Goal: Task Accomplishment & Management: Use online tool/utility

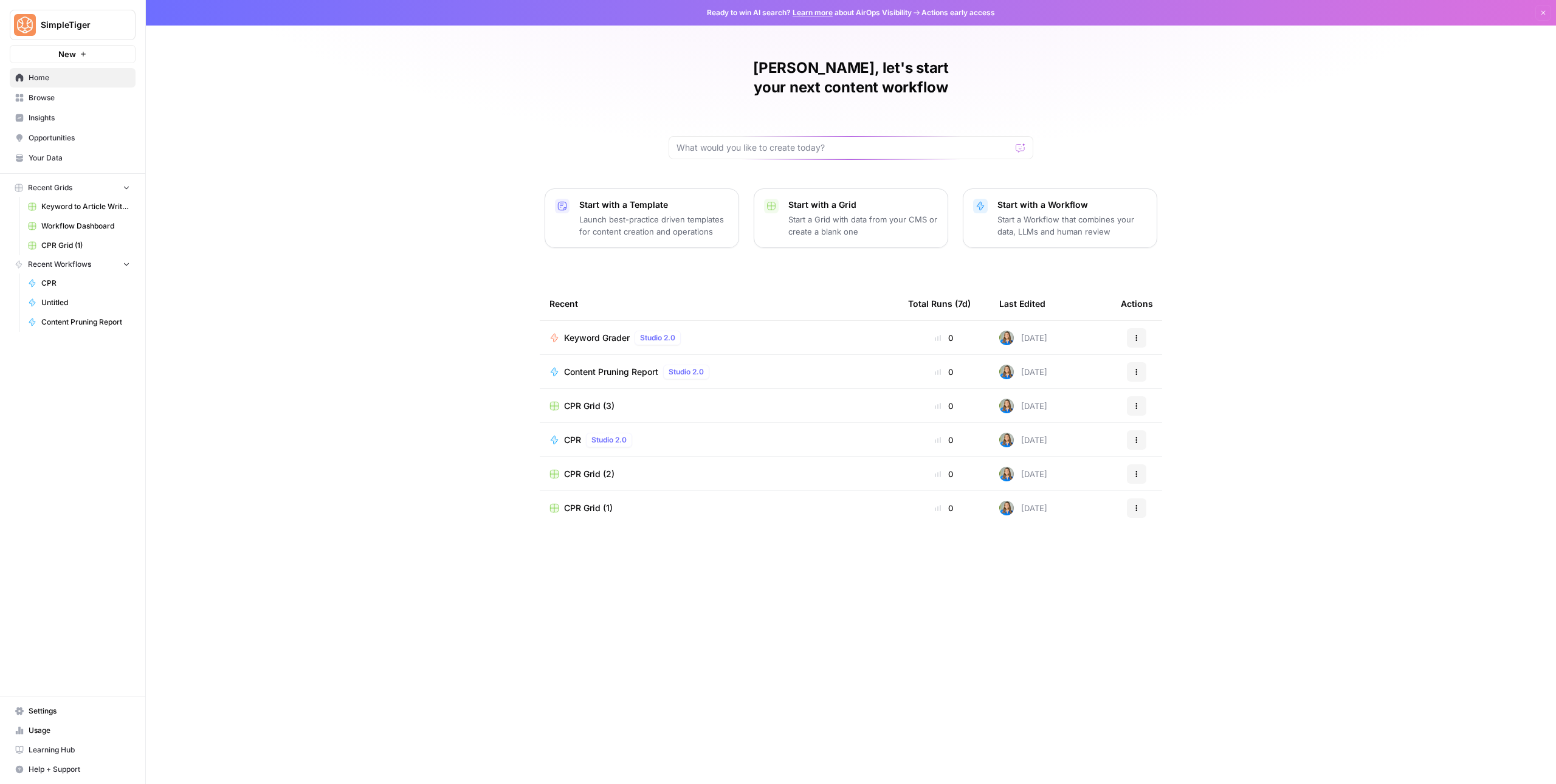
click at [607, 331] on span "Keyword Grader" at bounding box center [597, 337] width 66 height 12
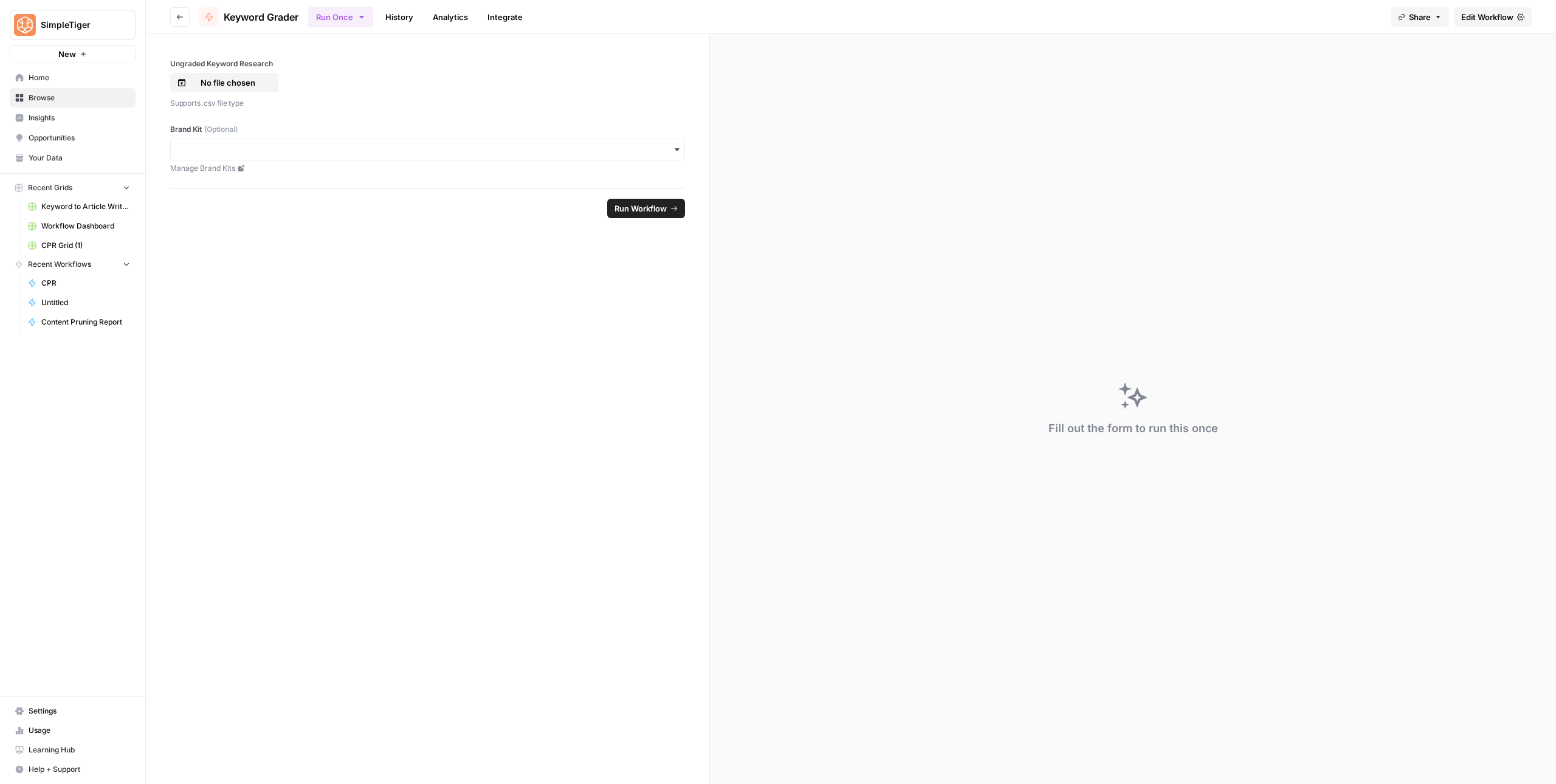
click at [1499, 19] on span "Edit Workflow" at bounding box center [1487, 17] width 53 height 12
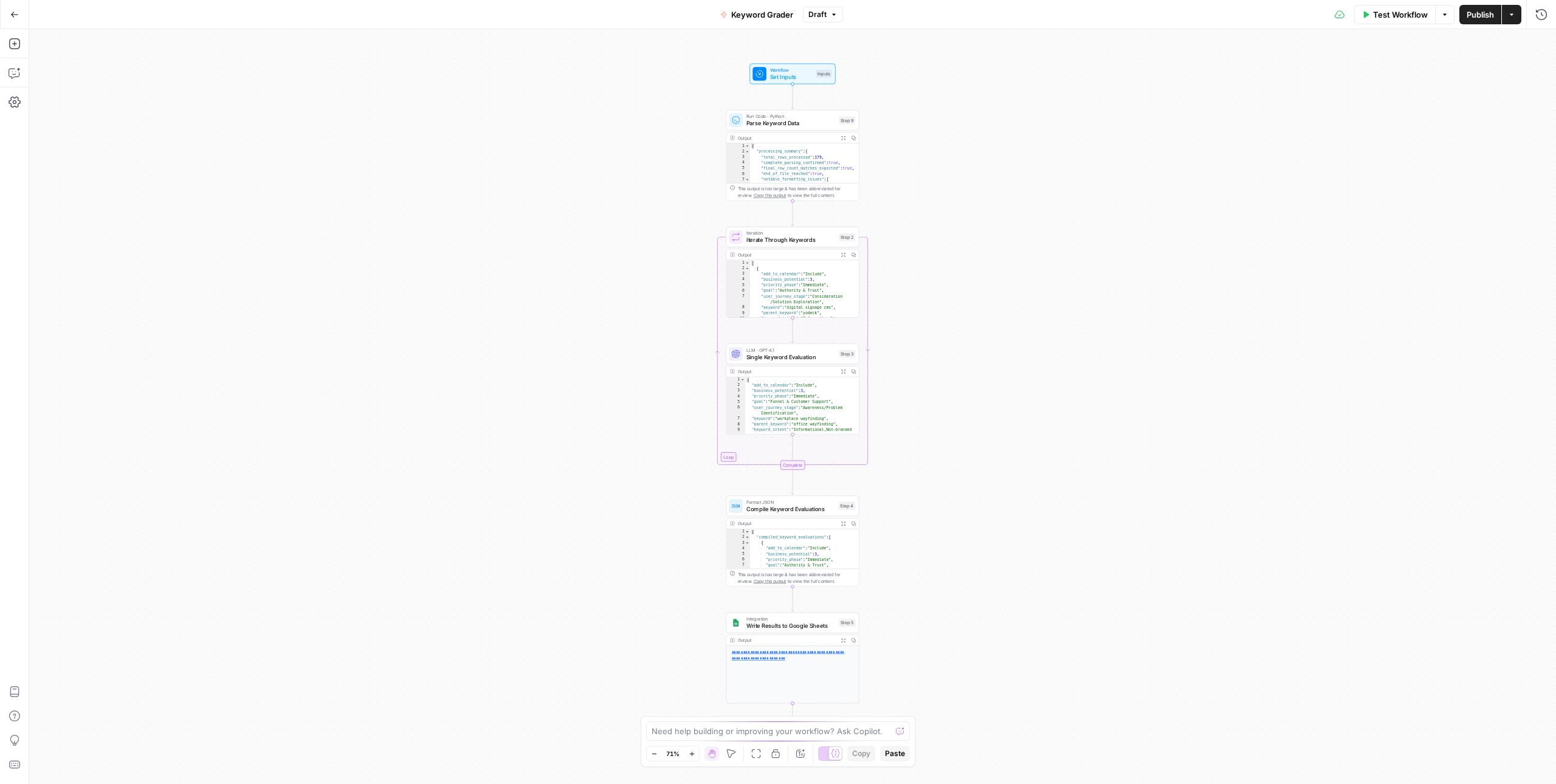
click at [1401, 13] on span "Test Workflow" at bounding box center [1400, 15] width 55 height 12
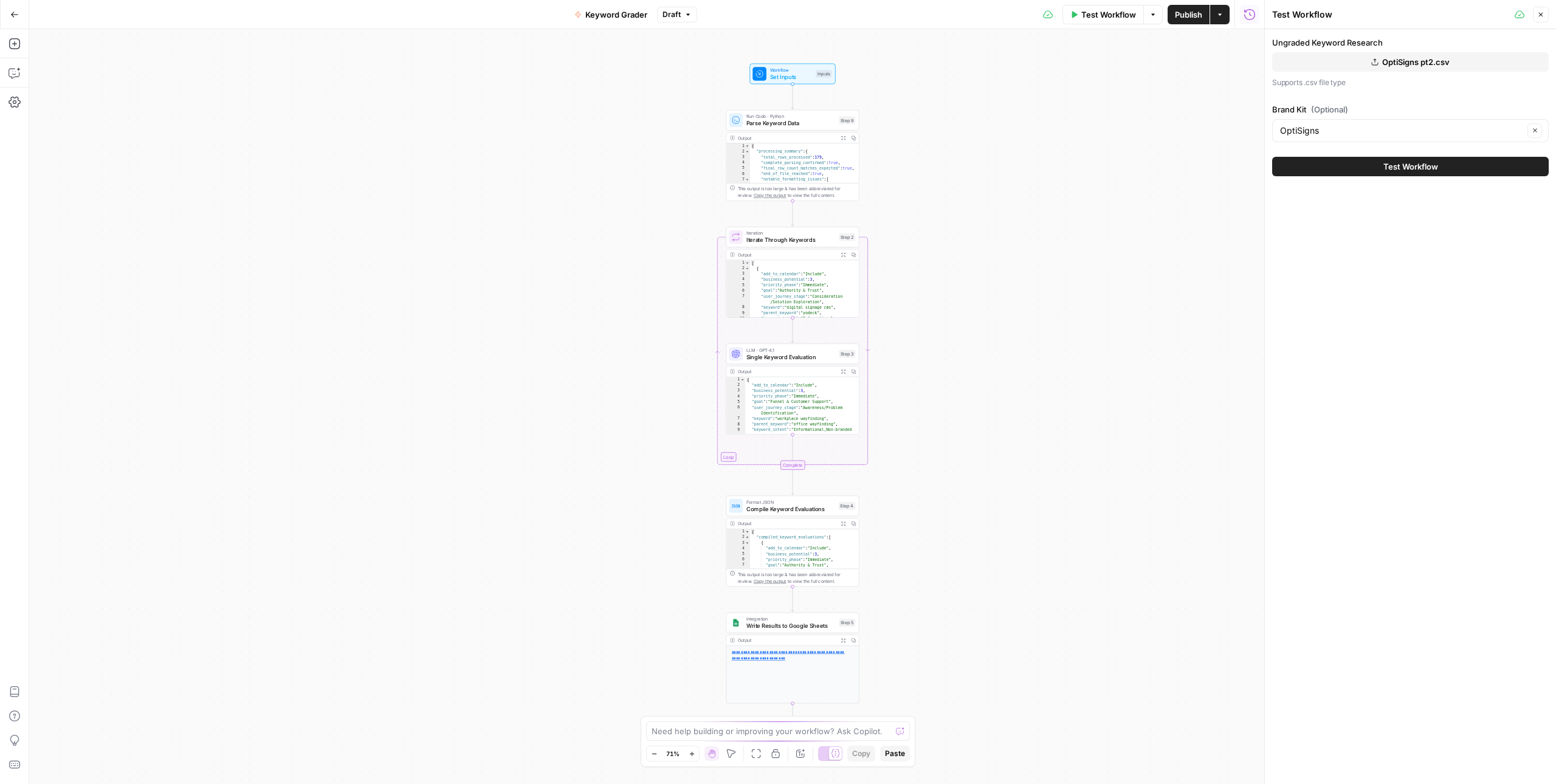
click at [1403, 61] on span "OptiSigns pt2.csv" at bounding box center [1416, 62] width 67 height 12
drag, startPoint x: 1423, startPoint y: 118, endPoint x: 1405, endPoint y: 109, distance: 20.1
click at [1423, 118] on div "Brand Kit (Optional) OptiSigns Clear" at bounding box center [1410, 122] width 277 height 39
click at [1390, 56] on span "OptiSigns pt2.csv" at bounding box center [1416, 62] width 67 height 12
click at [1436, 173] on button "Test Workflow" at bounding box center [1410, 166] width 277 height 20
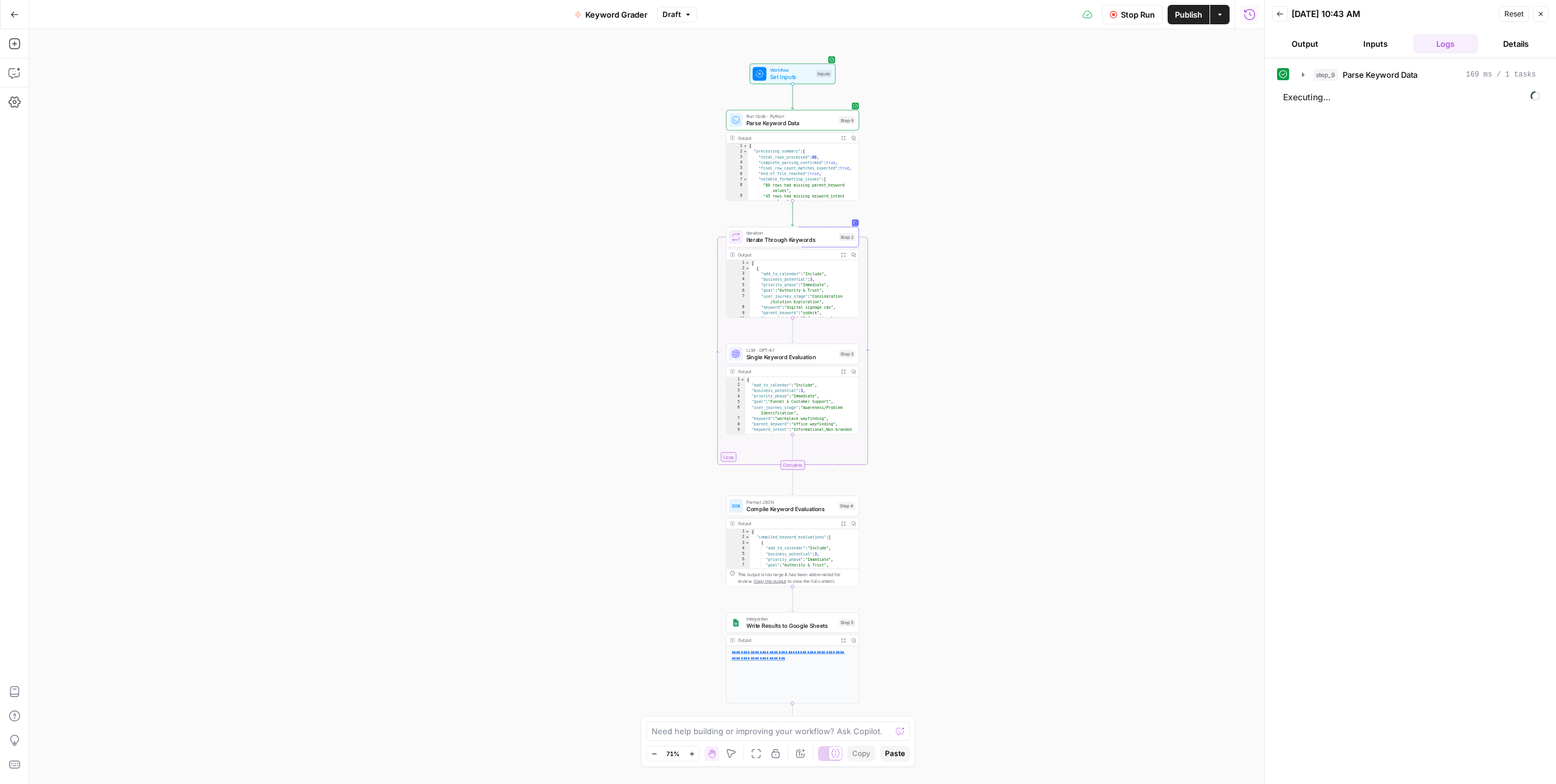
click at [694, 753] on icon "button" at bounding box center [691, 753] width 7 height 7
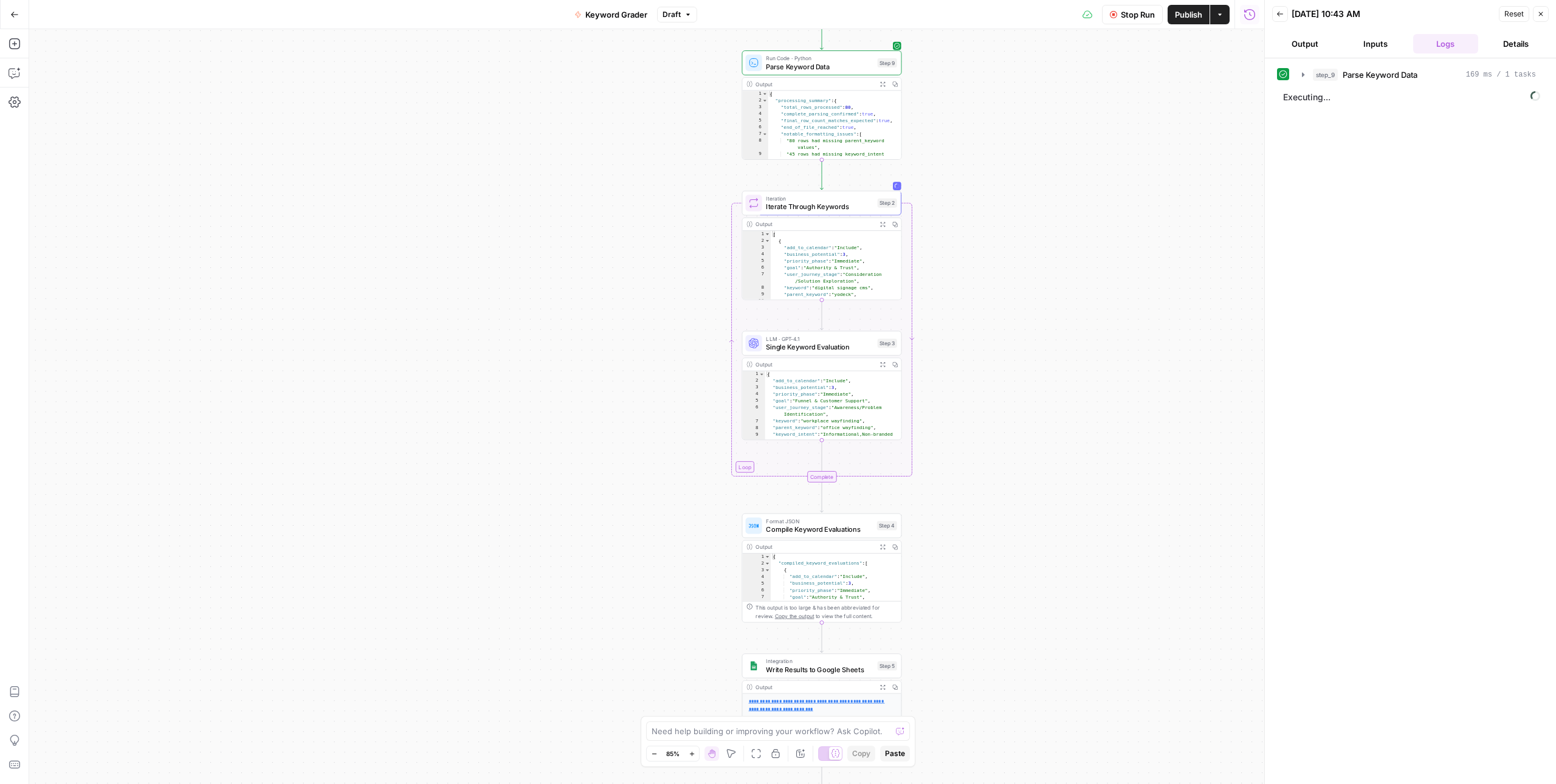
click at [694, 753] on icon "button" at bounding box center [691, 753] width 7 height 7
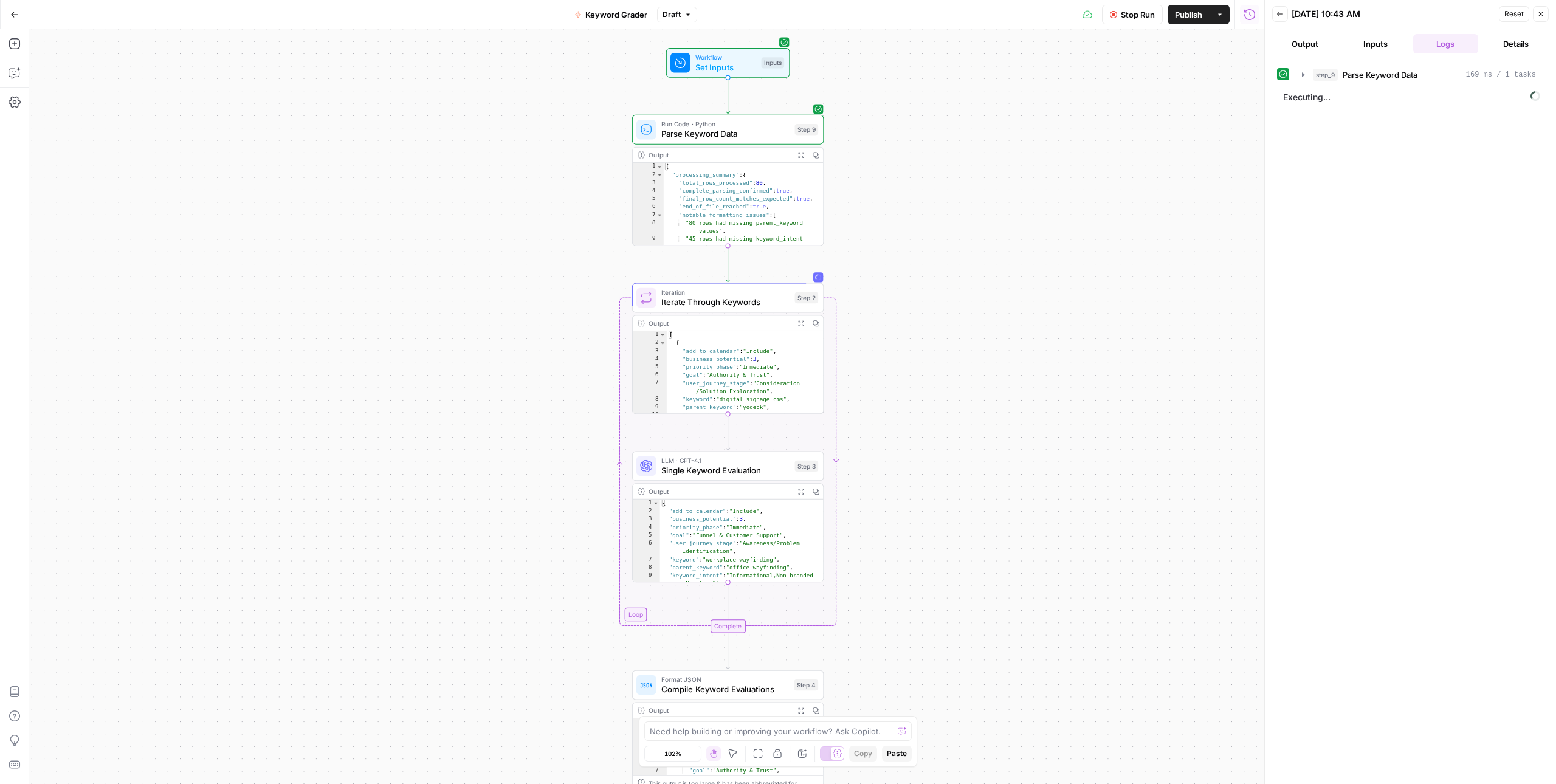
drag, startPoint x: 632, startPoint y: 457, endPoint x: 516, endPoint y: 607, distance: 189.6
click at [516, 607] on div "Workflow Set Inputs Inputs Run Code · Python Parse Keyword Data Step 9 Output E…" at bounding box center [646, 407] width 1235 height 755
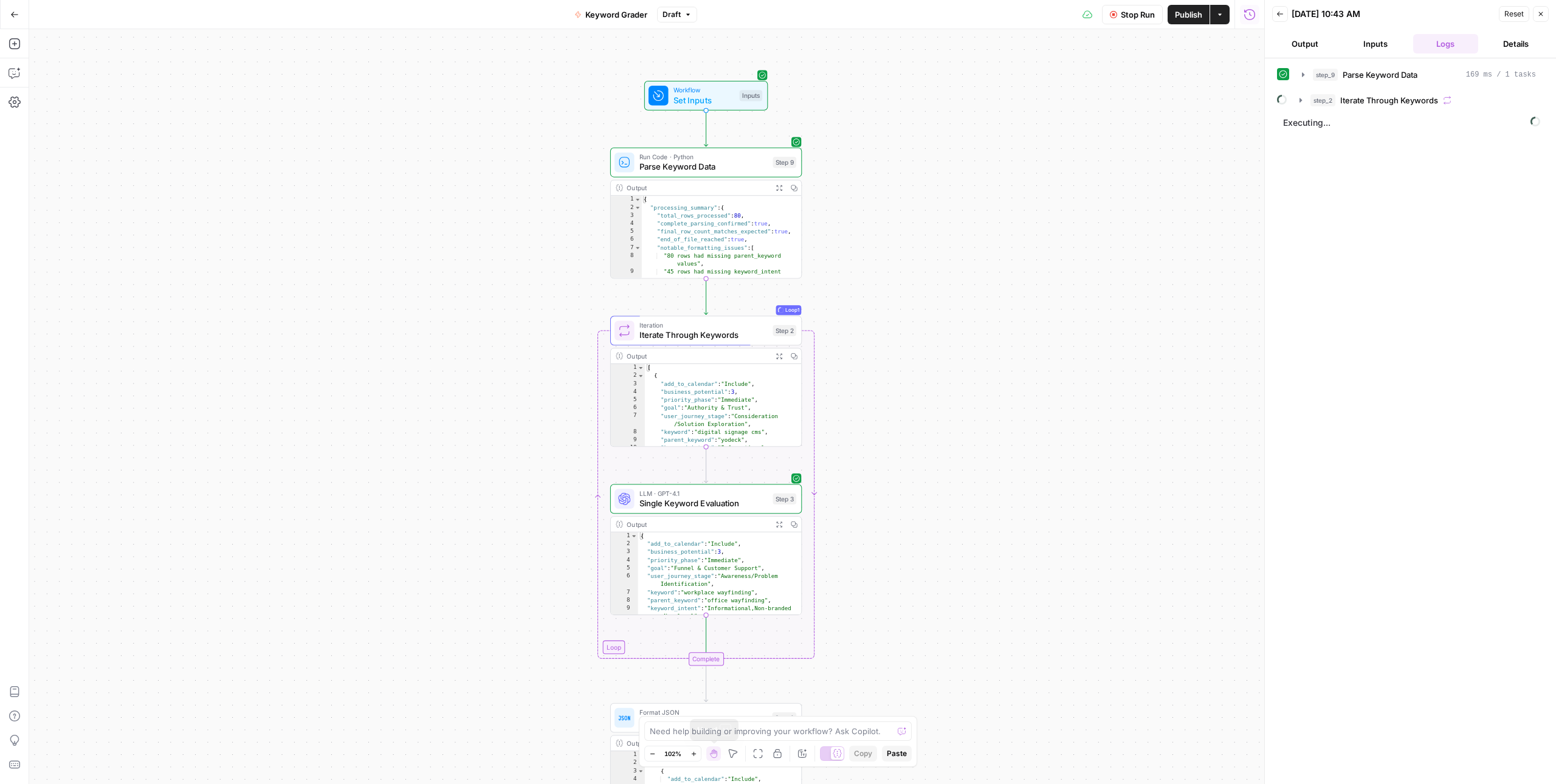
click at [694, 756] on icon "button" at bounding box center [694, 753] width 7 height 7
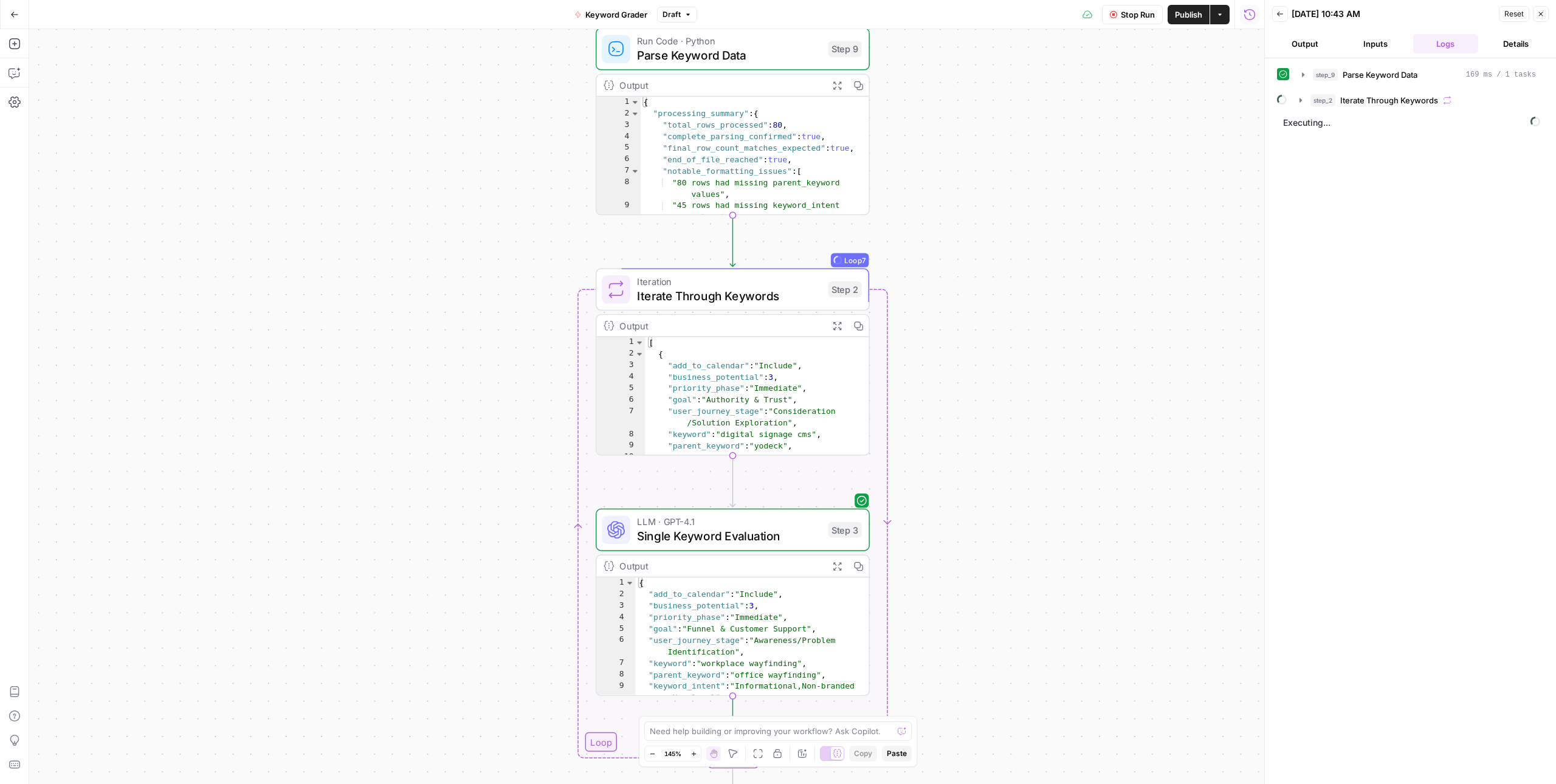
click at [783, 531] on span "Single Keyword Evaluation" at bounding box center [728, 536] width 183 height 18
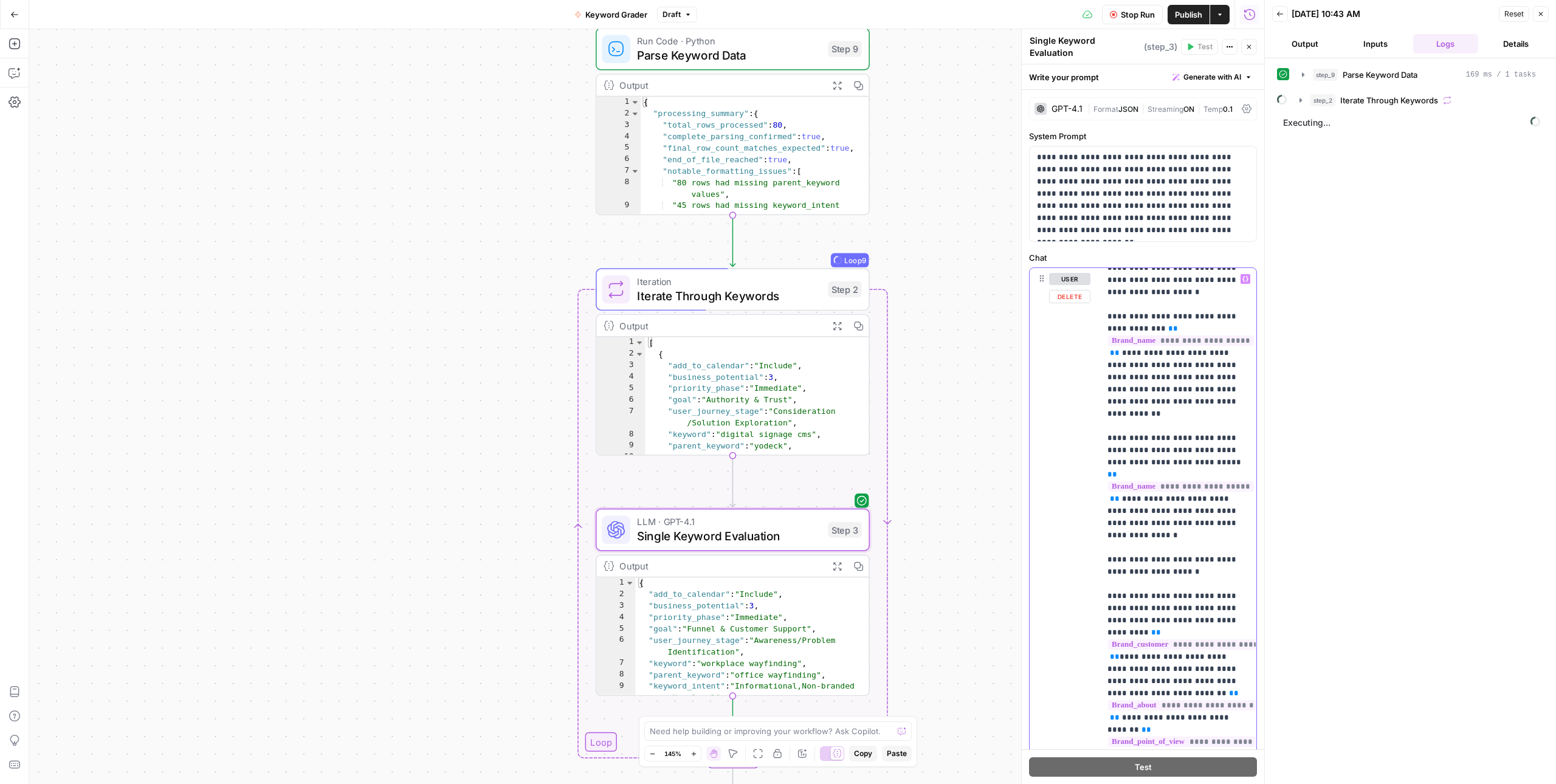
scroll to position [2650, 0]
drag, startPoint x: 1198, startPoint y: 310, endPoint x: 1117, endPoint y: 313, distance: 81.1
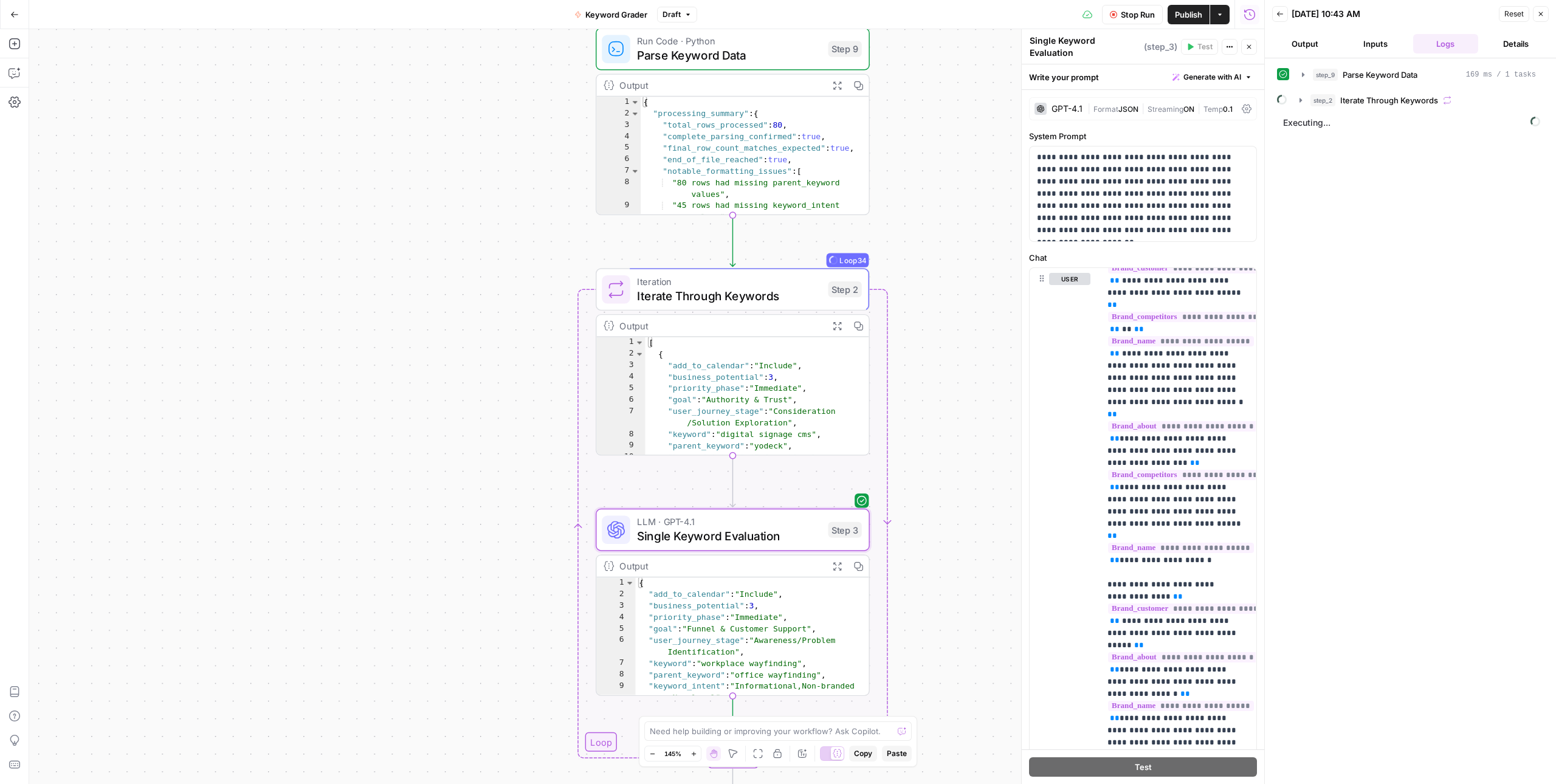
scroll to position [74, 0]
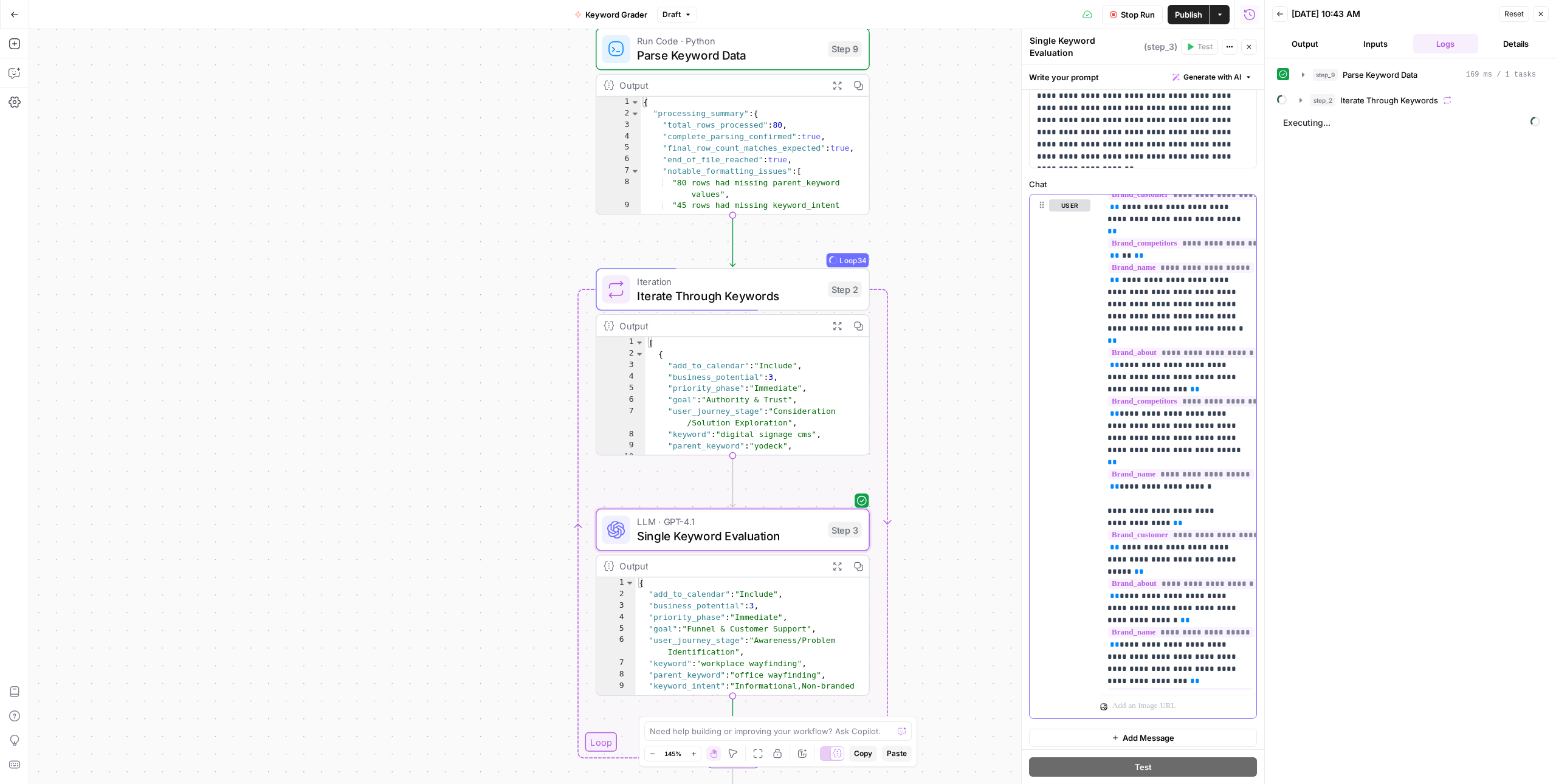
type input "hard gates"
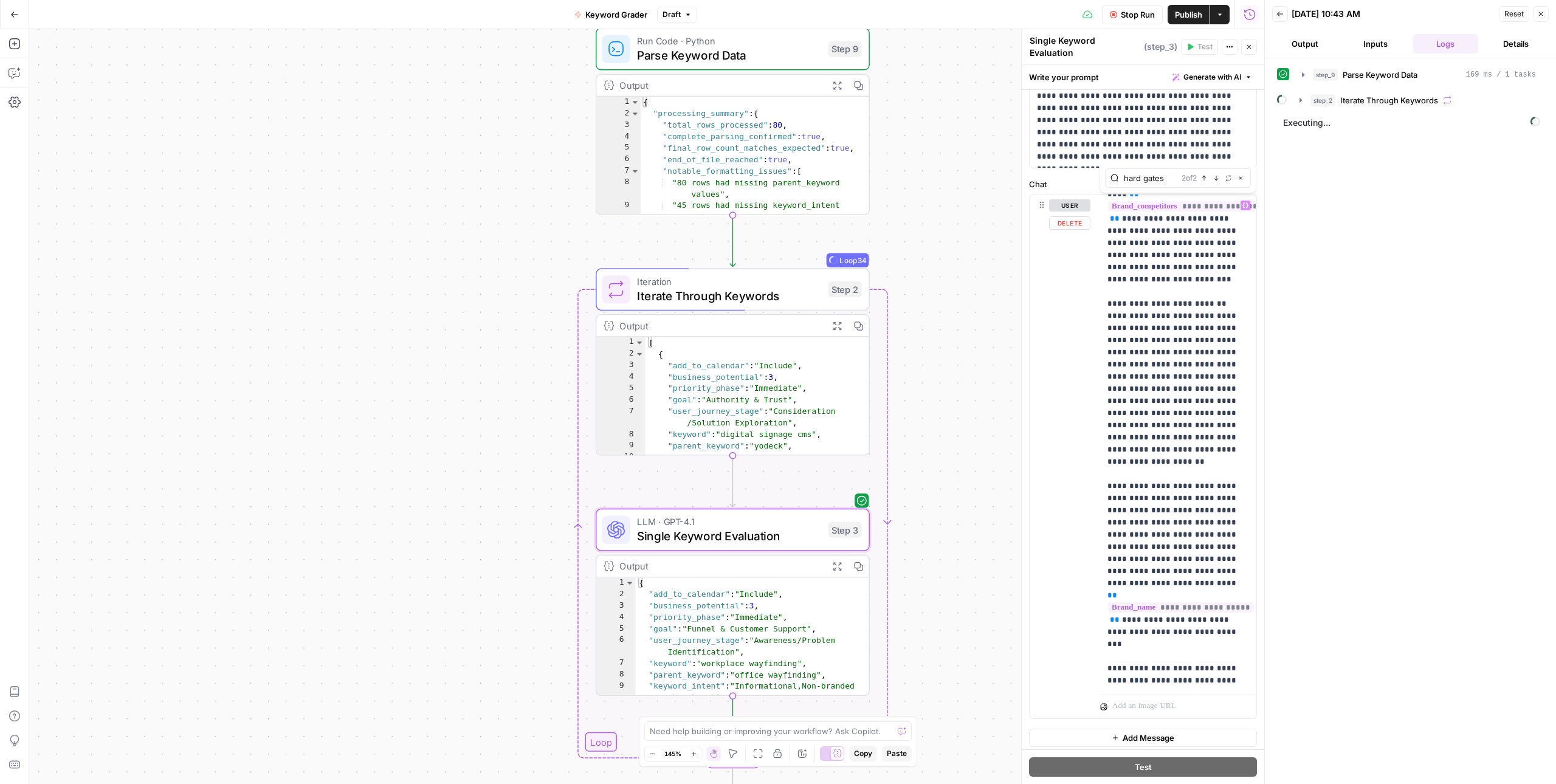
scroll to position [11258, 0]
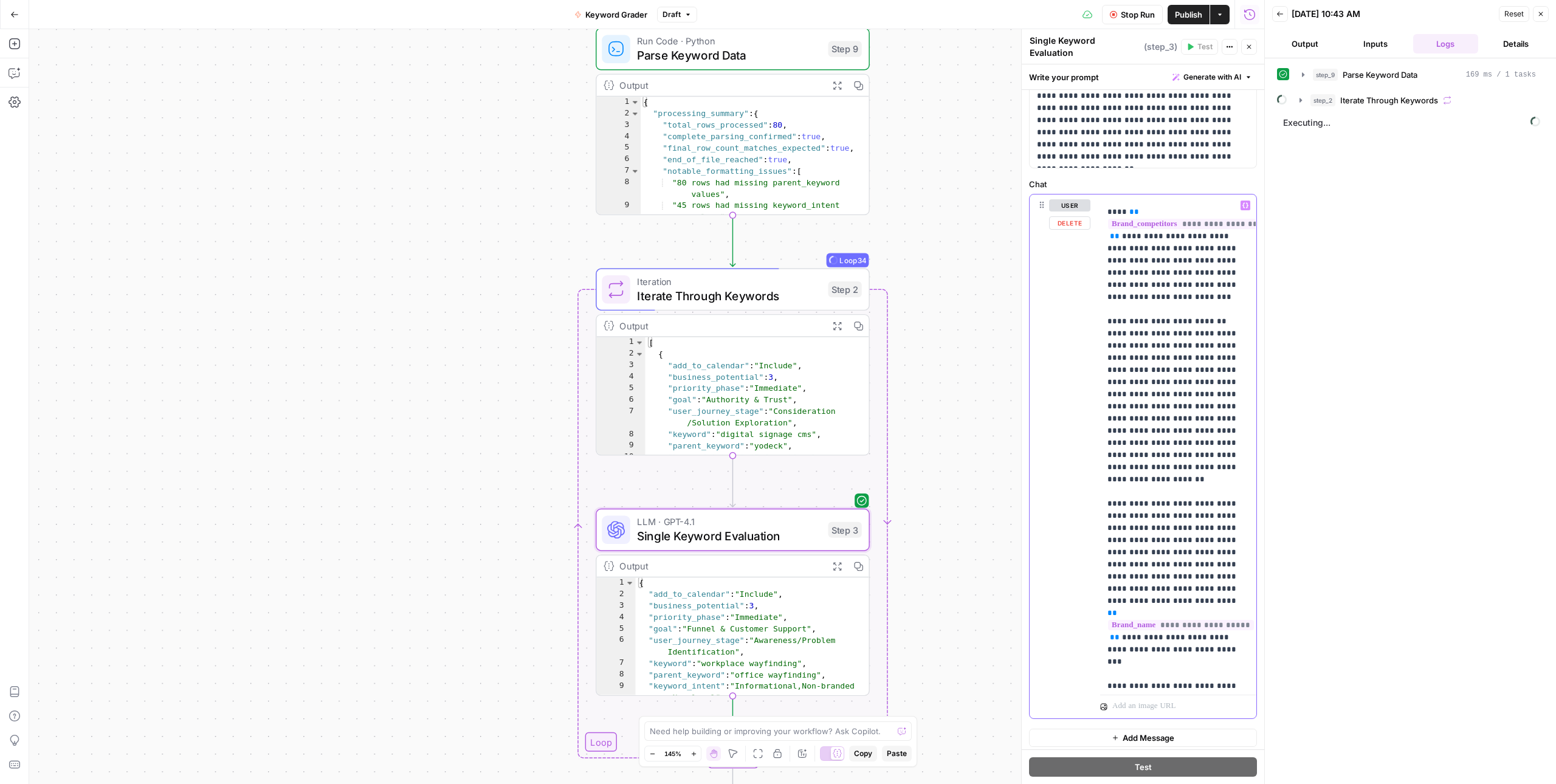
drag, startPoint x: 1206, startPoint y: 281, endPoint x: 1122, endPoint y: 282, distance: 84.0
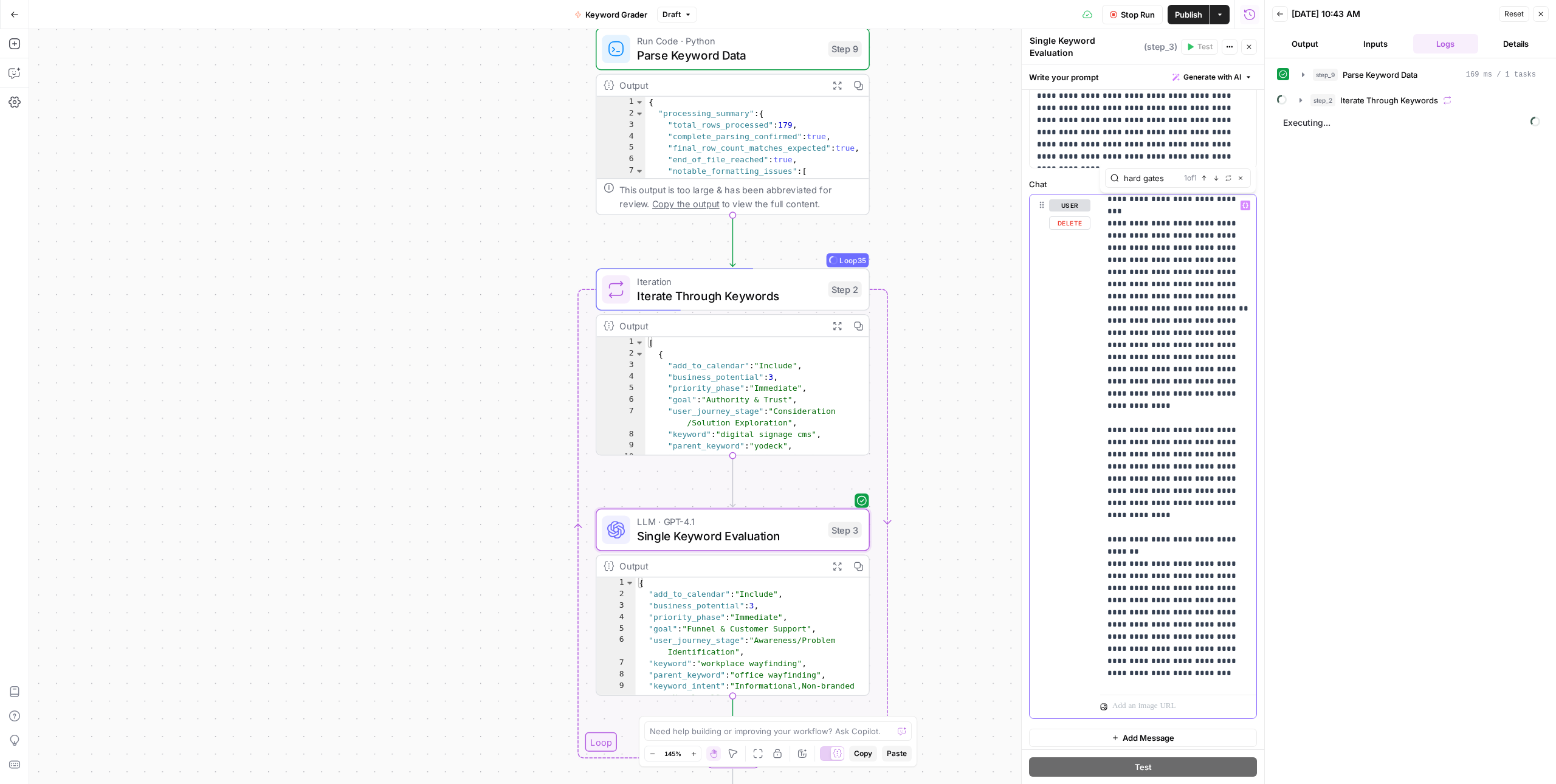
scroll to position [10383, 0]
drag, startPoint x: 1169, startPoint y: 204, endPoint x: 1105, endPoint y: 209, distance: 64.2
click at [1105, 209] on div "**********" at bounding box center [1178, 442] width 156 height 495
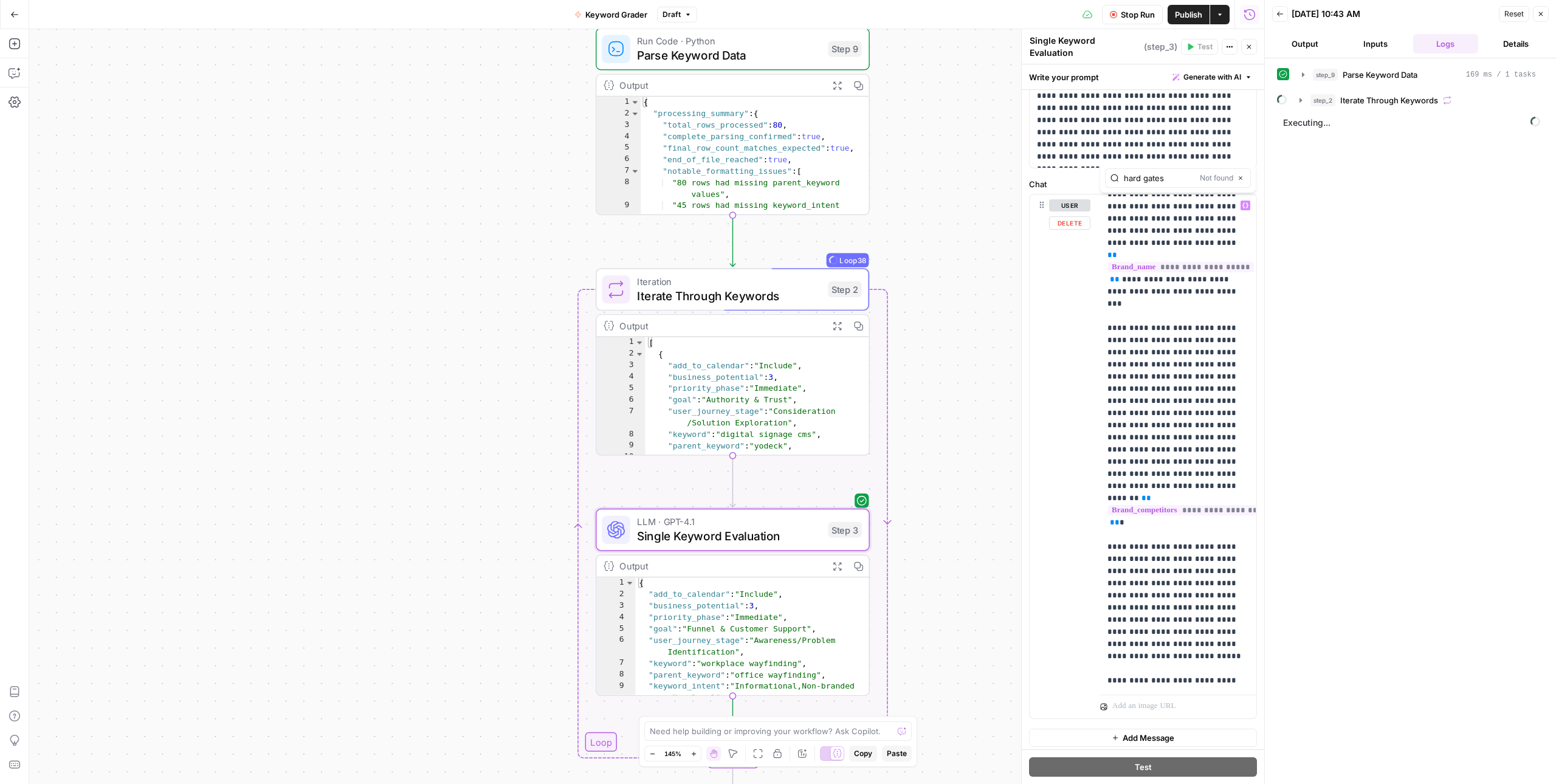
scroll to position [11605, 0]
drag, startPoint x: 1216, startPoint y: 539, endPoint x: 1182, endPoint y: 547, distance: 34.9
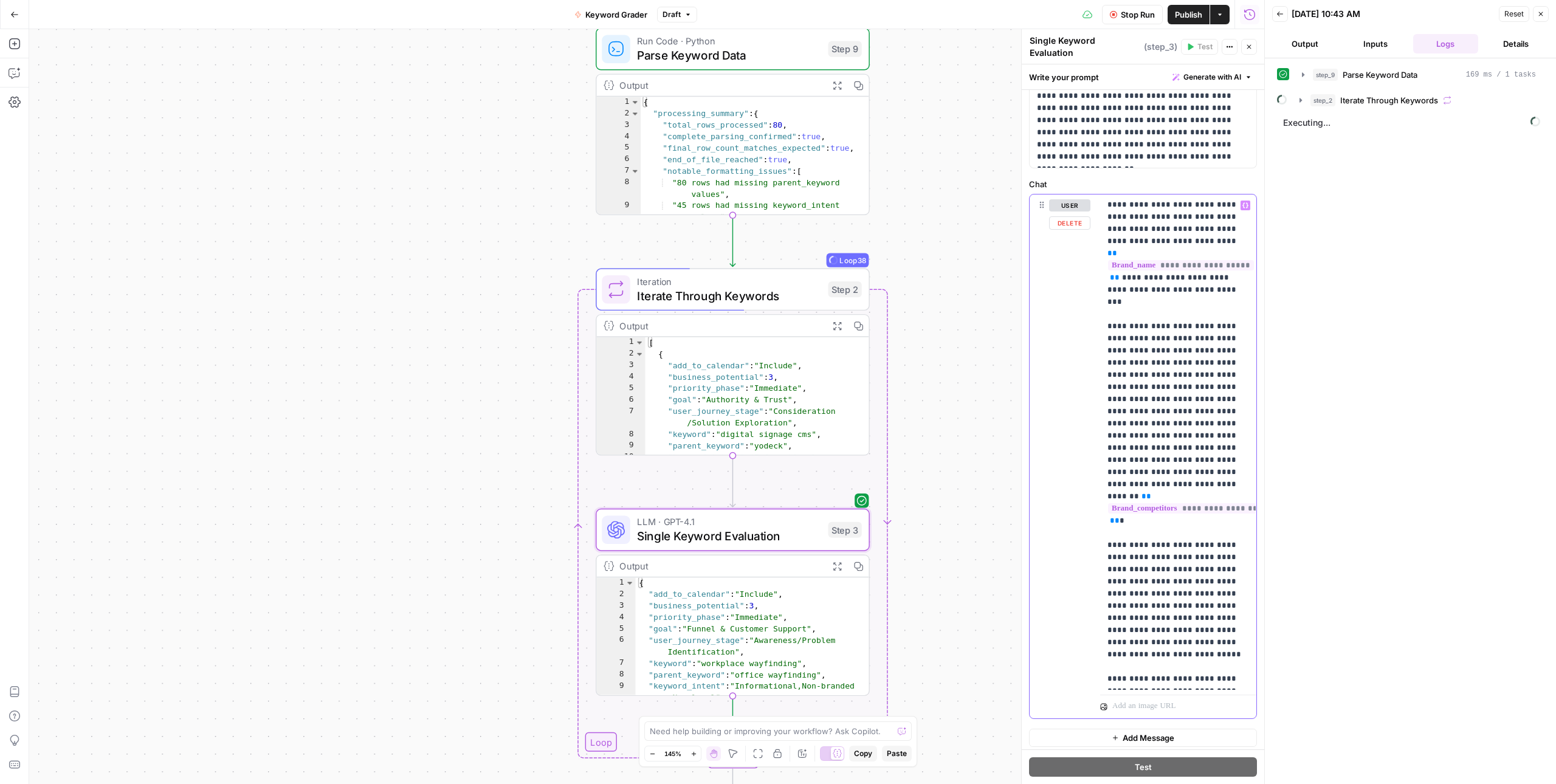
drag, startPoint x: 1188, startPoint y: 551, endPoint x: 1230, endPoint y: 540, distance: 43.4
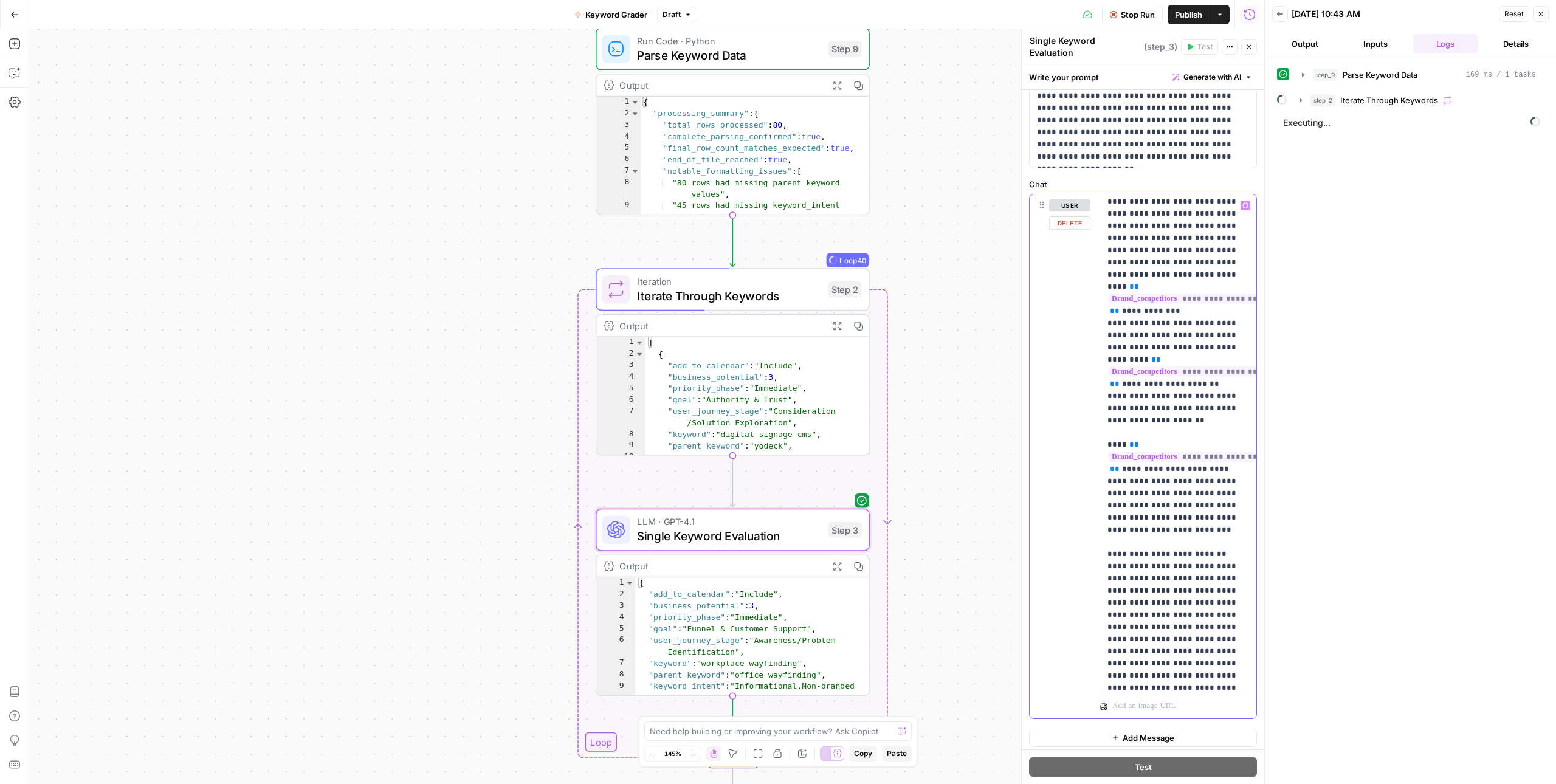
scroll to position [11015, 0]
click at [201, 193] on div "Workflow Set Inputs Inputs Run Code · Python Parse Keyword Data Step 9 Output E…" at bounding box center [646, 407] width 1235 height 755
click at [15, 72] on icon "button" at bounding box center [15, 73] width 12 height 12
click at [128, 719] on div "Write your question here Auto Mode Send" at bounding box center [142, 750] width 227 height 70
click at [114, 739] on textarea at bounding box center [142, 741] width 192 height 12
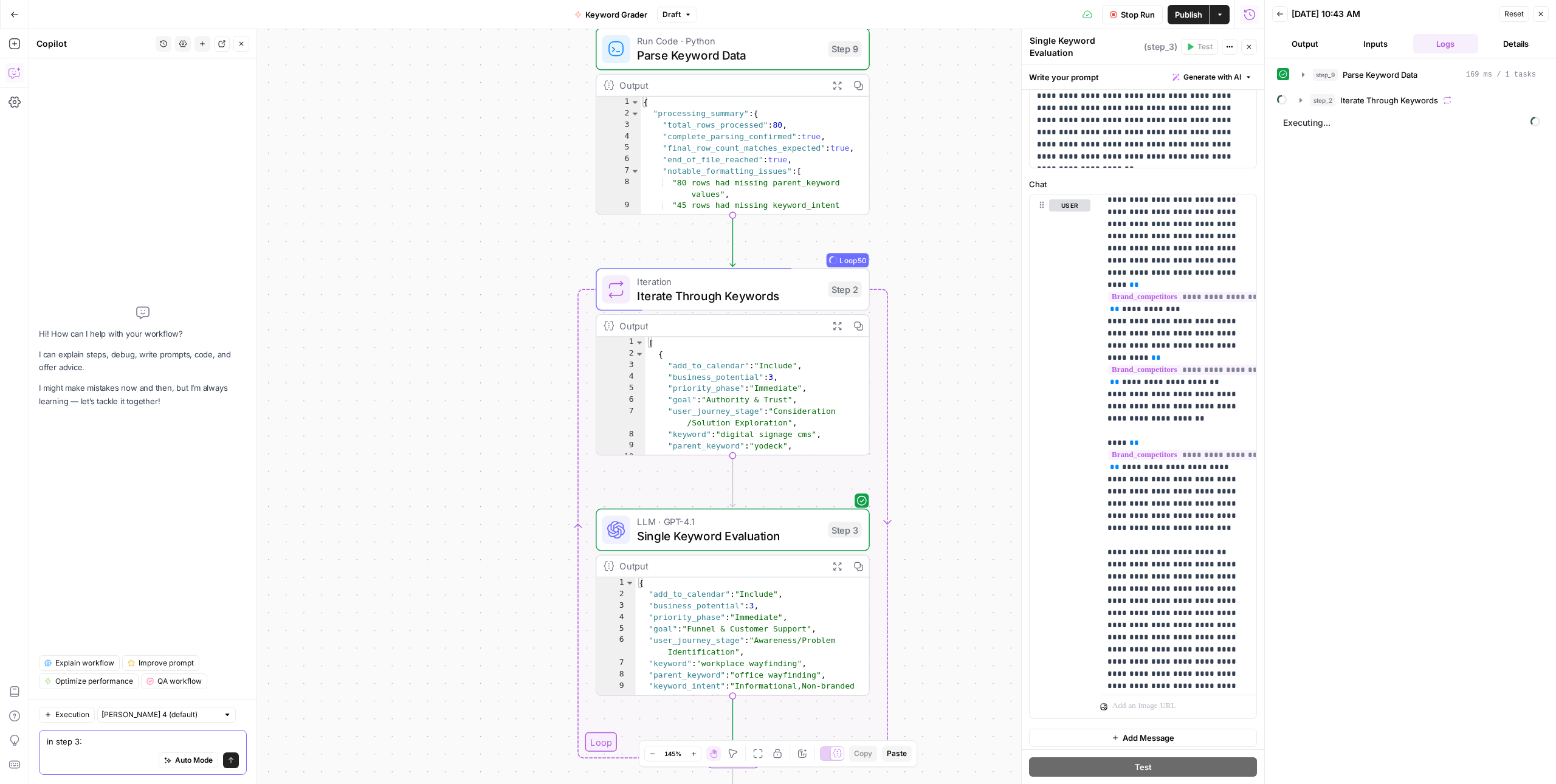
paste textarea "Gaps that block consistency Hard gates are referenced but not defined. You ment…"
type textarea "in step 3: Gaps that block consistency Hard gates are referenced but not define…"
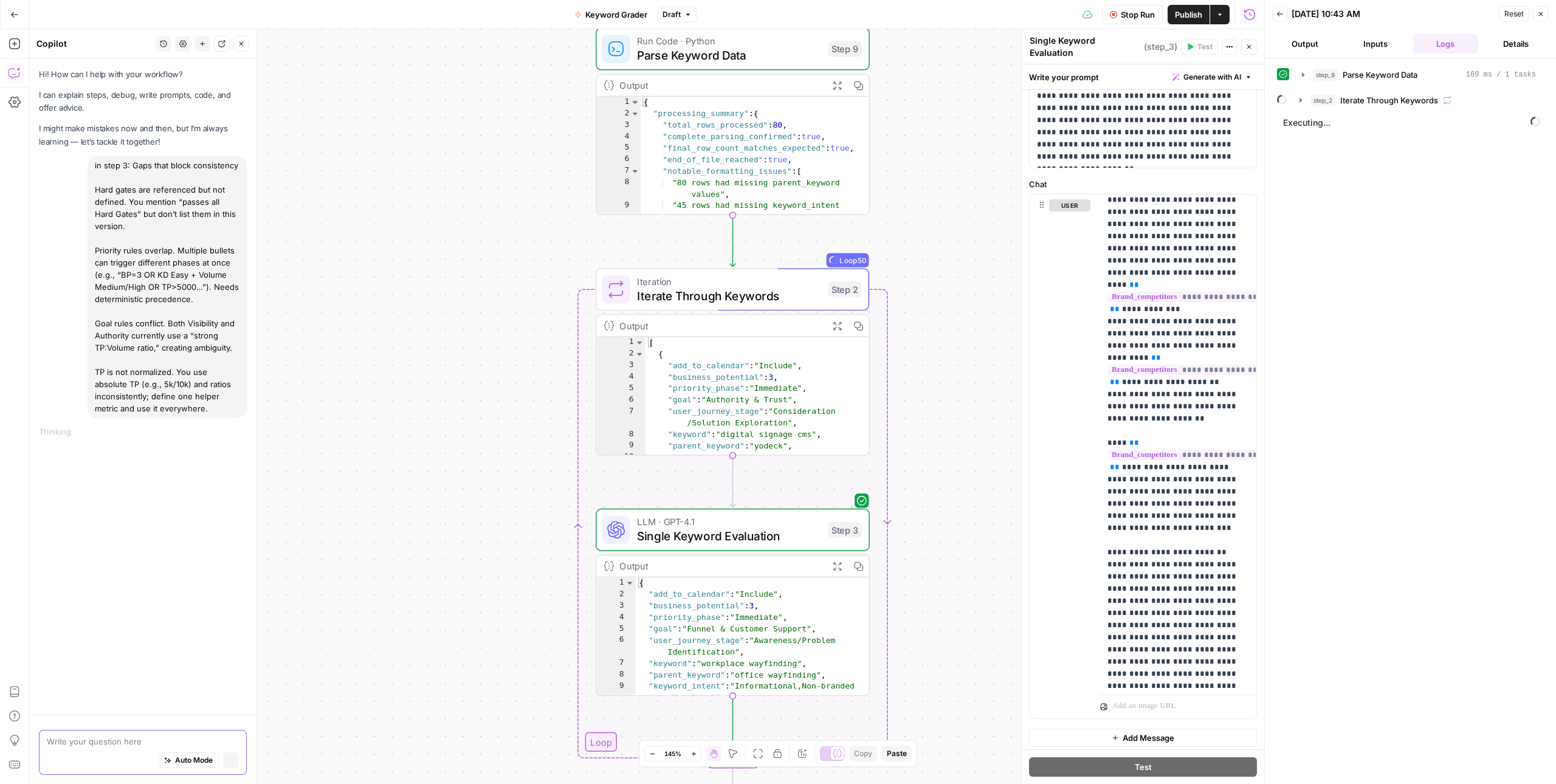
scroll to position [0, 0]
click at [228, 761] on icon "button" at bounding box center [231, 759] width 7 height 7
click at [231, 759] on icon "button" at bounding box center [231, 759] width 7 height 7
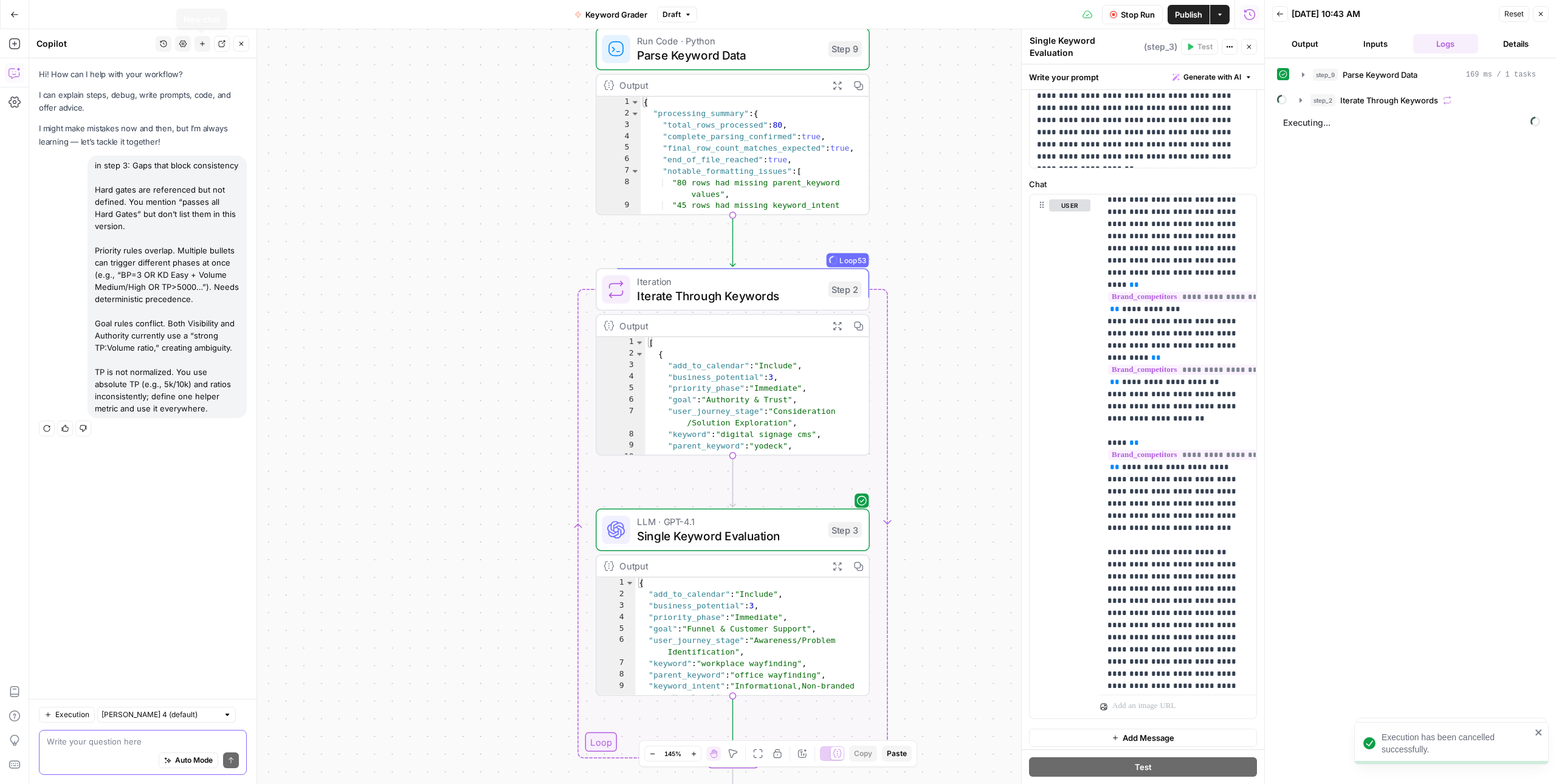
click at [201, 46] on icon "button" at bounding box center [202, 44] width 7 height 7
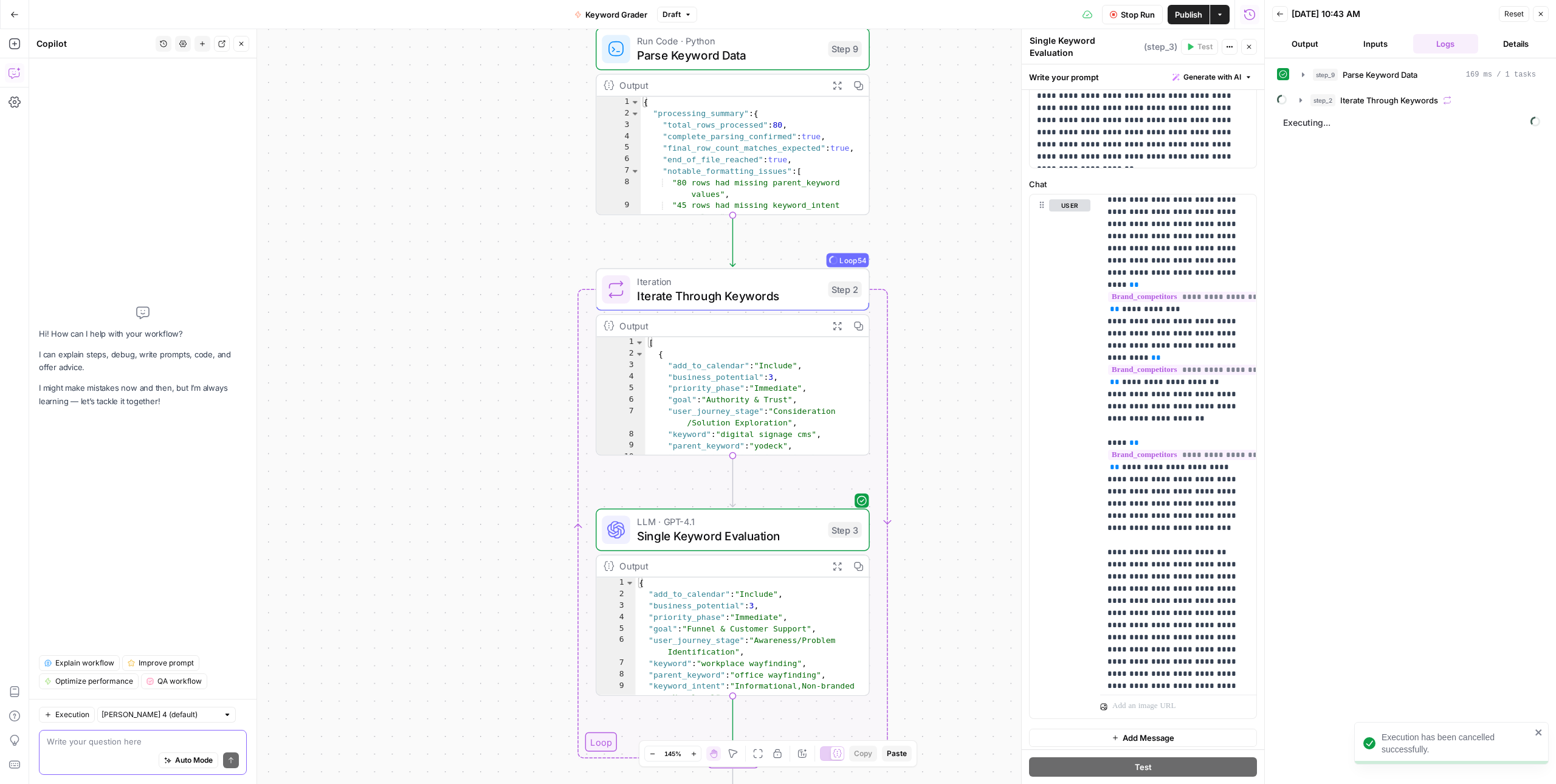
click at [101, 751] on div "Auto Mode Send" at bounding box center [142, 761] width 192 height 27
paste textarea "Gaps that block consistency Hard gates are referenced but not defined. You ment…"
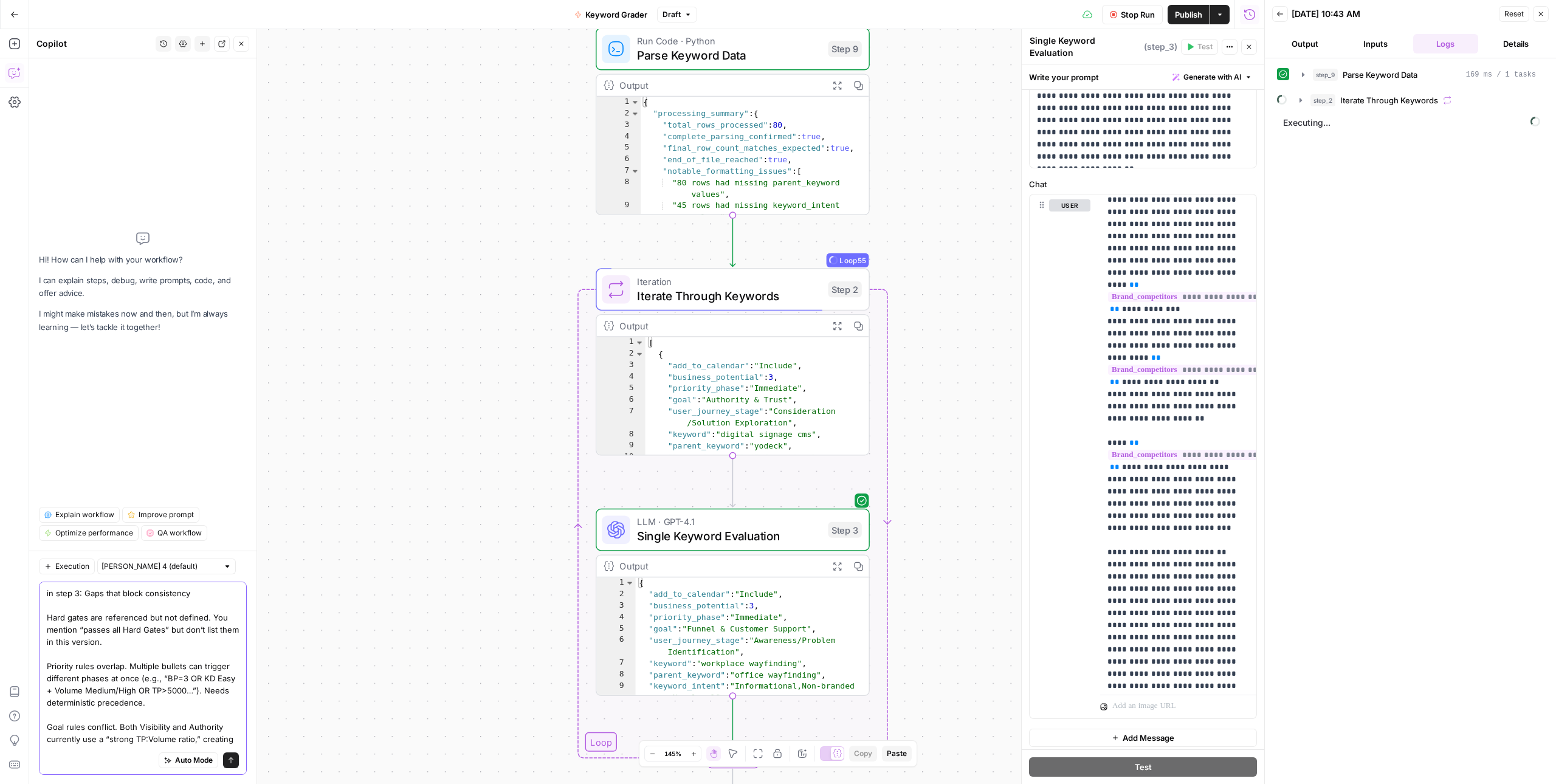
click at [136, 633] on textarea "in step 3: Gaps that block consistency Hard gates are referenced but not define…" at bounding box center [142, 696] width 192 height 219
type textarea "in step 3: Gaps that block consistency Priority rules overlap. Multiple bullets…"
click at [231, 761] on icon "submit" at bounding box center [231, 760] width 7 height 7
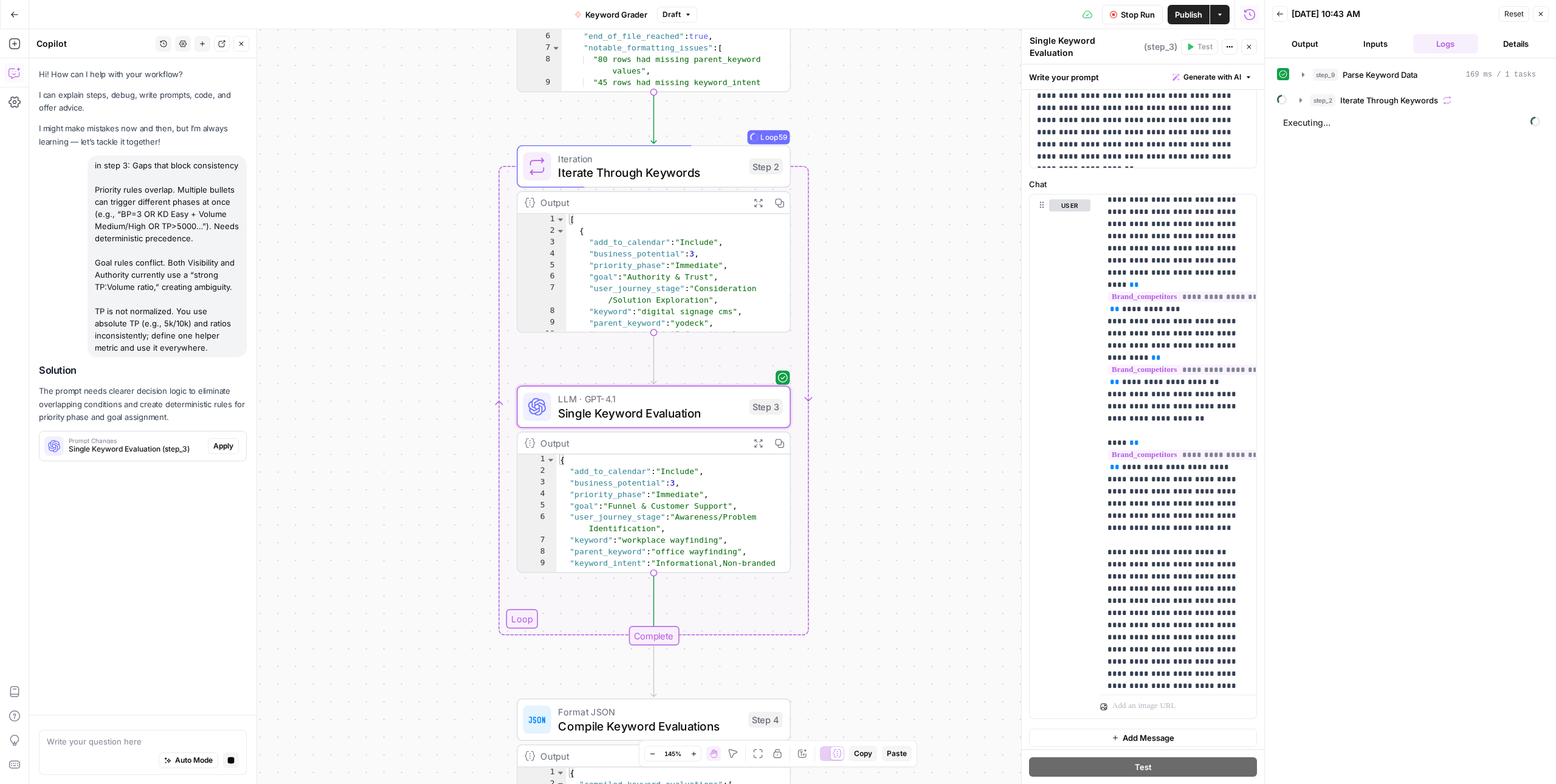
click at [226, 447] on span "Apply" at bounding box center [223, 445] width 20 height 11
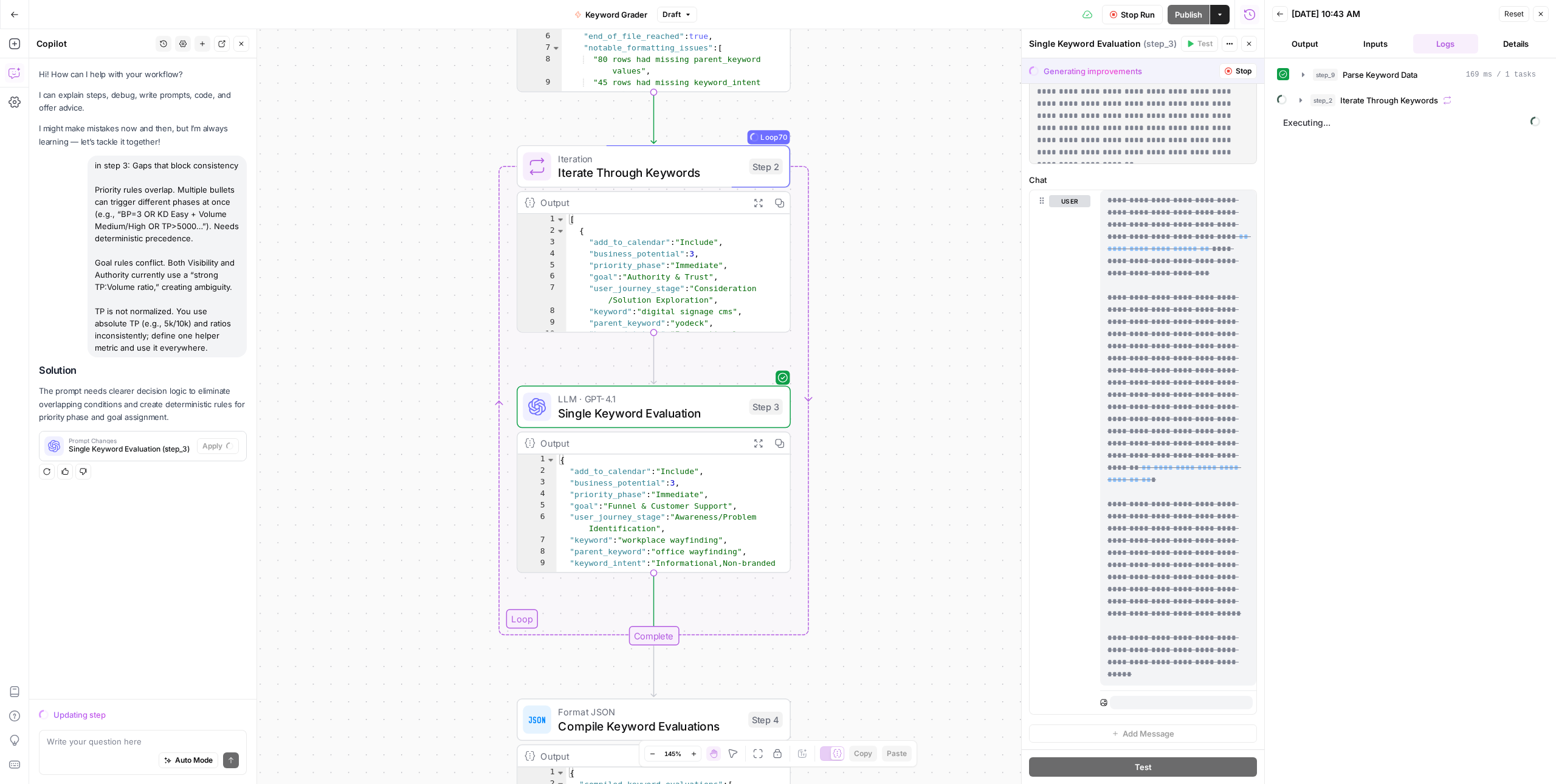
scroll to position [10876, 0]
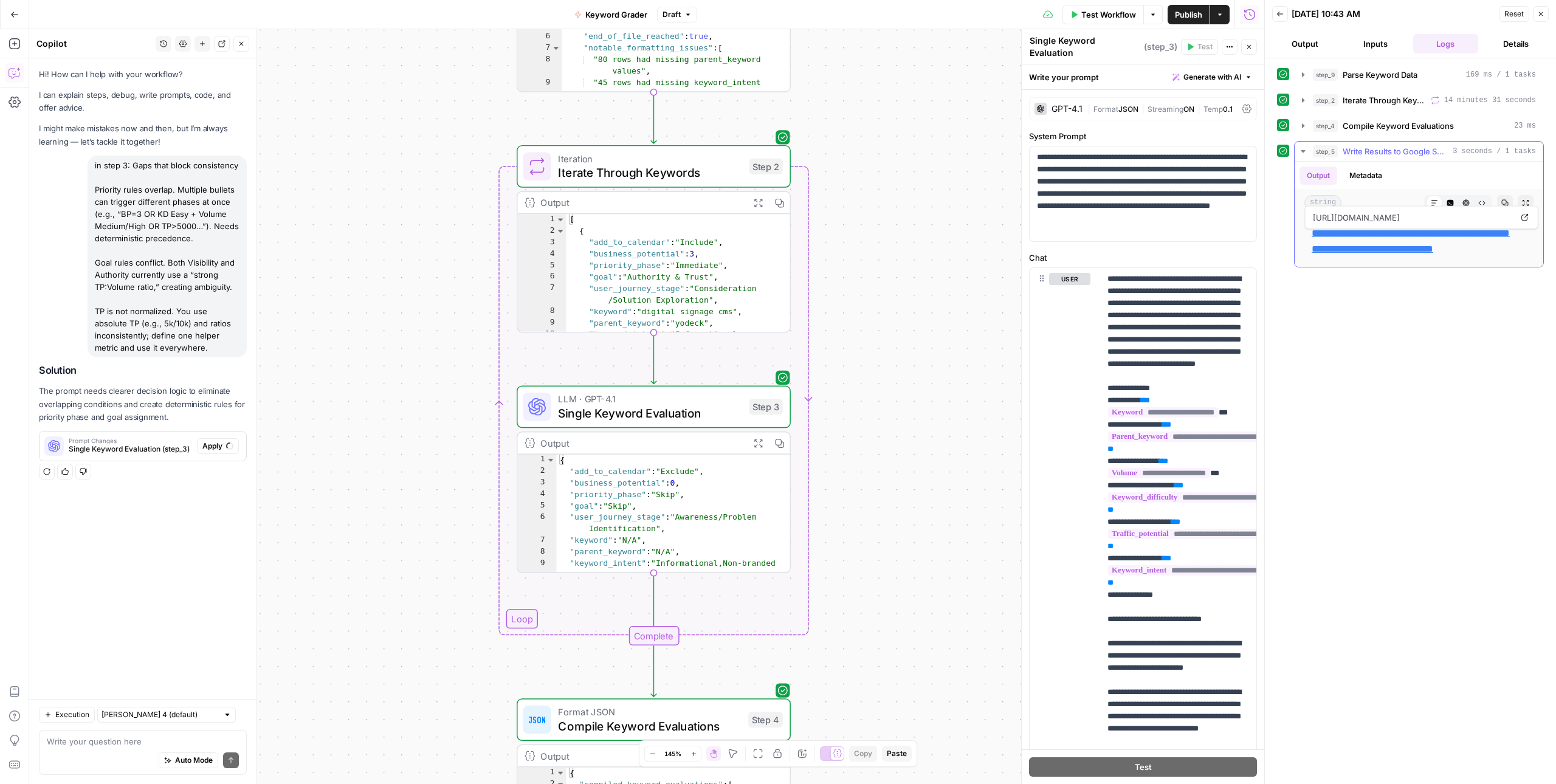
click at [1368, 234] on link "**********" at bounding box center [1410, 241] width 198 height 25
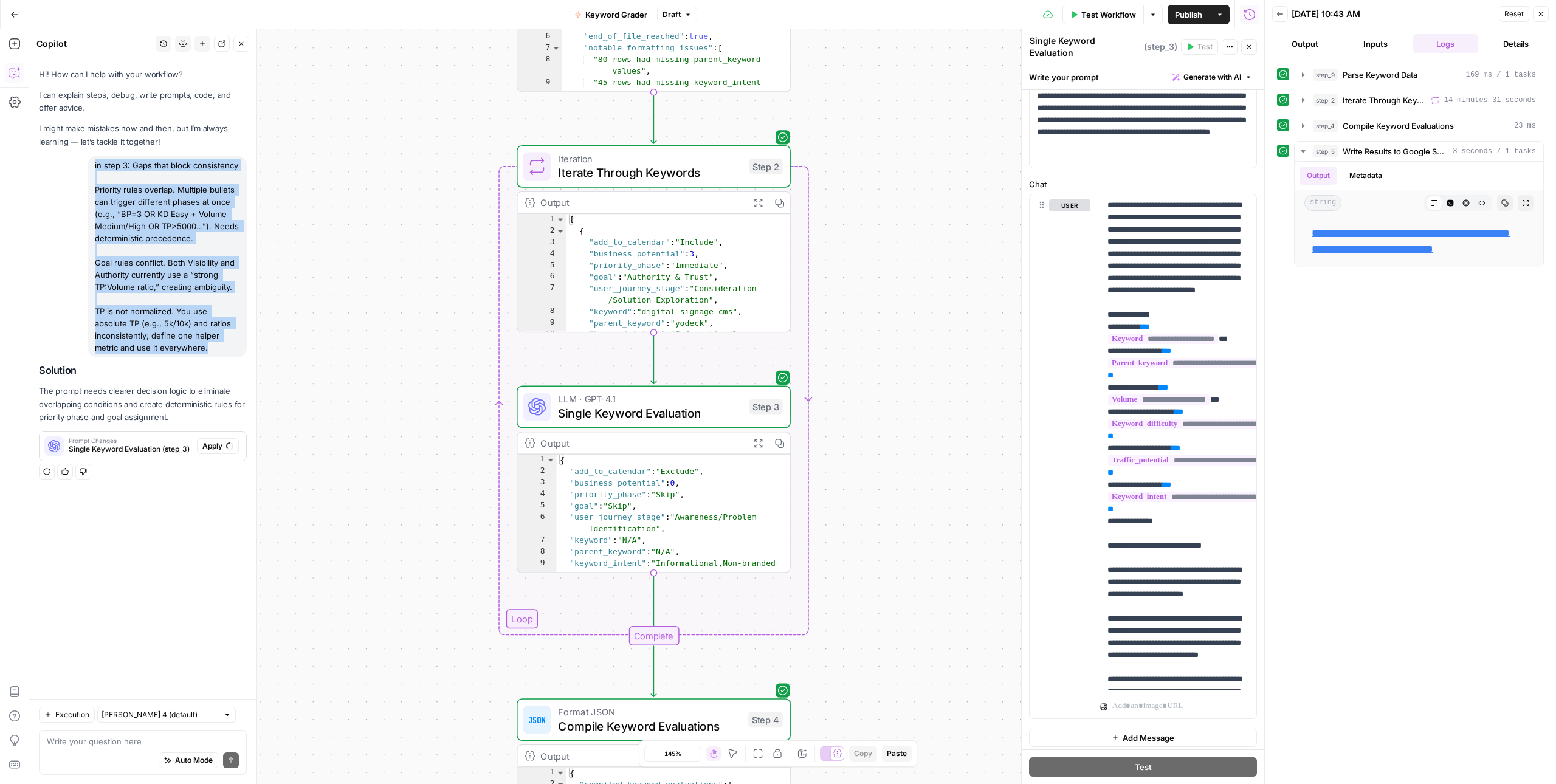
drag, startPoint x: 213, startPoint y: 345, endPoint x: 91, endPoint y: 168, distance: 215.0
click at [91, 168] on div "in step 3: Gaps that block consistency Priority rules overlap. Multiple bullets…" at bounding box center [167, 256] width 159 height 201
copy div "in step 3: Gaps that block consistency Priority rules overlap. Multiple bullets…"
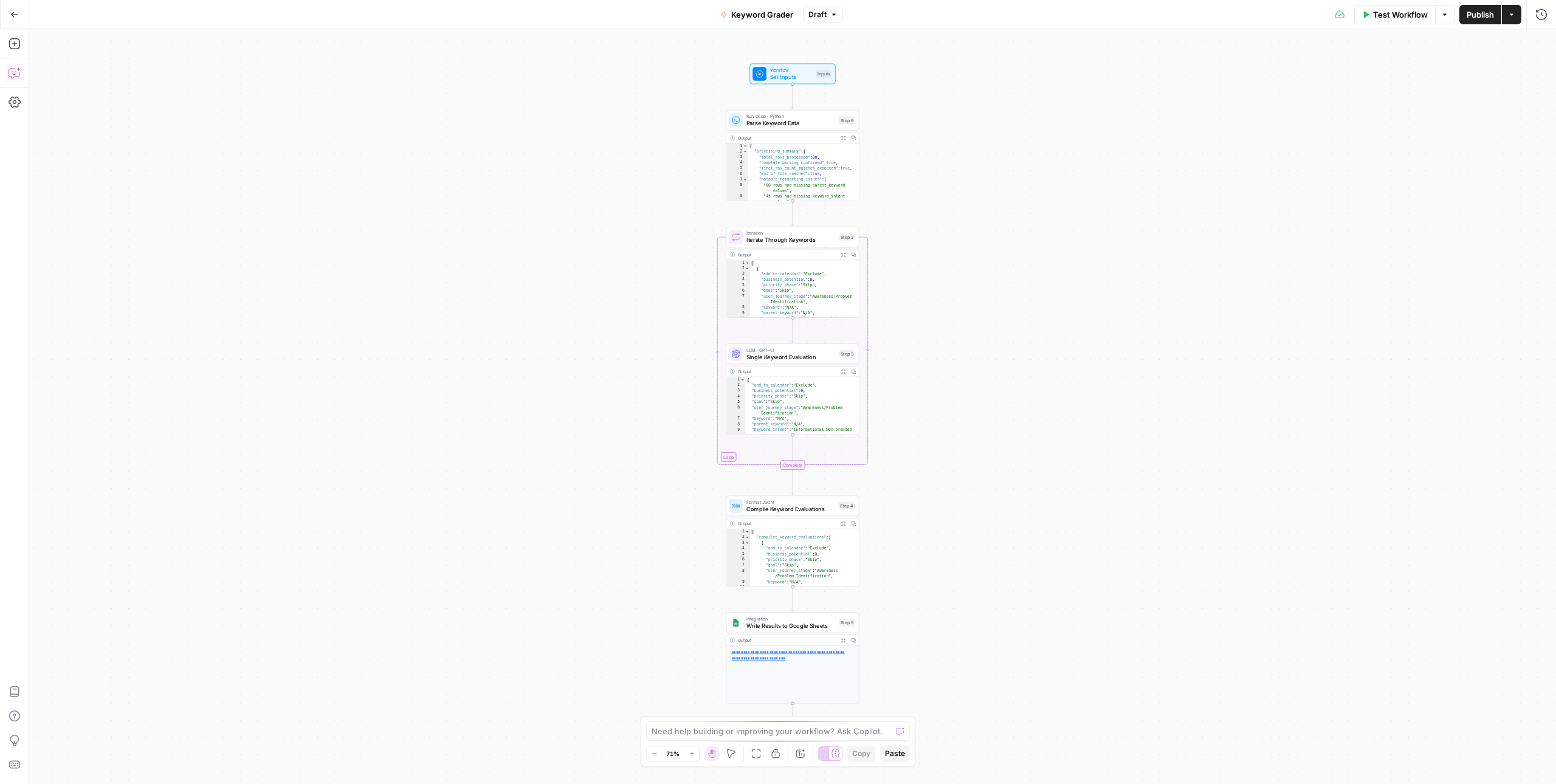
click at [5, 72] on button "Copilot" at bounding box center [15, 73] width 20 height 20
type textarea "in step 3: Gaps that block consistency Priority rules overlap. Multiple bullets…"
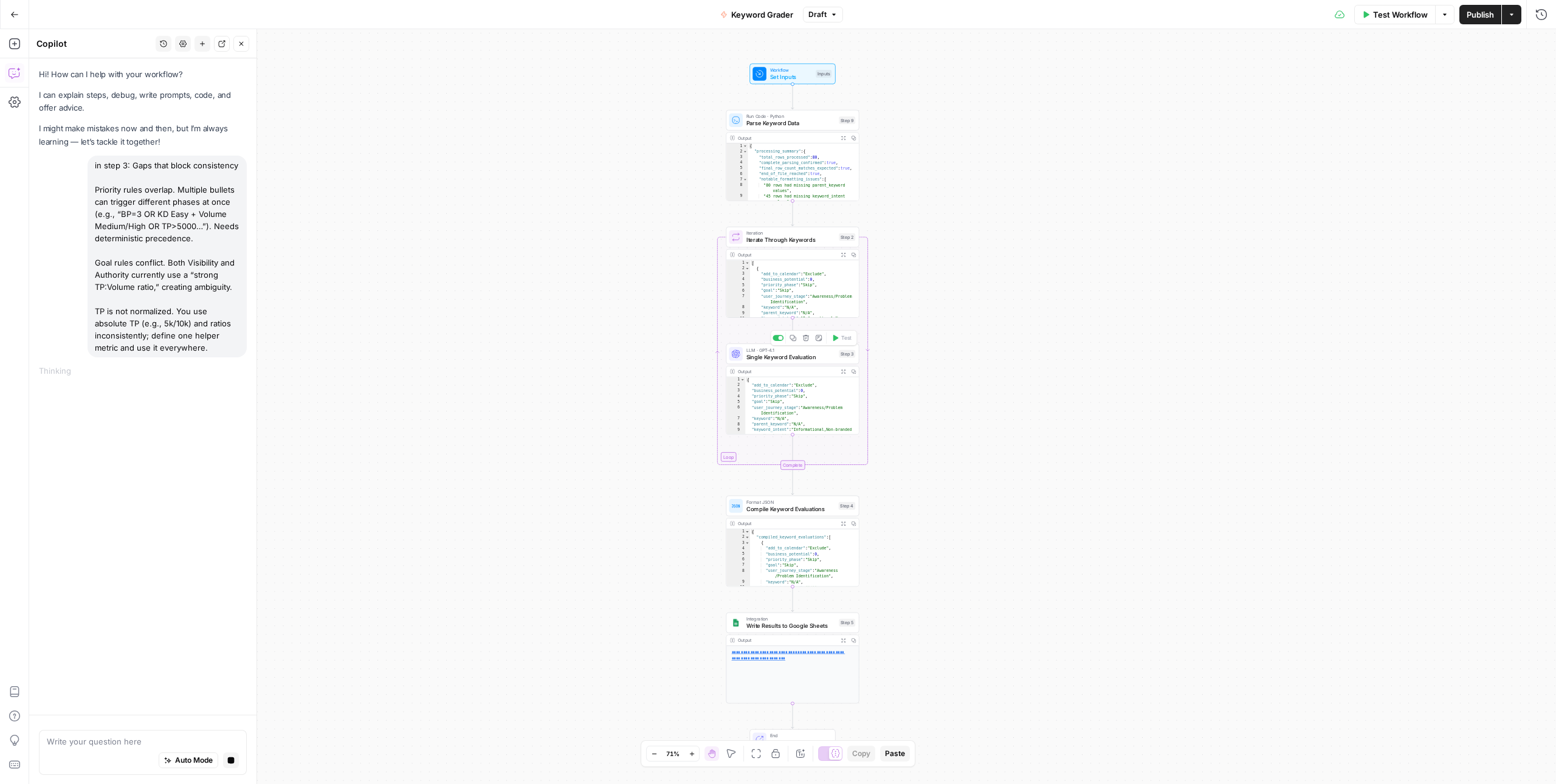
click at [787, 355] on span "Single Keyword Evaluation" at bounding box center [791, 357] width 89 height 9
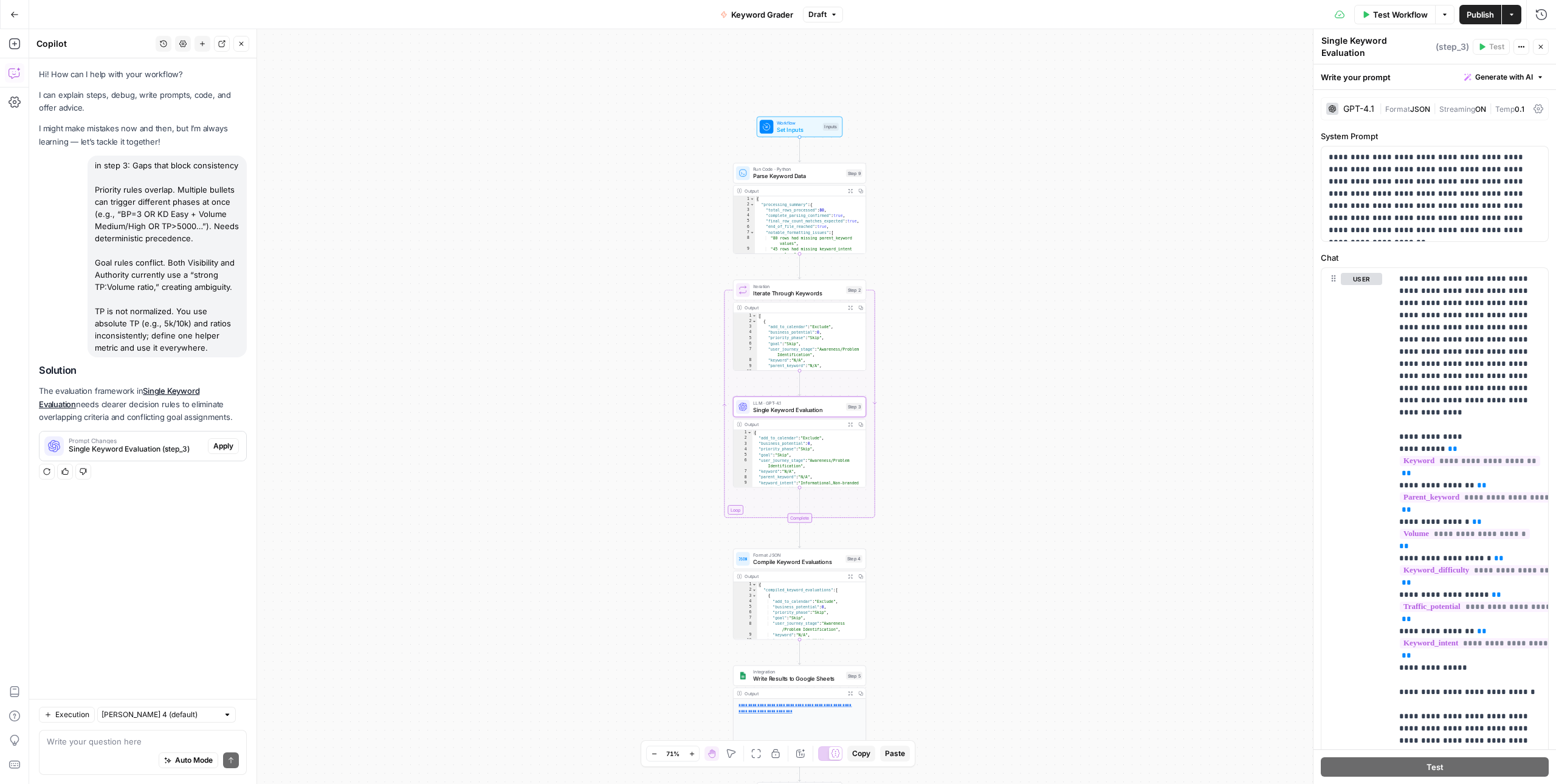
click at [227, 445] on span "Apply" at bounding box center [223, 445] width 20 height 11
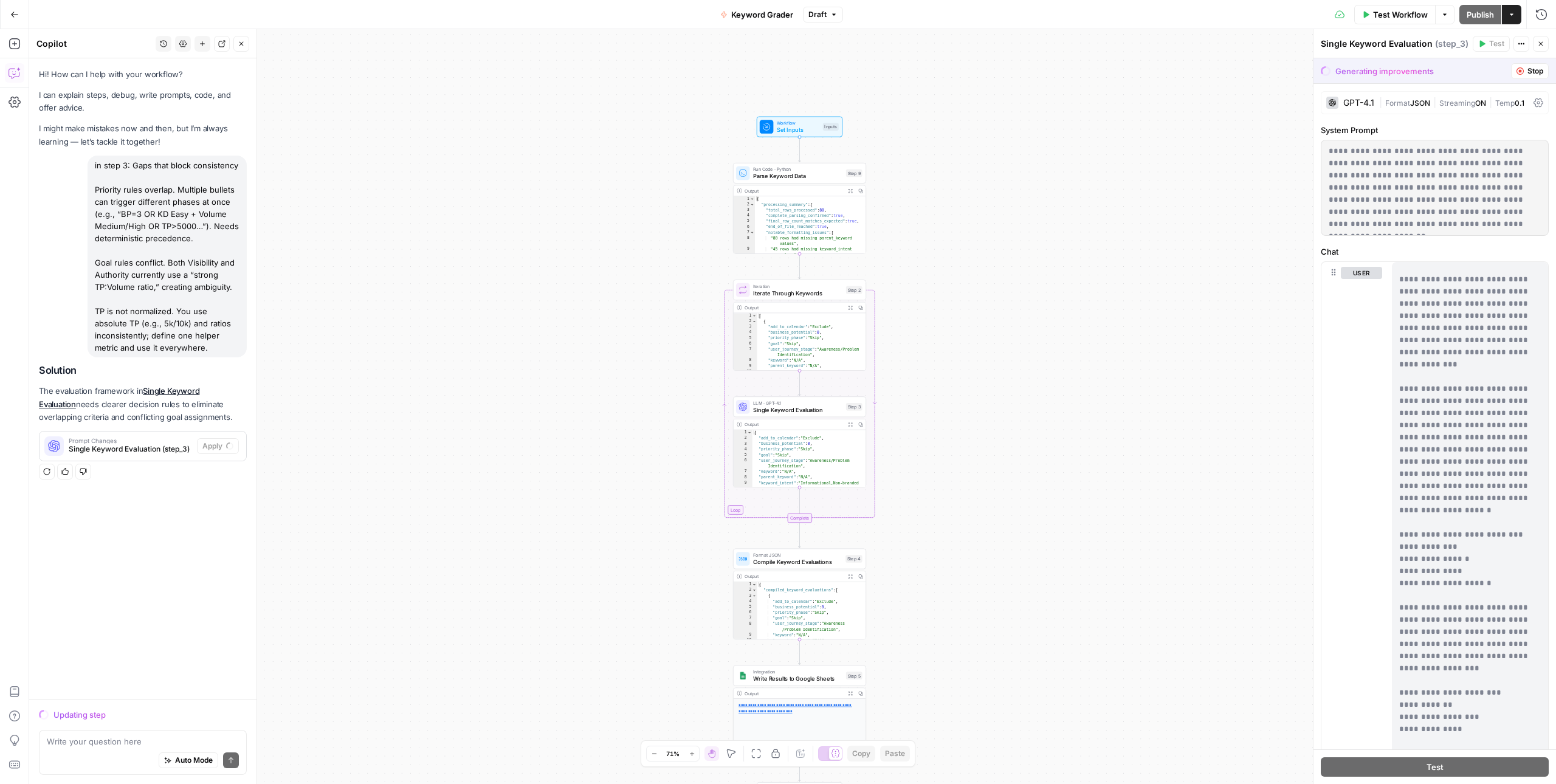
scroll to position [505, 0]
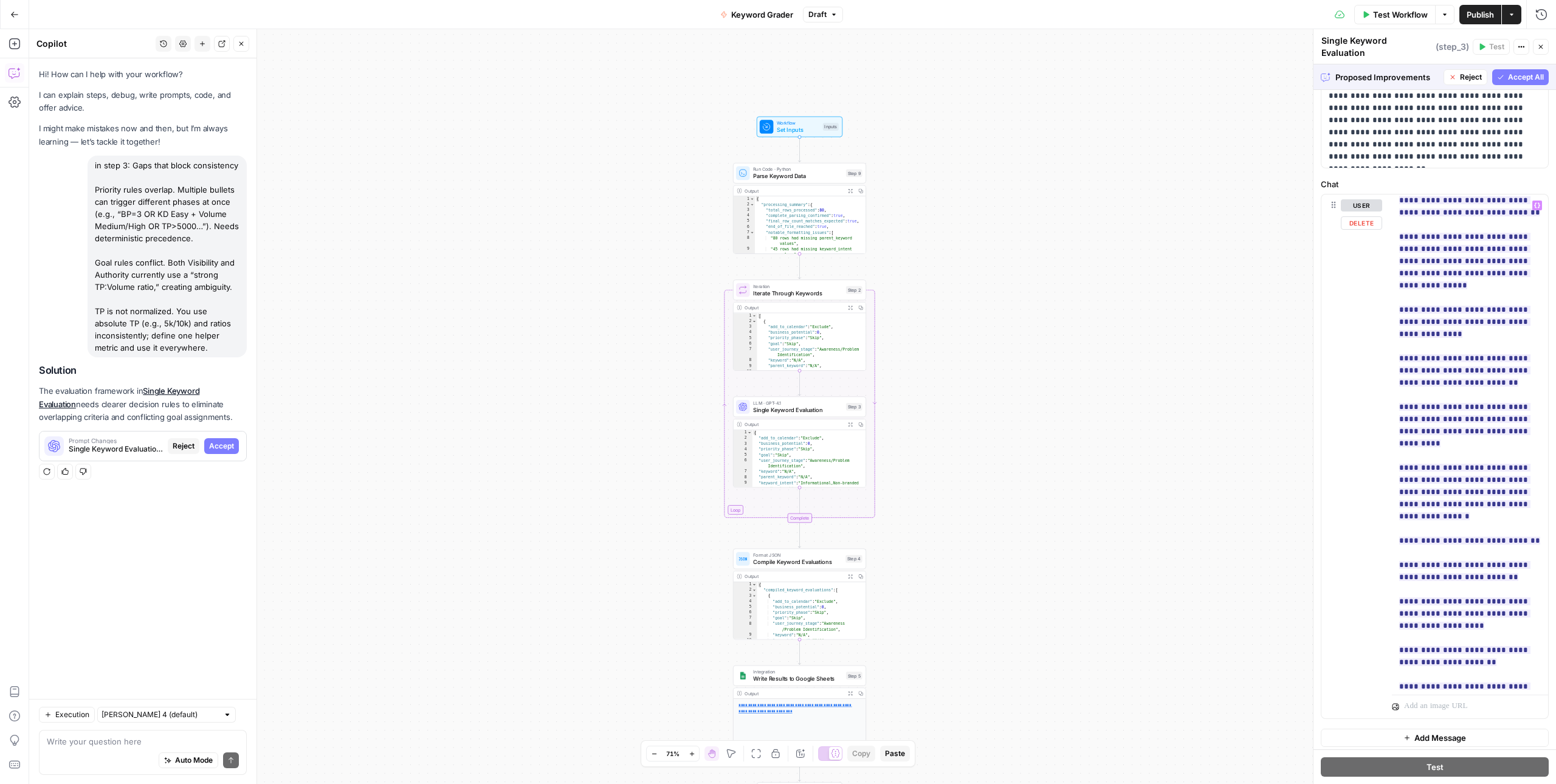
scroll to position [11897, 0]
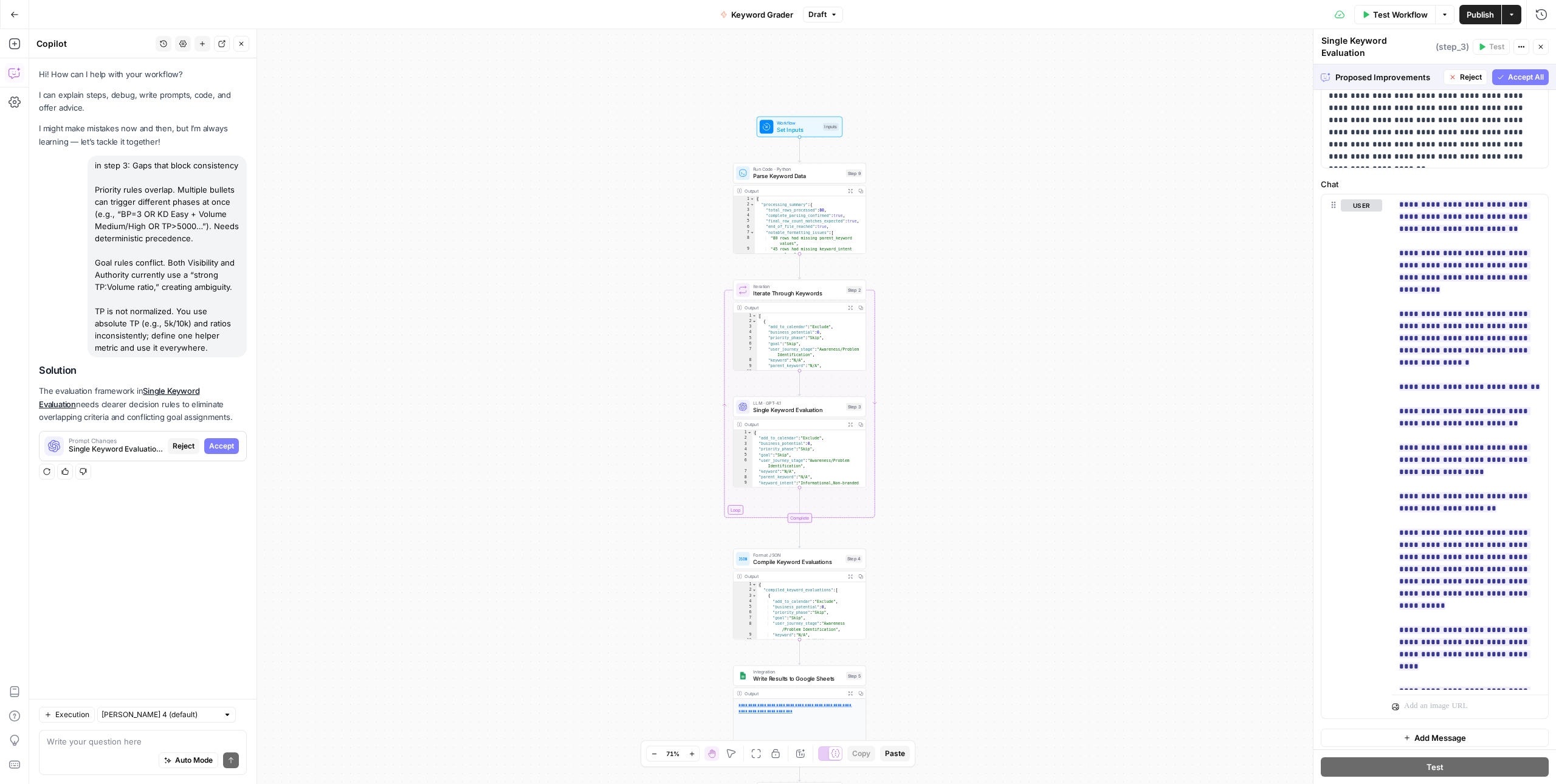
click at [1525, 72] on span "Accept All" at bounding box center [1525, 77] width 36 height 11
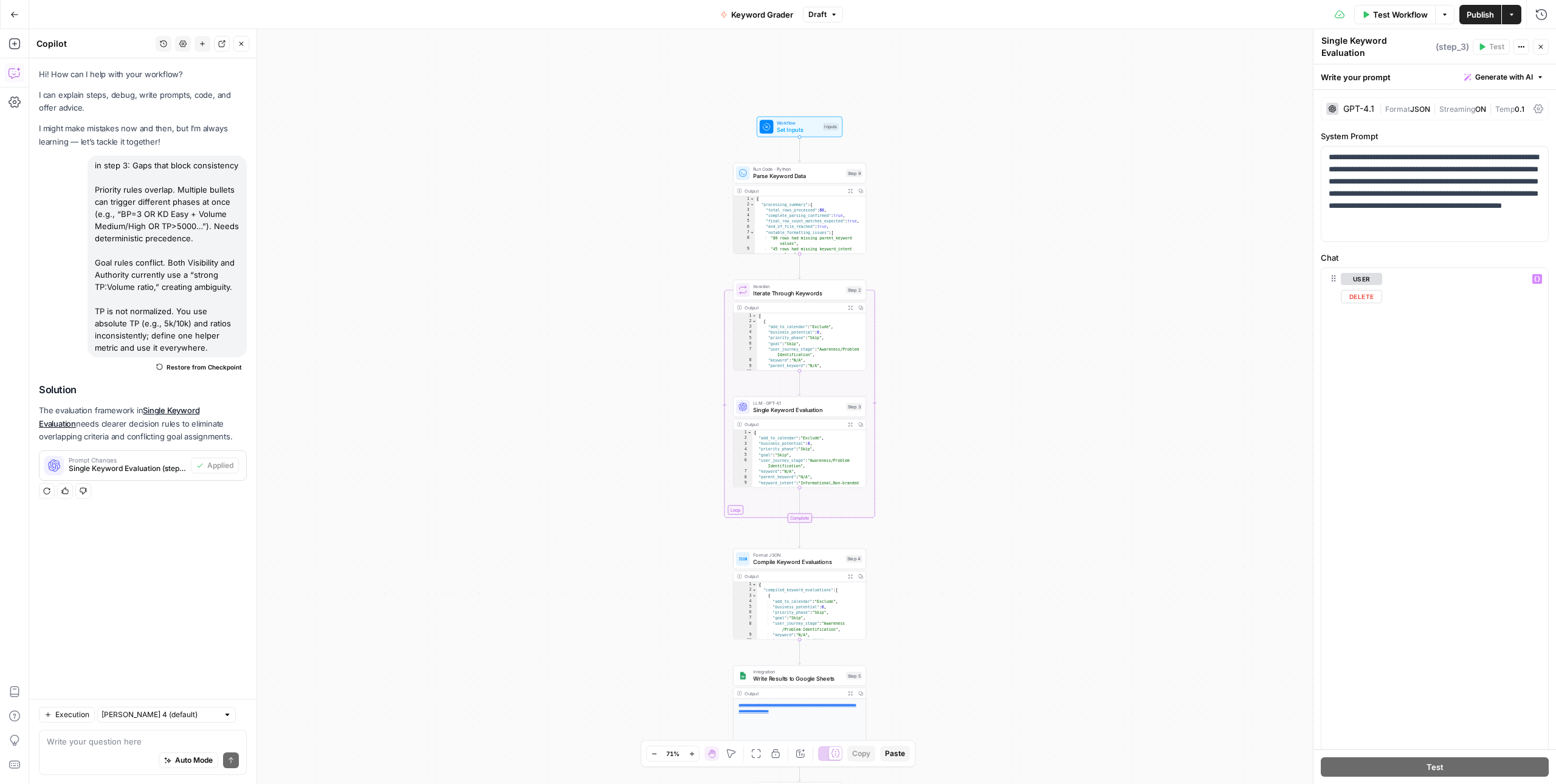
scroll to position [11521, 0]
click at [1474, 18] on span "Publish" at bounding box center [1479, 15] width 27 height 12
click at [1379, 16] on span "Test Workflow" at bounding box center [1400, 15] width 55 height 12
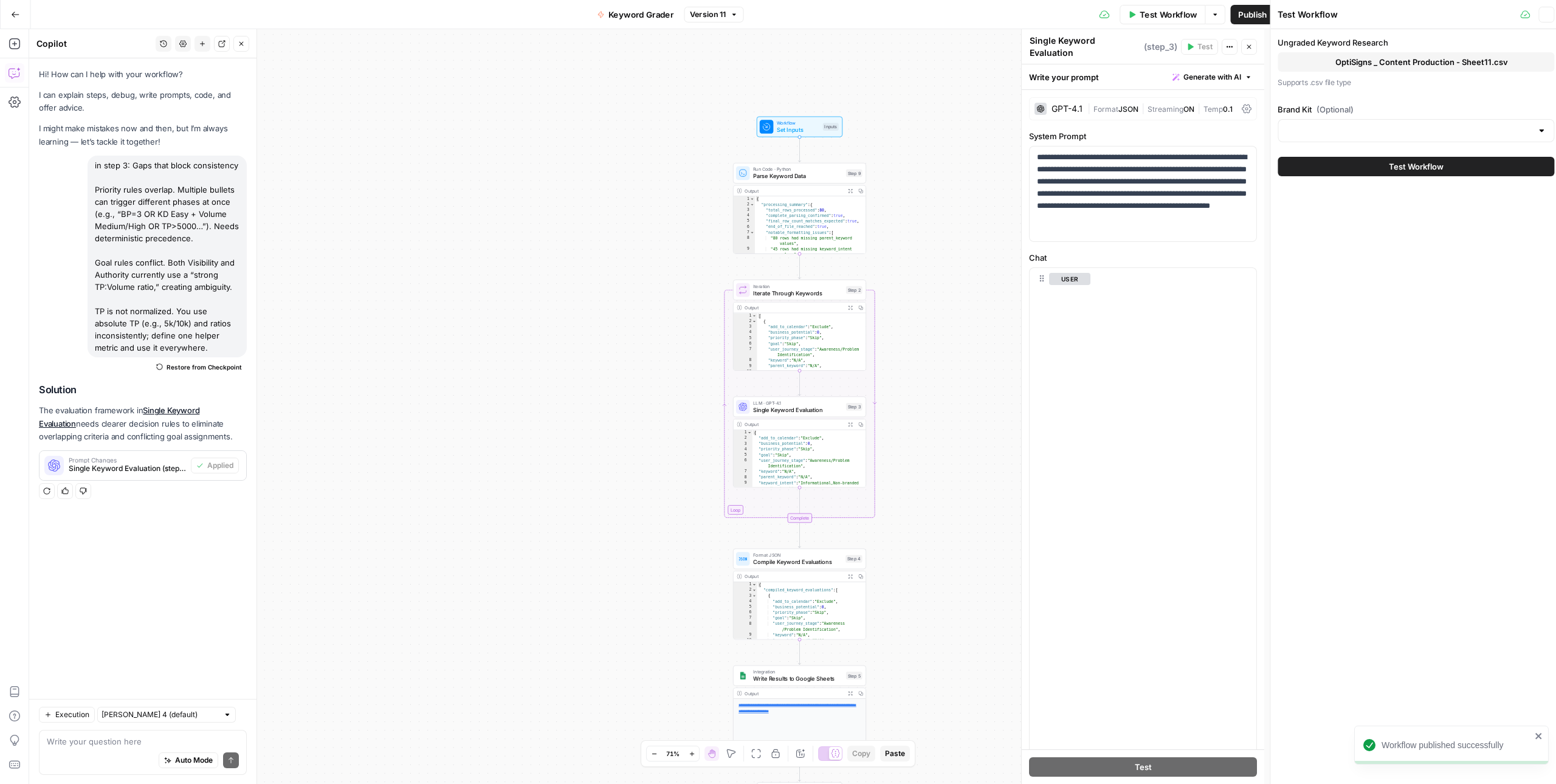
type input "OptiSigns"
click at [1478, 58] on span "OptiSigns _ Content Production - Sheet11.csv" at bounding box center [1416, 62] width 172 height 12
click at [1470, 172] on button "Test Workflow" at bounding box center [1410, 166] width 277 height 20
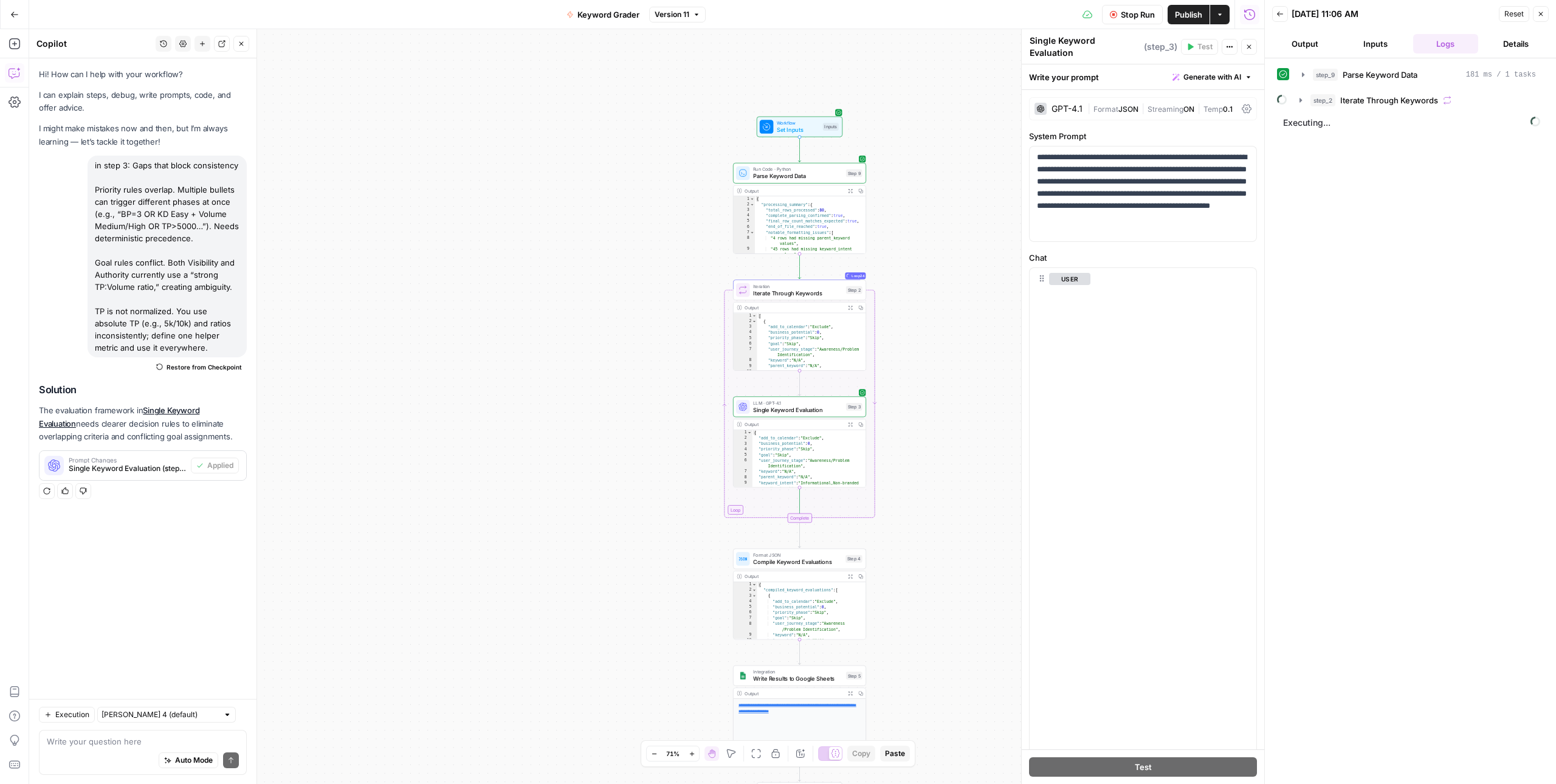
scroll to position [11521, 0]
click at [690, 753] on icon "button" at bounding box center [691, 753] width 7 height 7
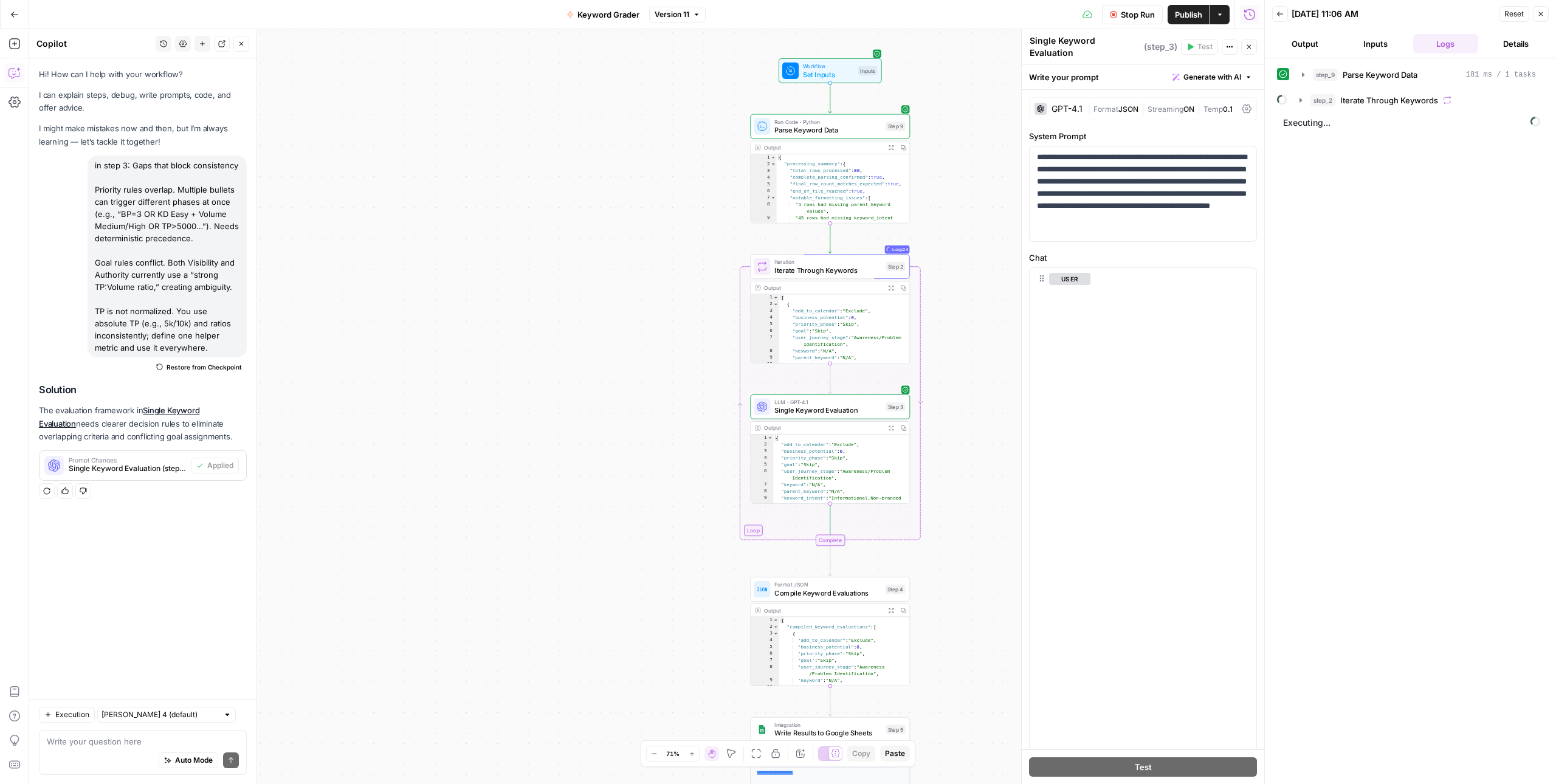
click at [690, 753] on icon "button" at bounding box center [691, 753] width 7 height 7
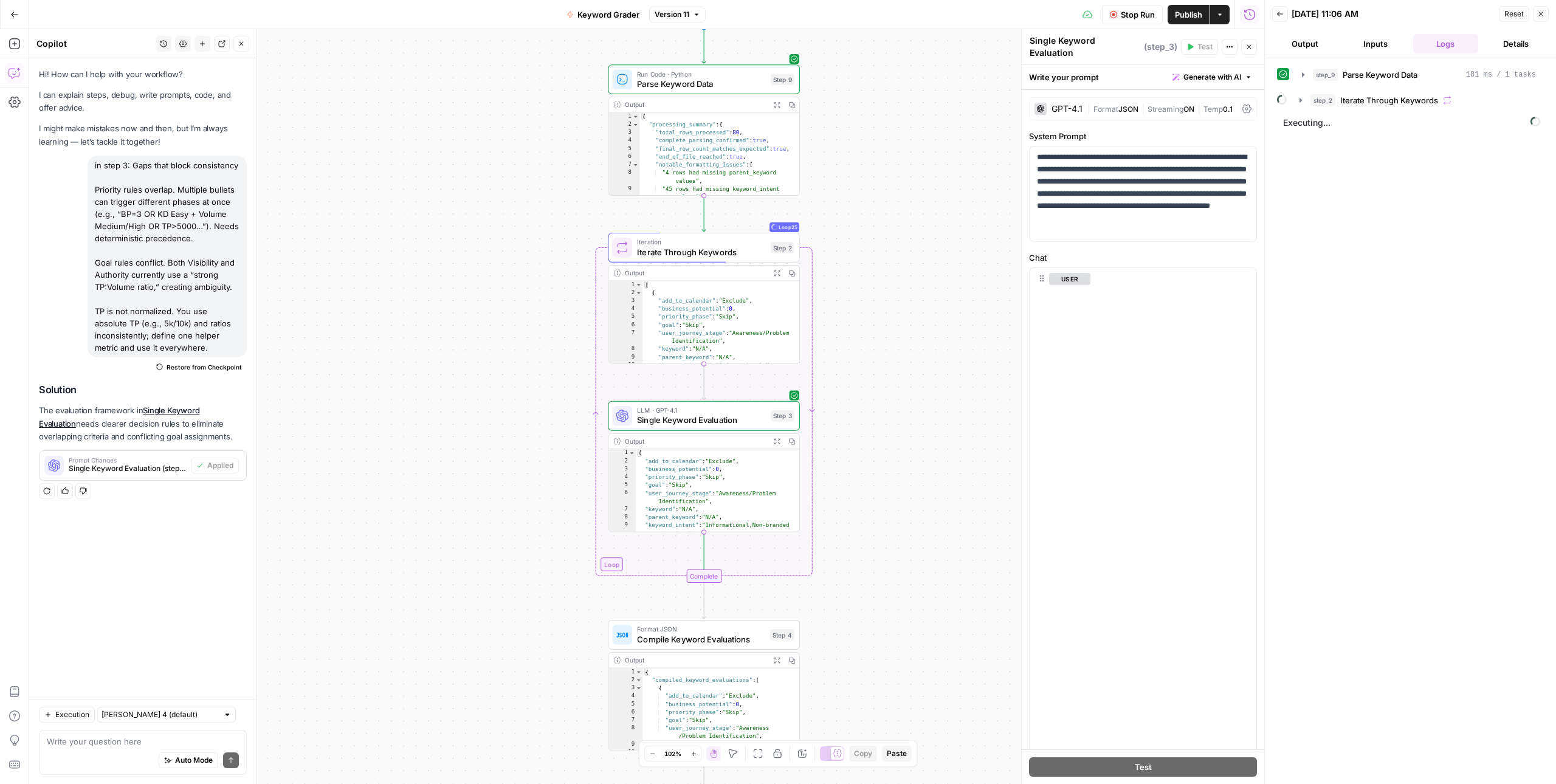
drag, startPoint x: 625, startPoint y: 491, endPoint x: 478, endPoint y: 497, distance: 147.1
click at [478, 497] on div "Workflow Set Inputs Inputs Run Code · Python Parse Keyword Data Step 9 Output E…" at bounding box center [646, 407] width 1235 height 755
click at [1302, 105] on icon "button" at bounding box center [1300, 100] width 9 height 9
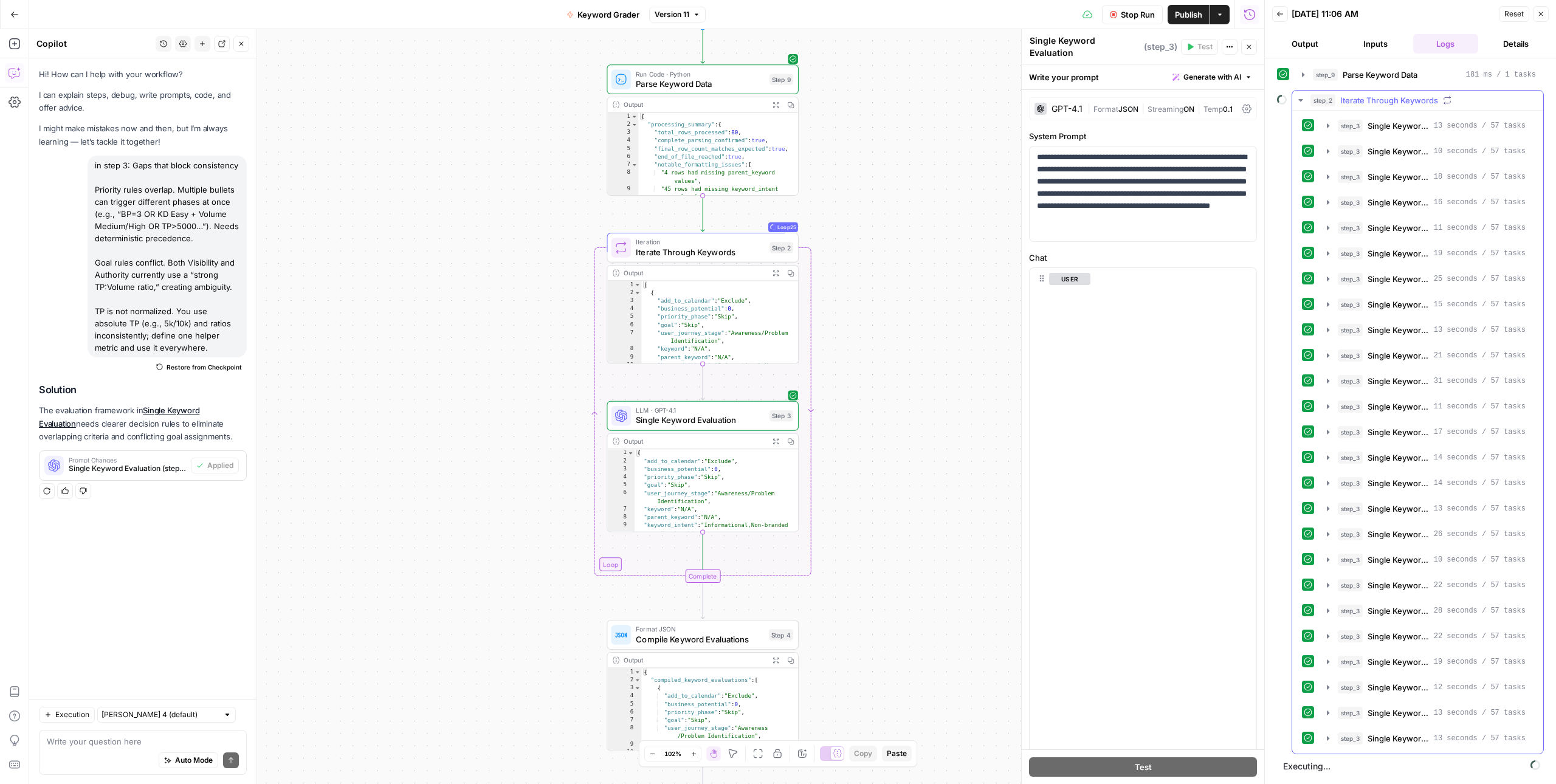
scroll to position [9, 0]
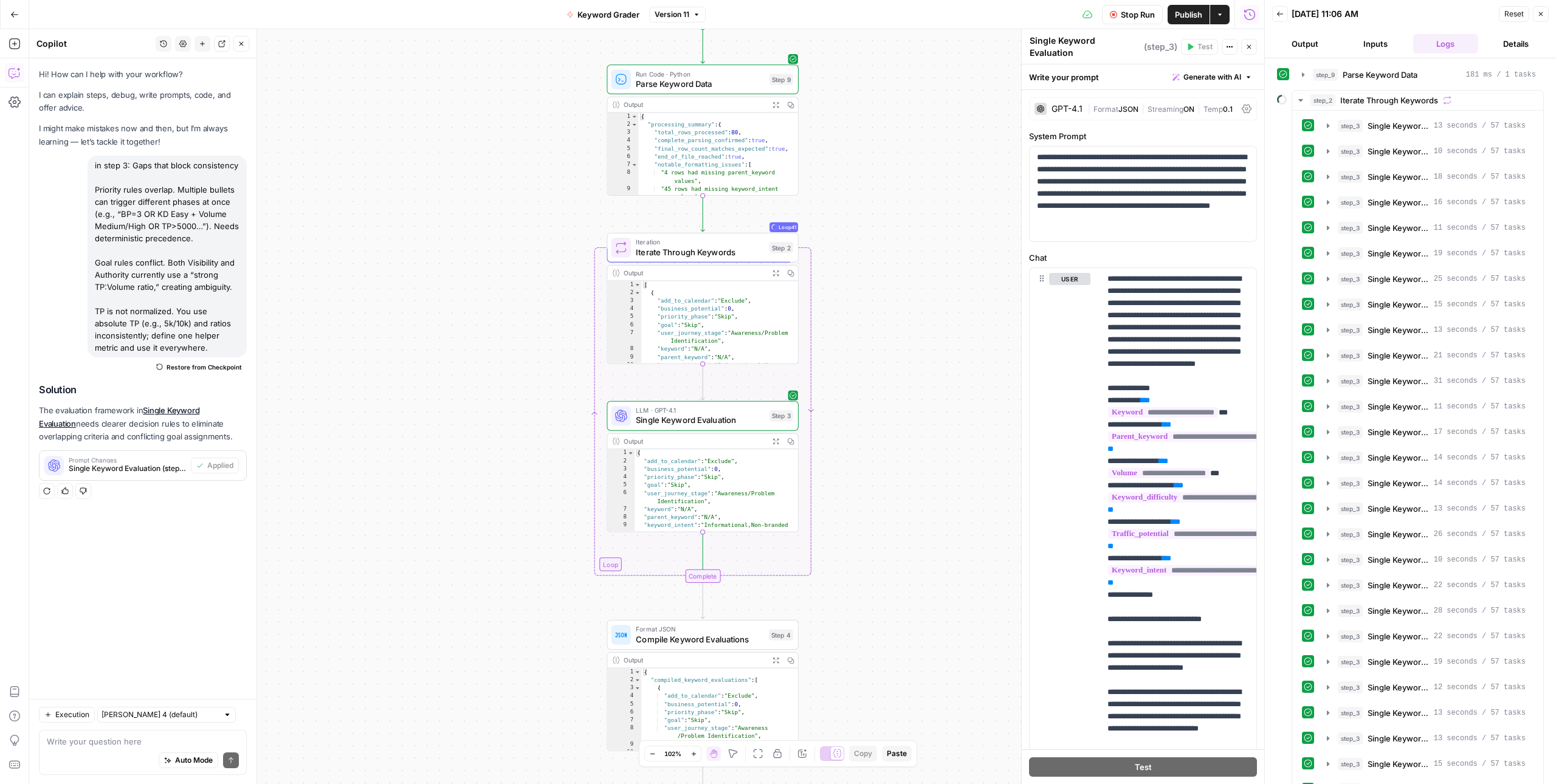
scroll to position [9, 0]
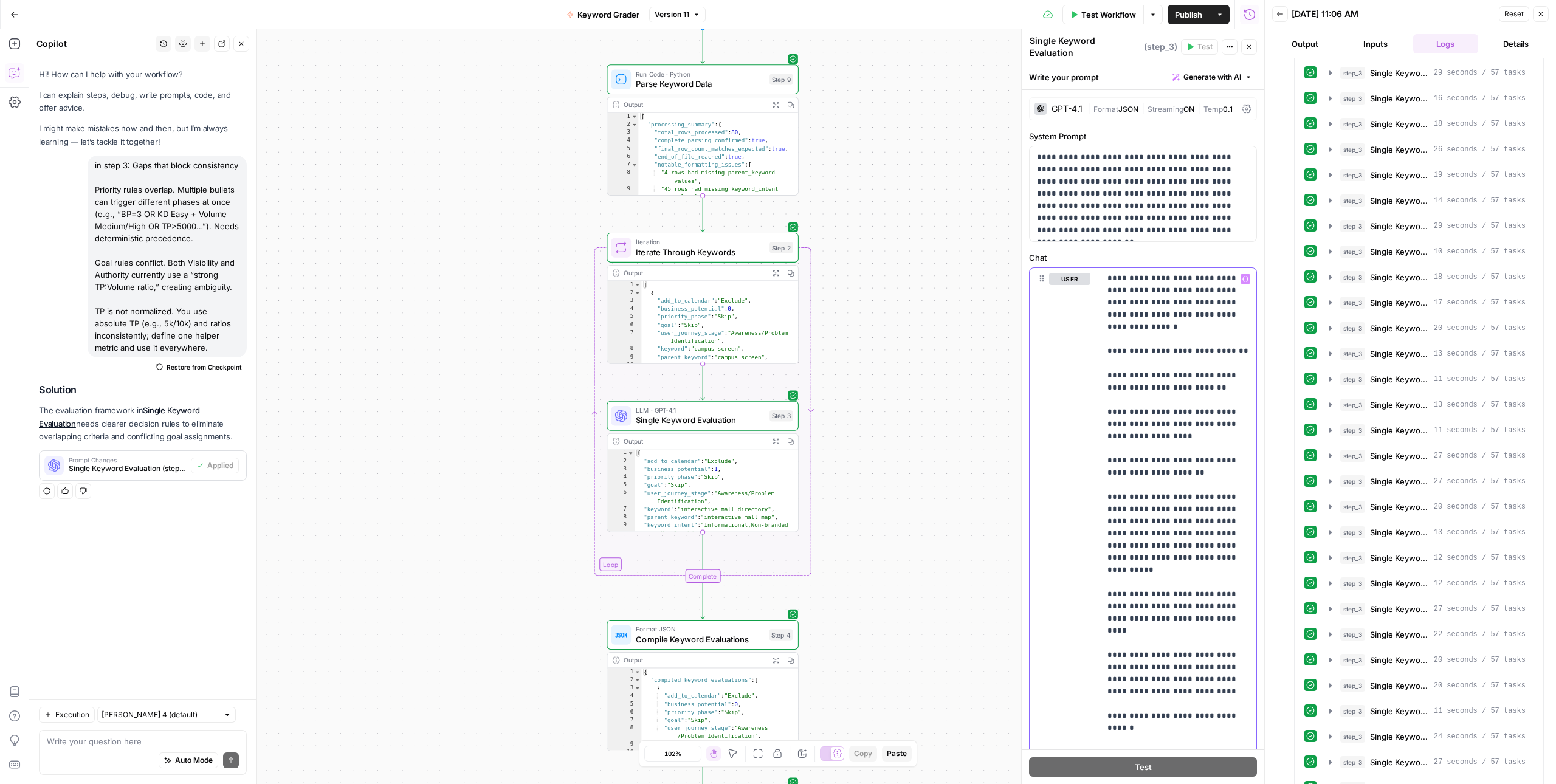
scroll to position [1891, 0]
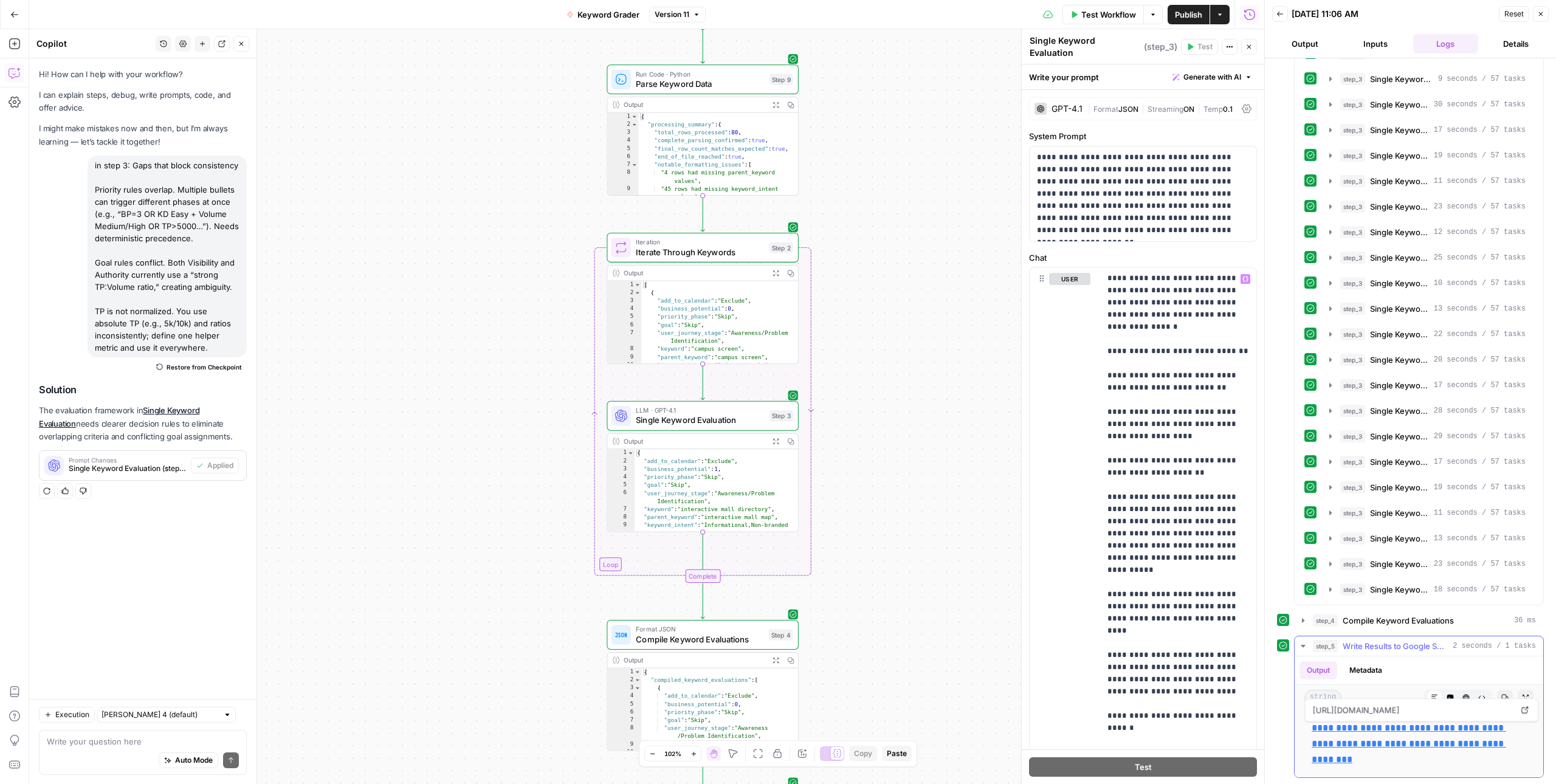
click at [1385, 734] on link "**********" at bounding box center [1409, 743] width 194 height 41
click at [1187, 12] on span "Publish" at bounding box center [1188, 15] width 27 height 12
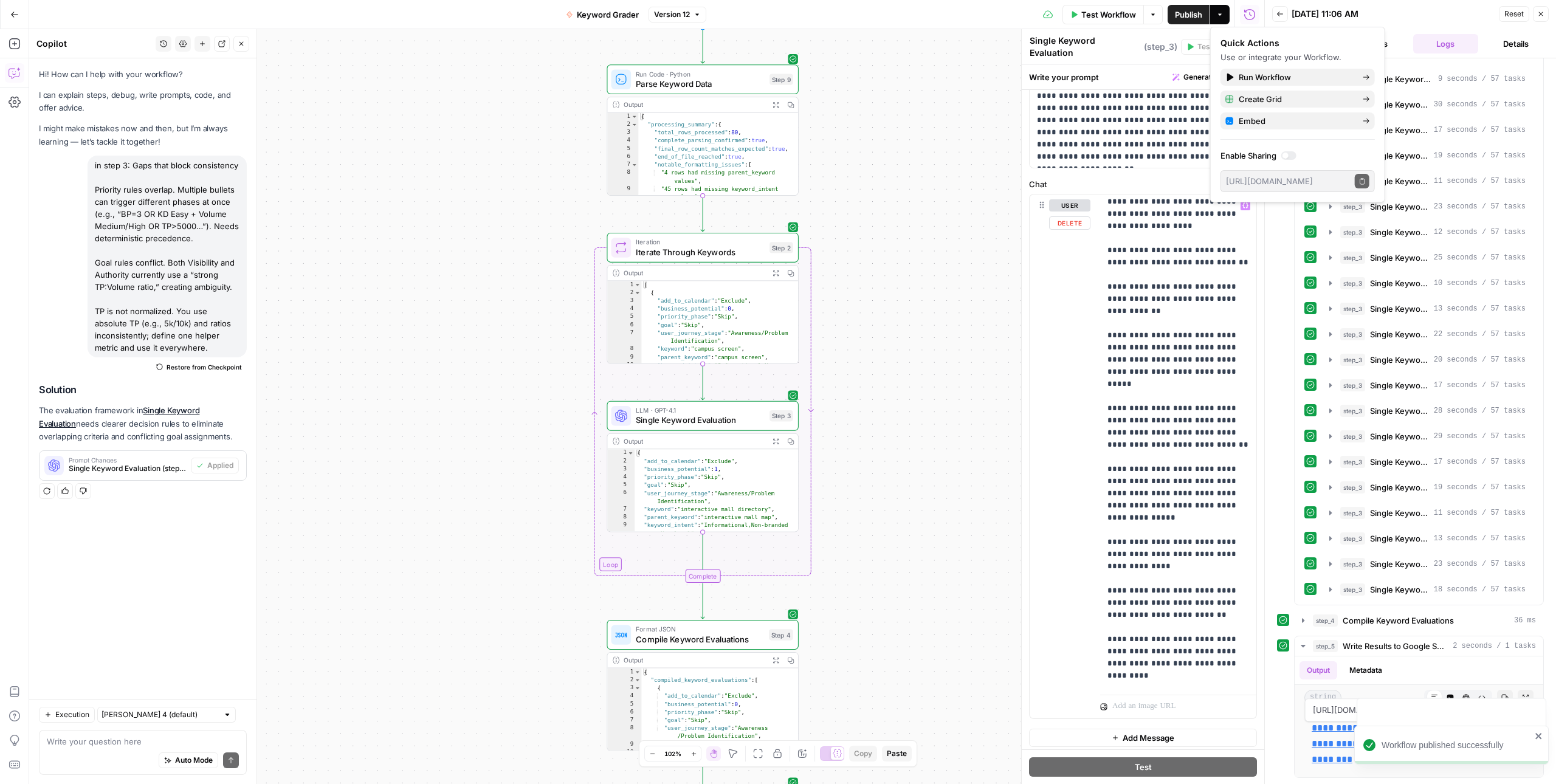
scroll to position [11557, 0]
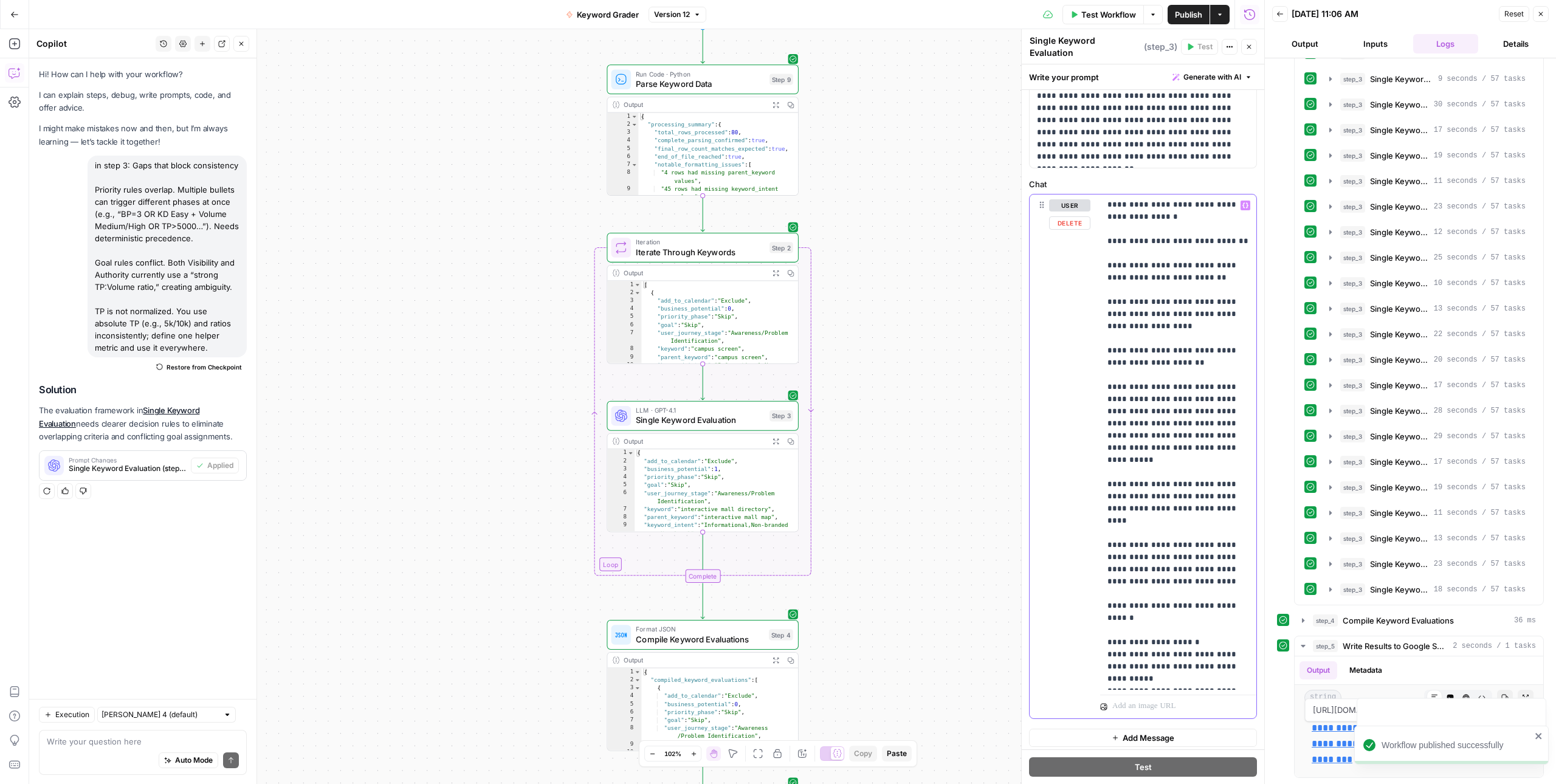
click at [1535, 718] on icon "close" at bounding box center [1538, 715] width 6 height 6
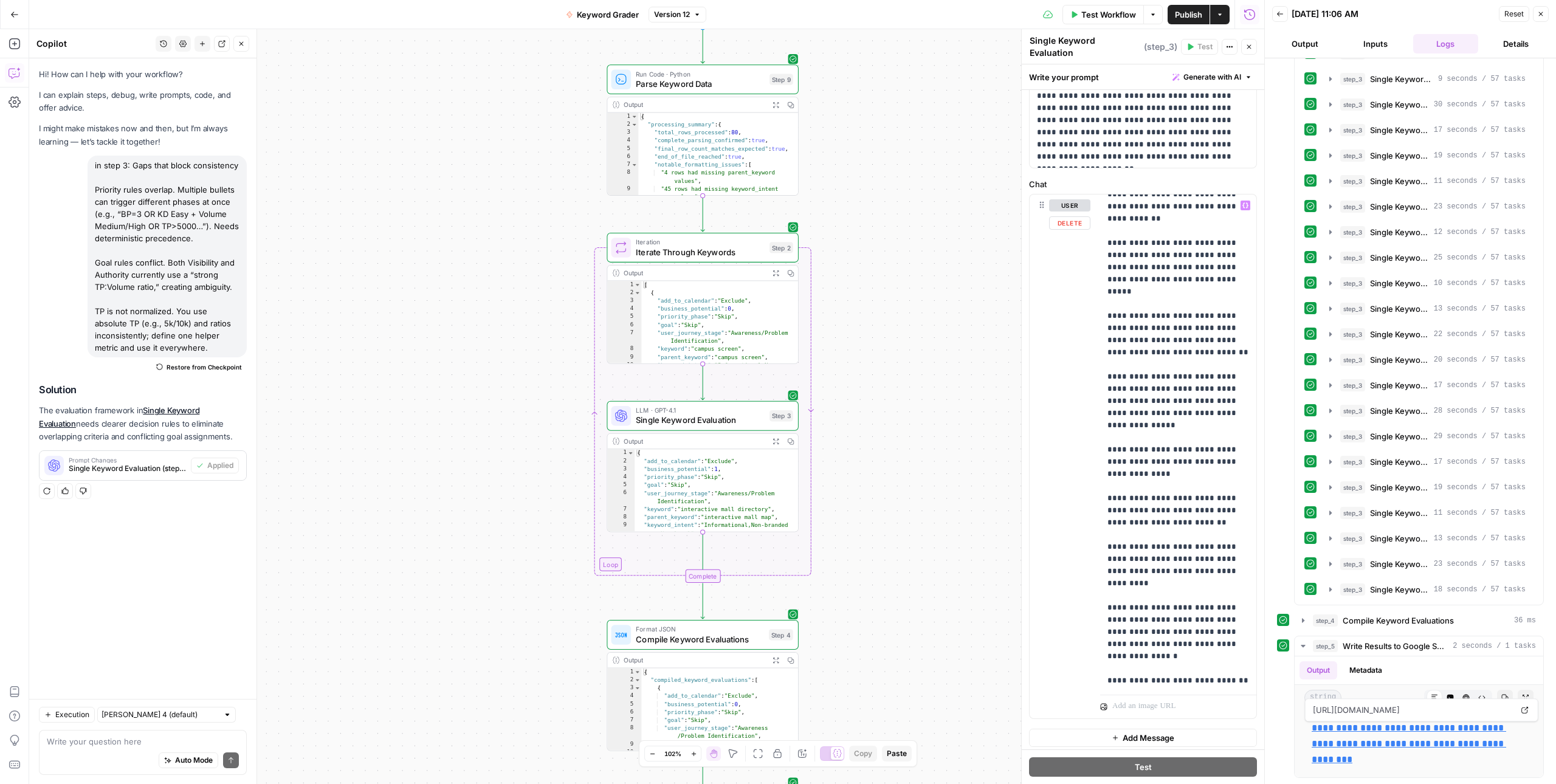
scroll to position [10659, 0]
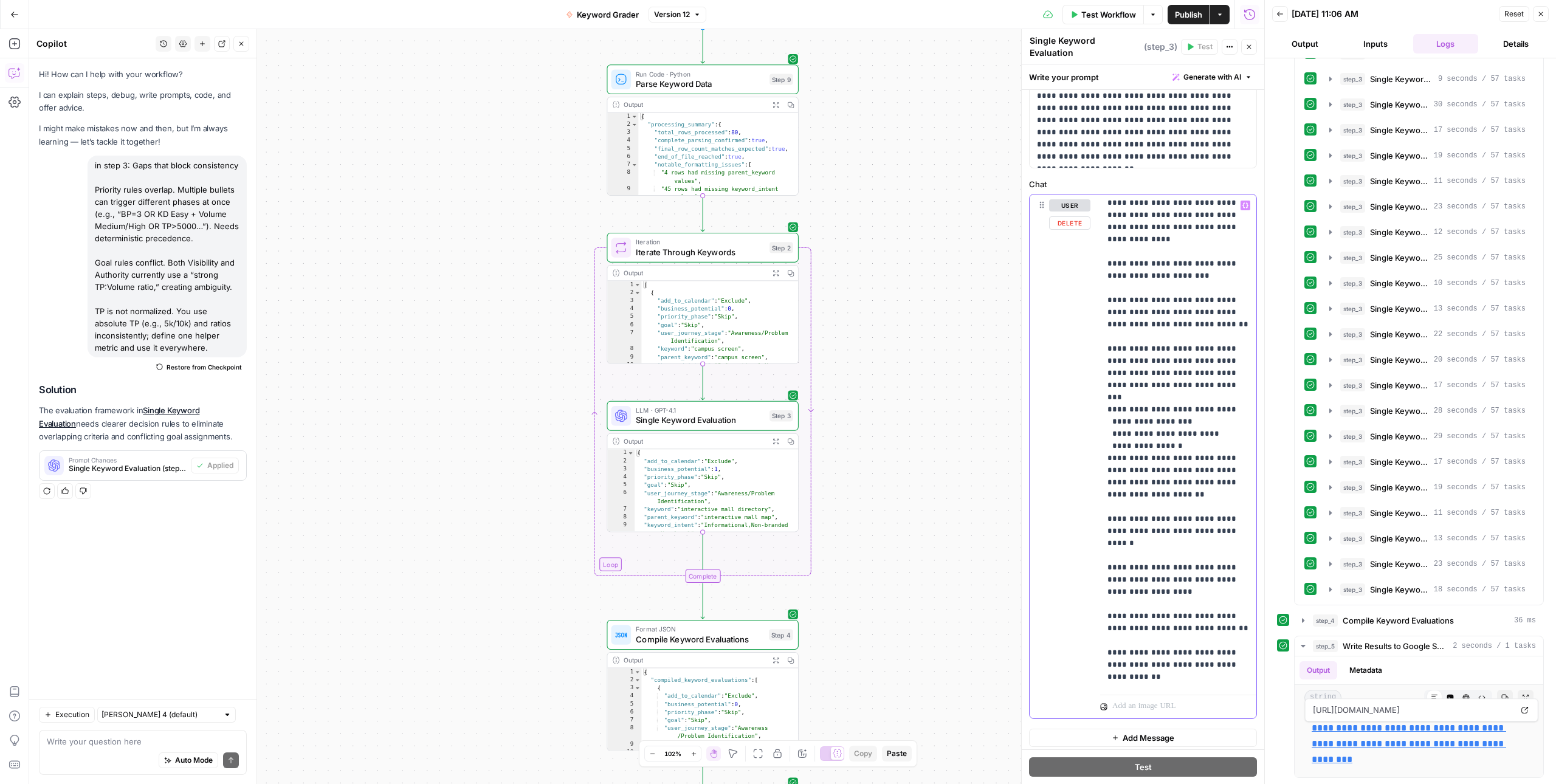
click at [78, 737] on textarea at bounding box center [142, 741] width 192 height 12
type textarea "audit the evaluation criteria to make sure all the inputs are being taken into …"
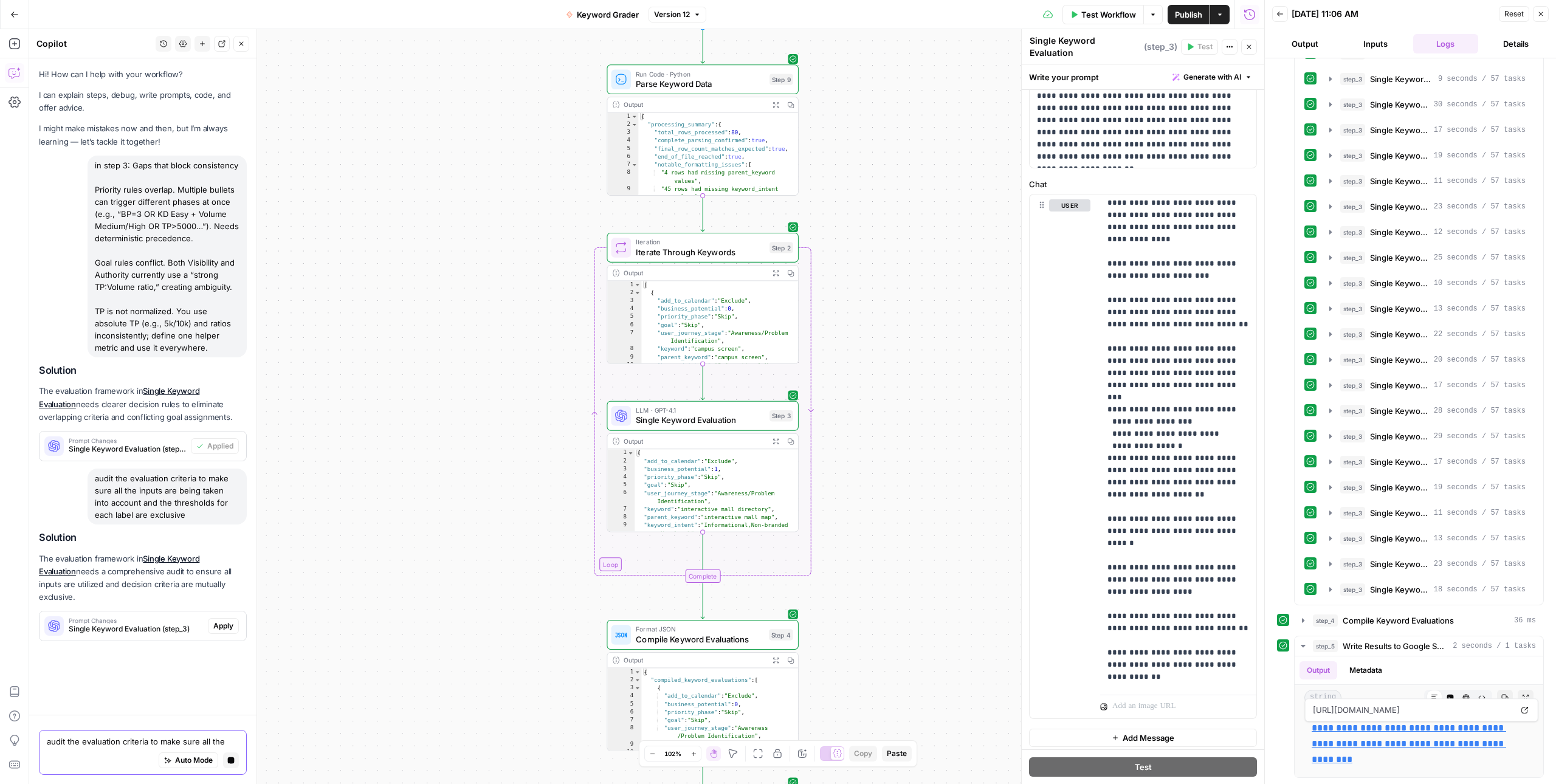
scroll to position [0, 0]
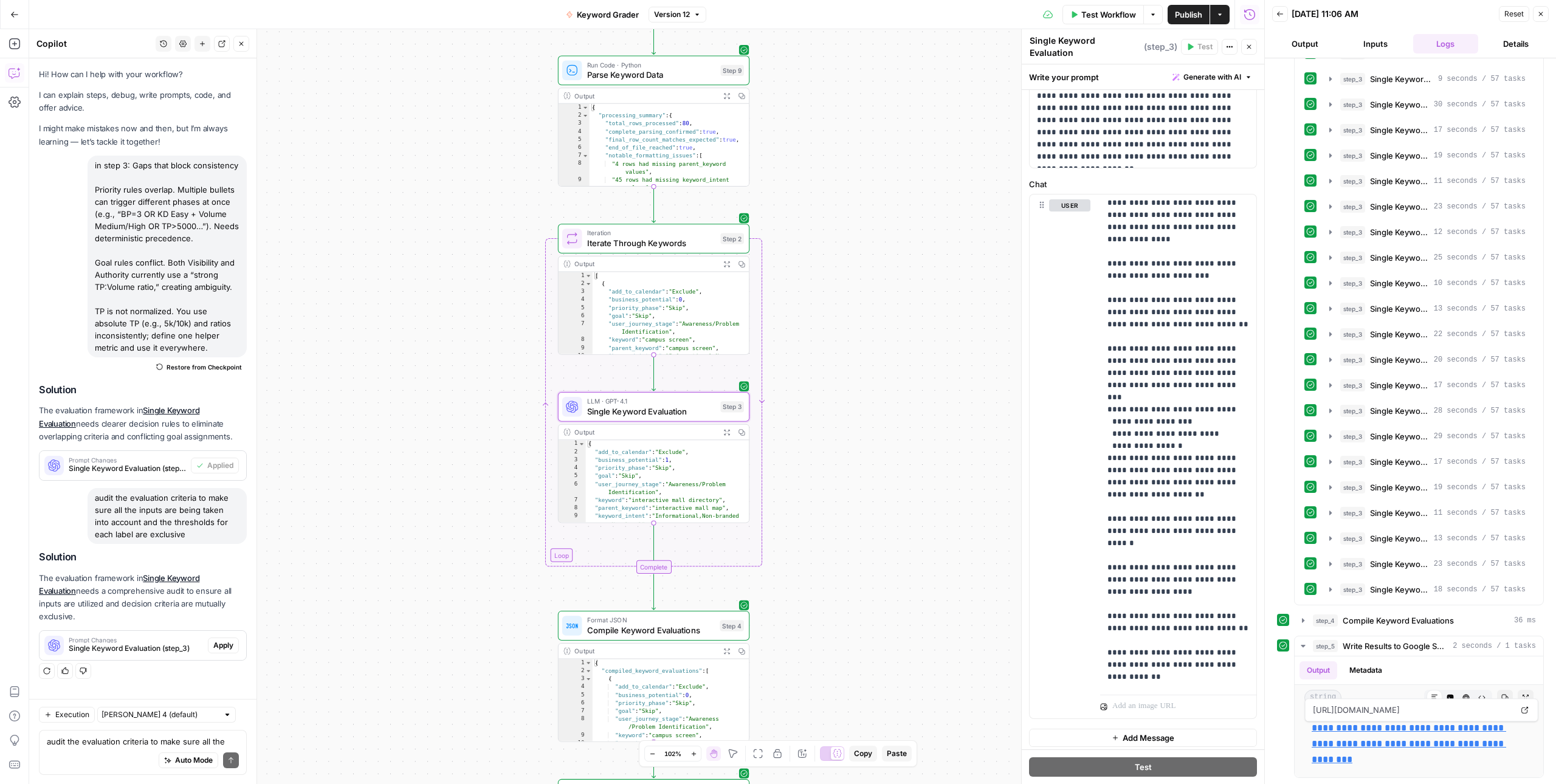
click at [155, 643] on span "Single Keyword Evaluation (step_3)" at bounding box center [136, 648] width 134 height 11
click at [217, 639] on span "Apply" at bounding box center [223, 645] width 20 height 11
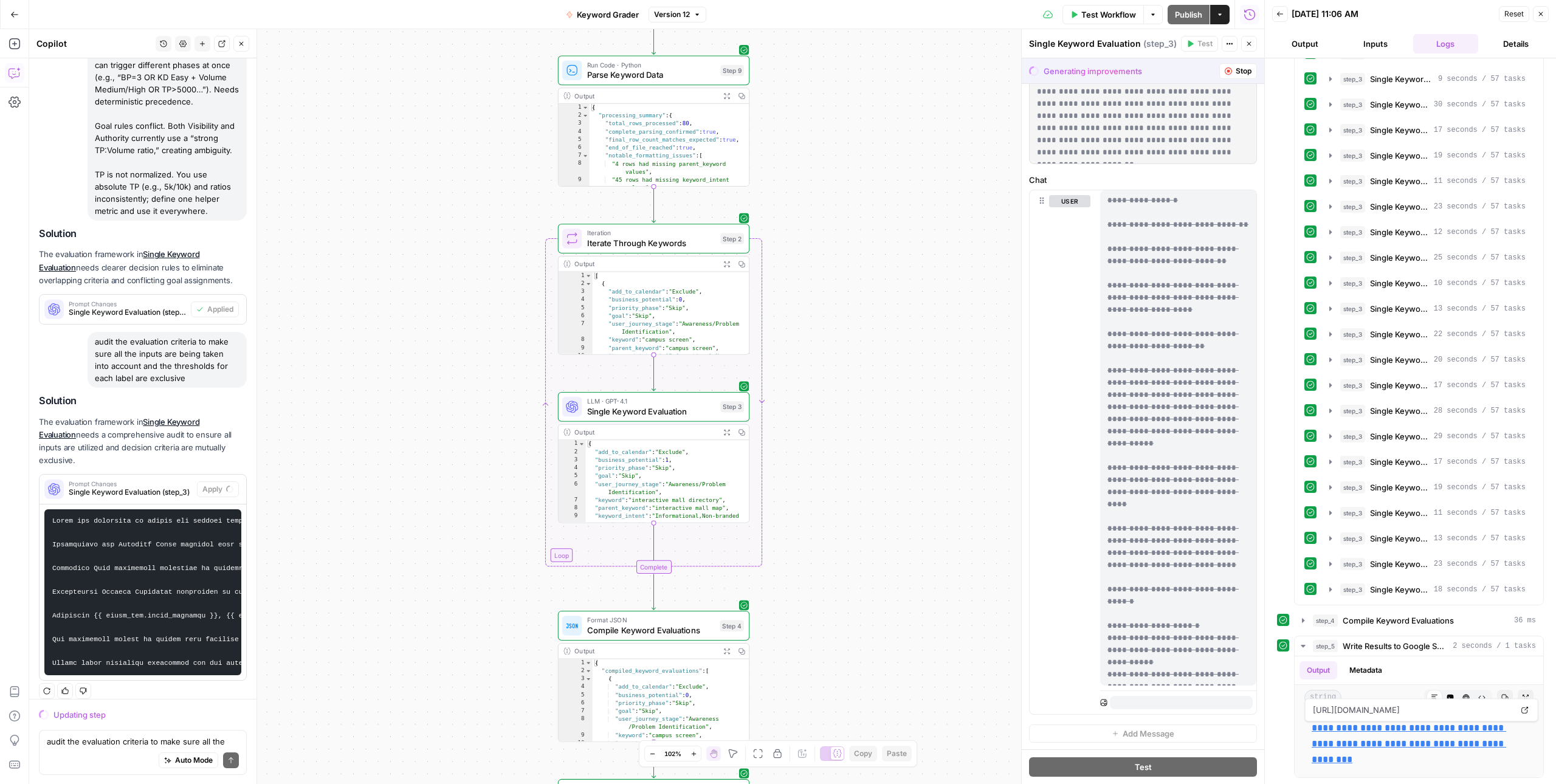
scroll to position [10659, 0]
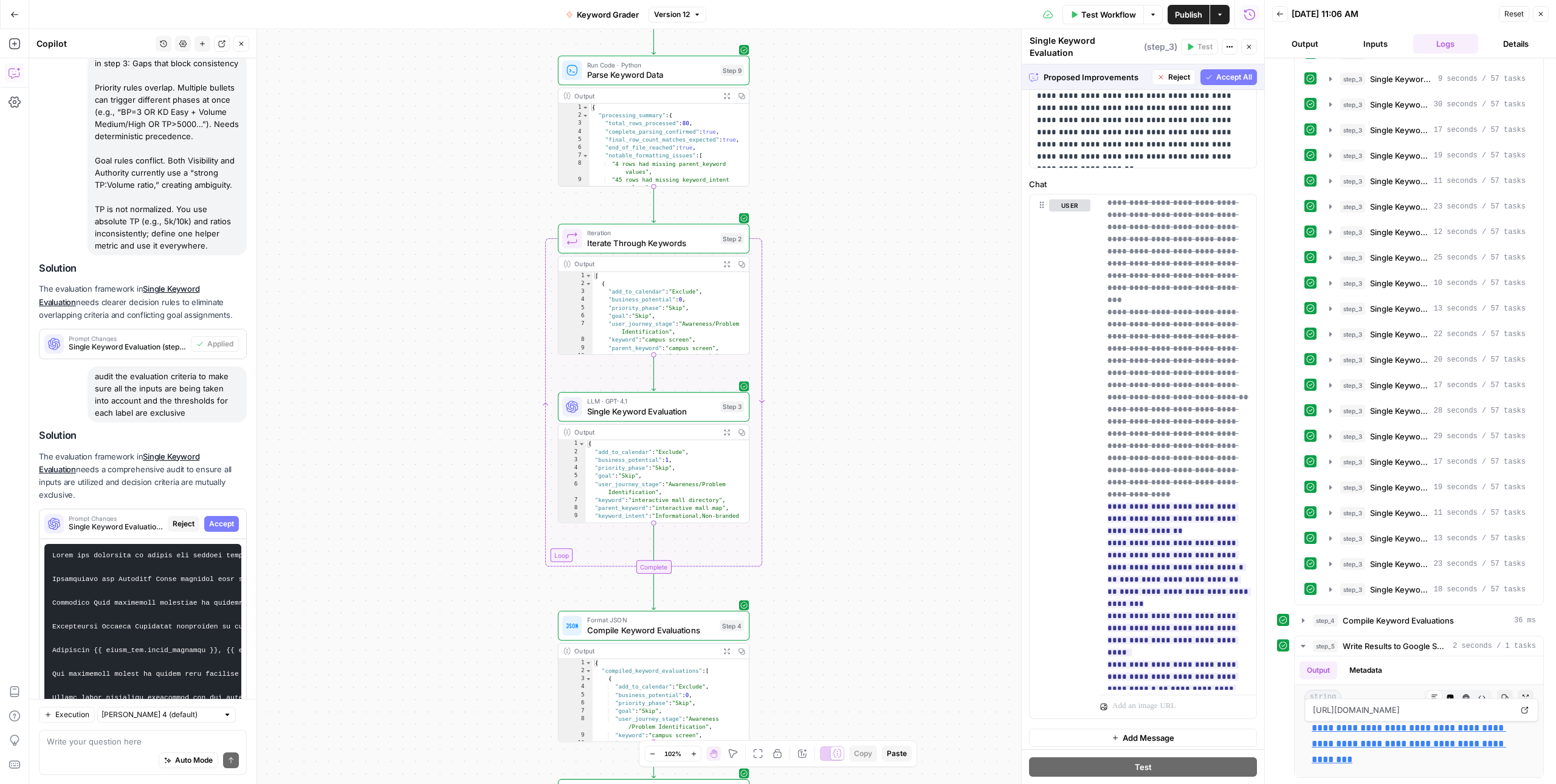
scroll to position [137, 0]
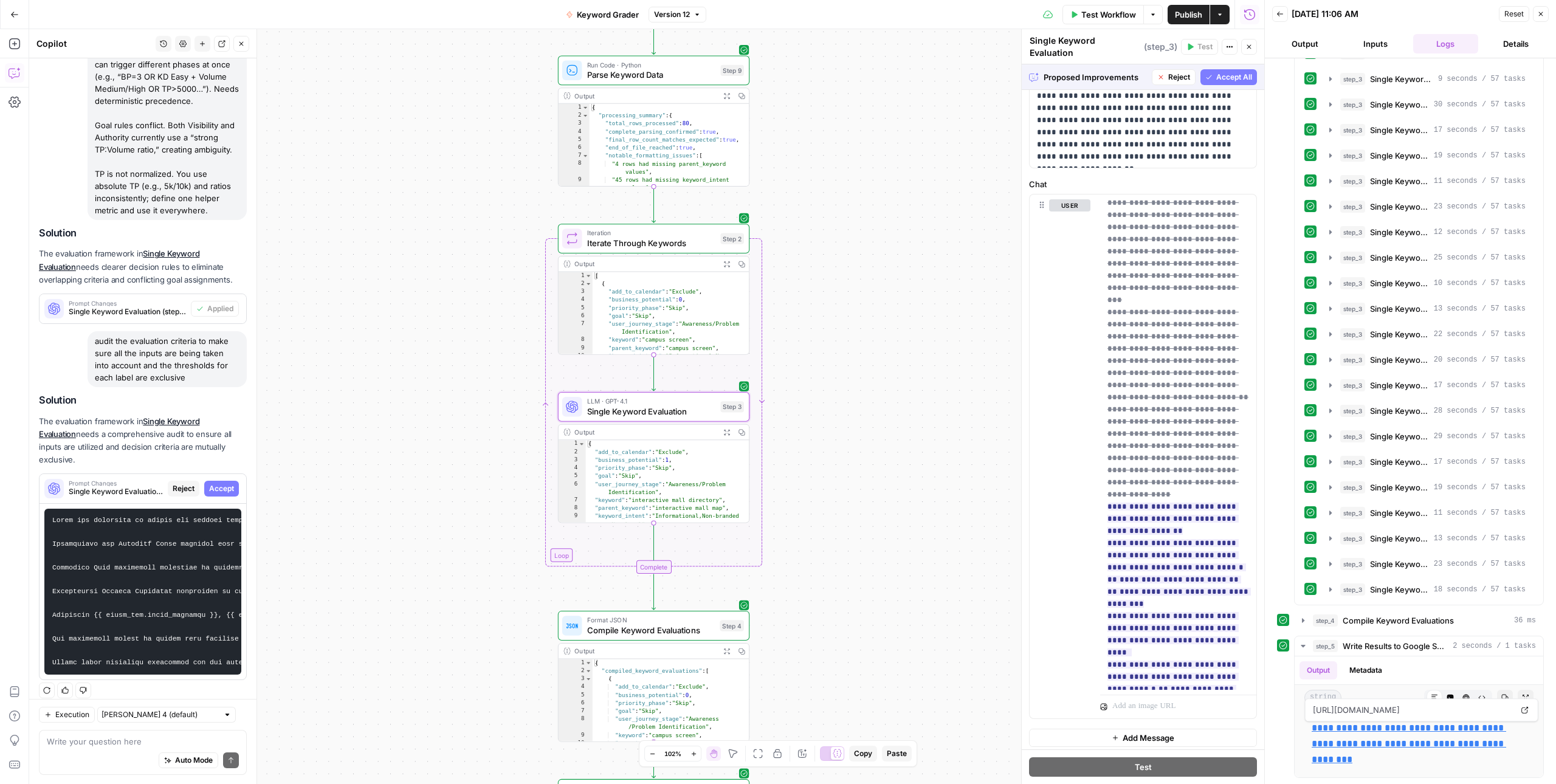
click at [223, 483] on span "Accept" at bounding box center [221, 488] width 25 height 11
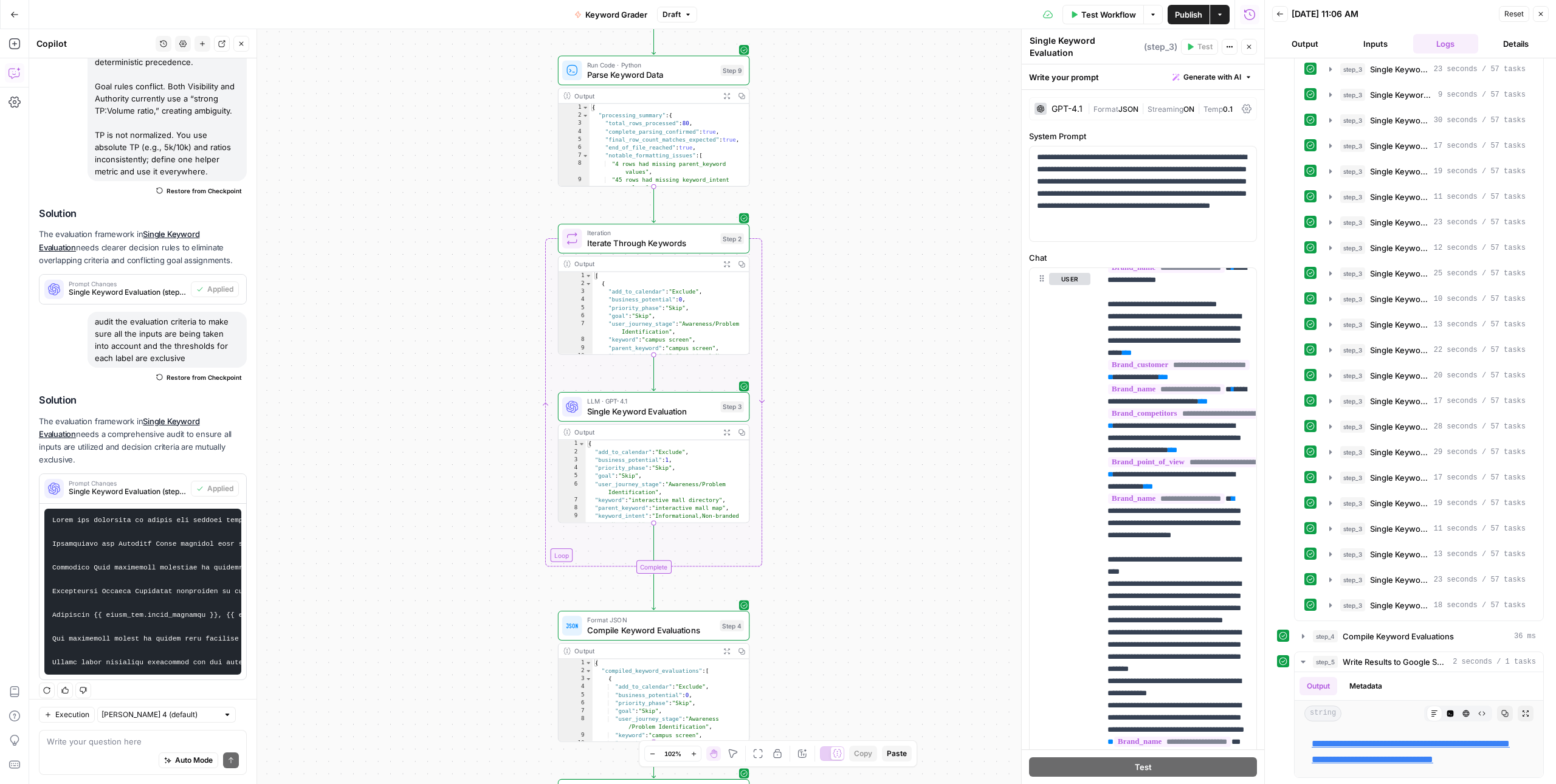
scroll to position [3794, 0]
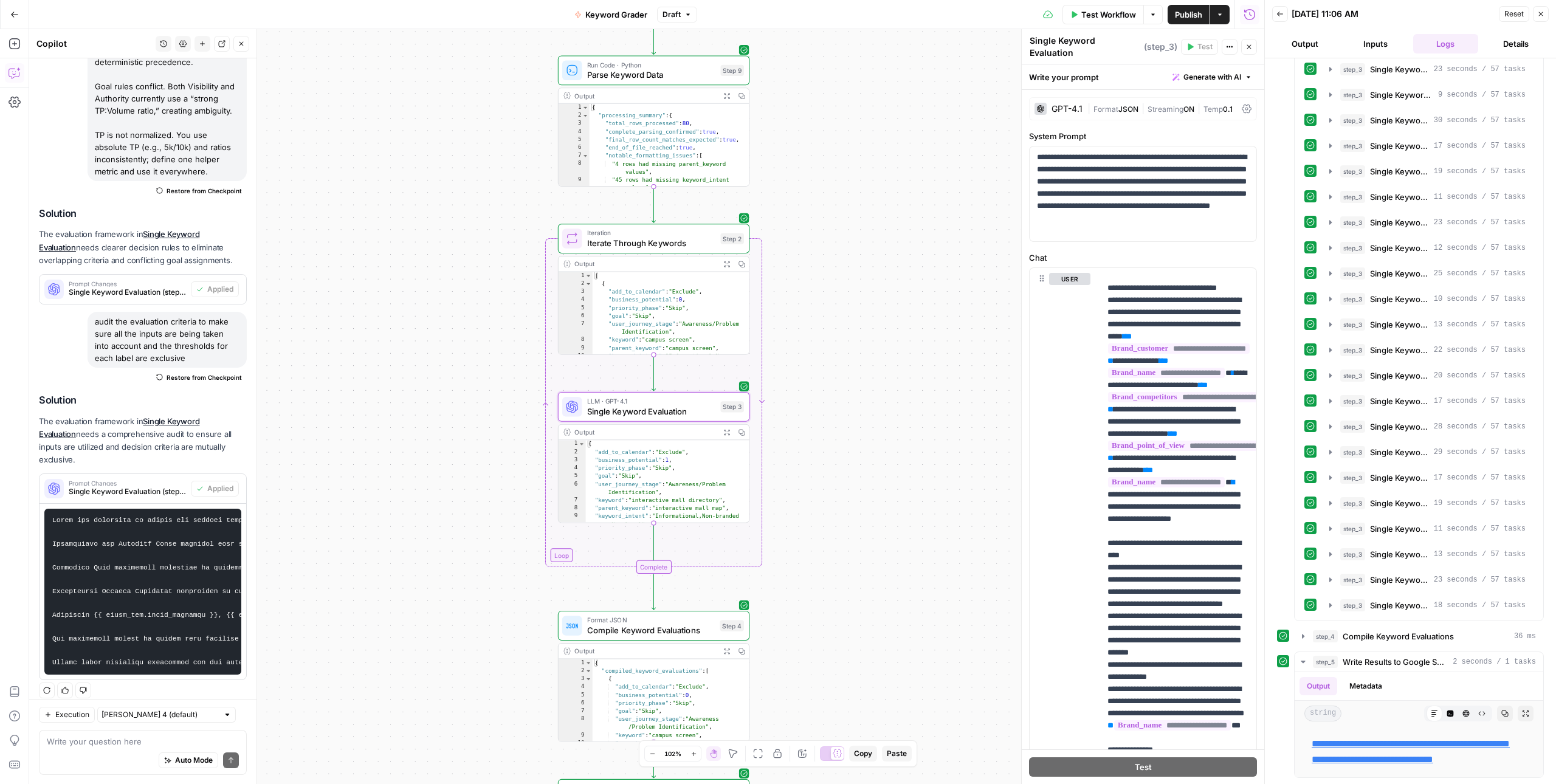
click at [137, 480] on span "Prompt Changes" at bounding box center [127, 483] width 118 height 6
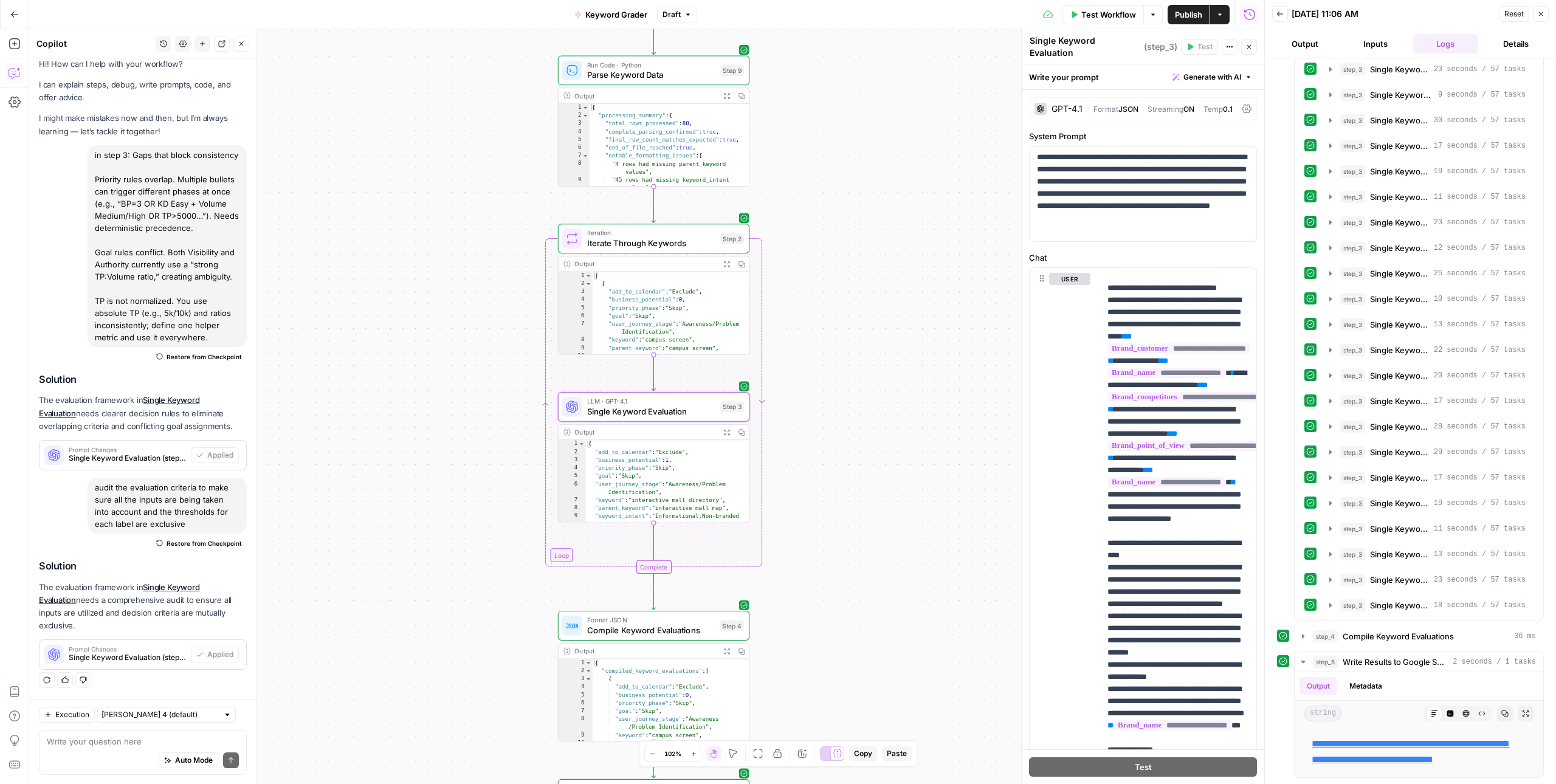
scroll to position [0, 0]
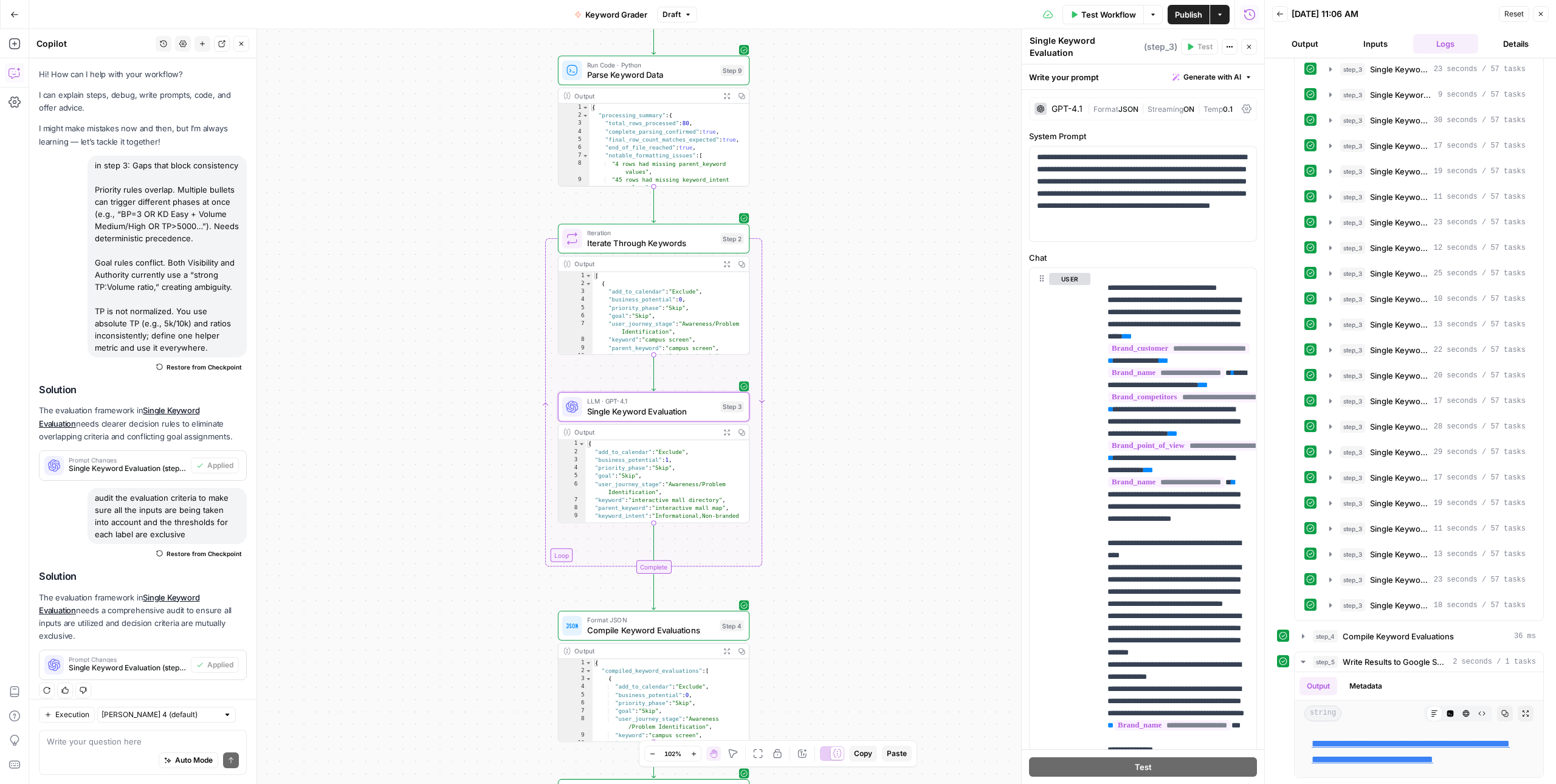
click at [132, 662] on span "Single Keyword Evaluation (step_3)" at bounding box center [127, 667] width 118 height 11
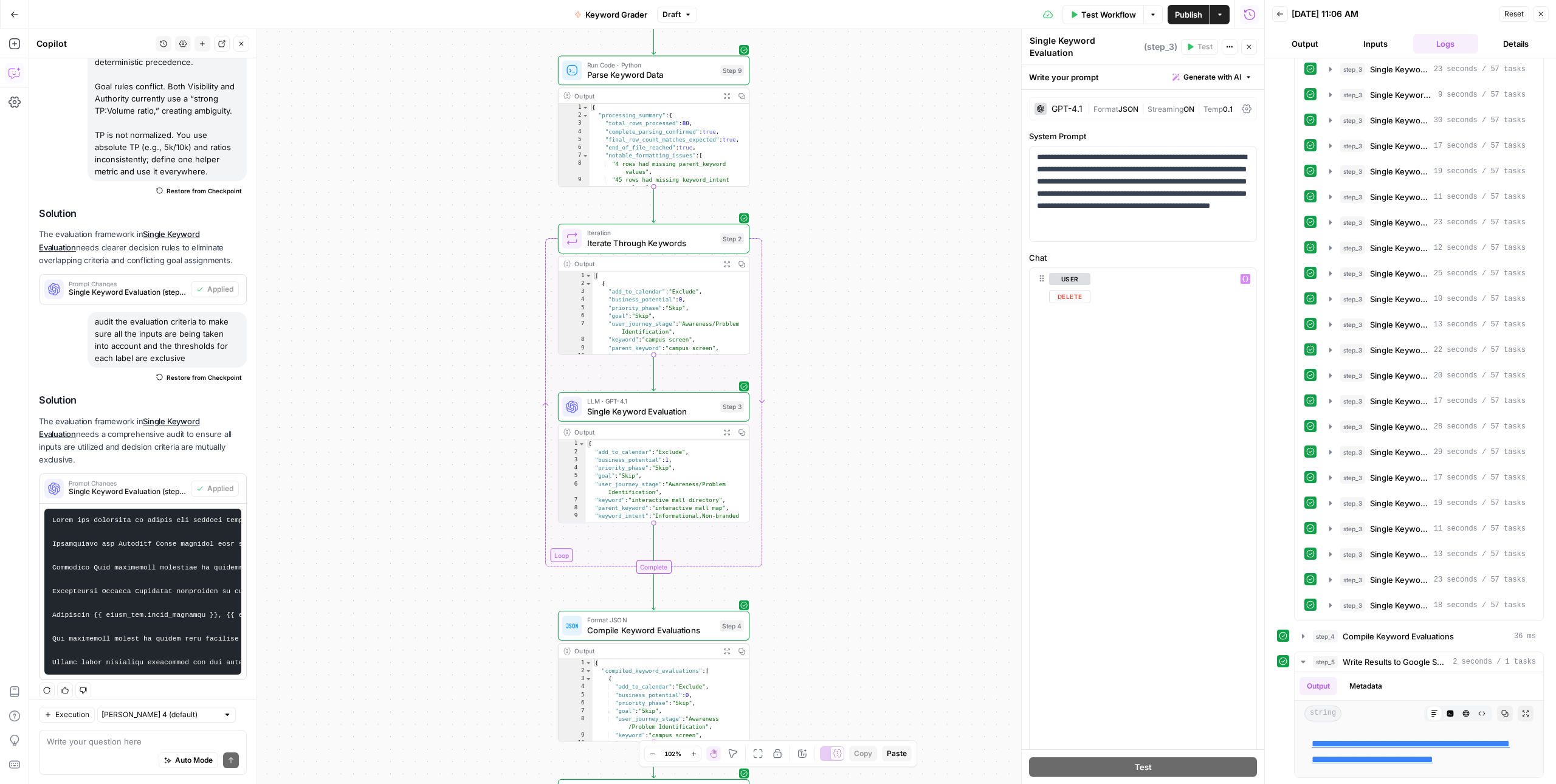
scroll to position [74, 0]
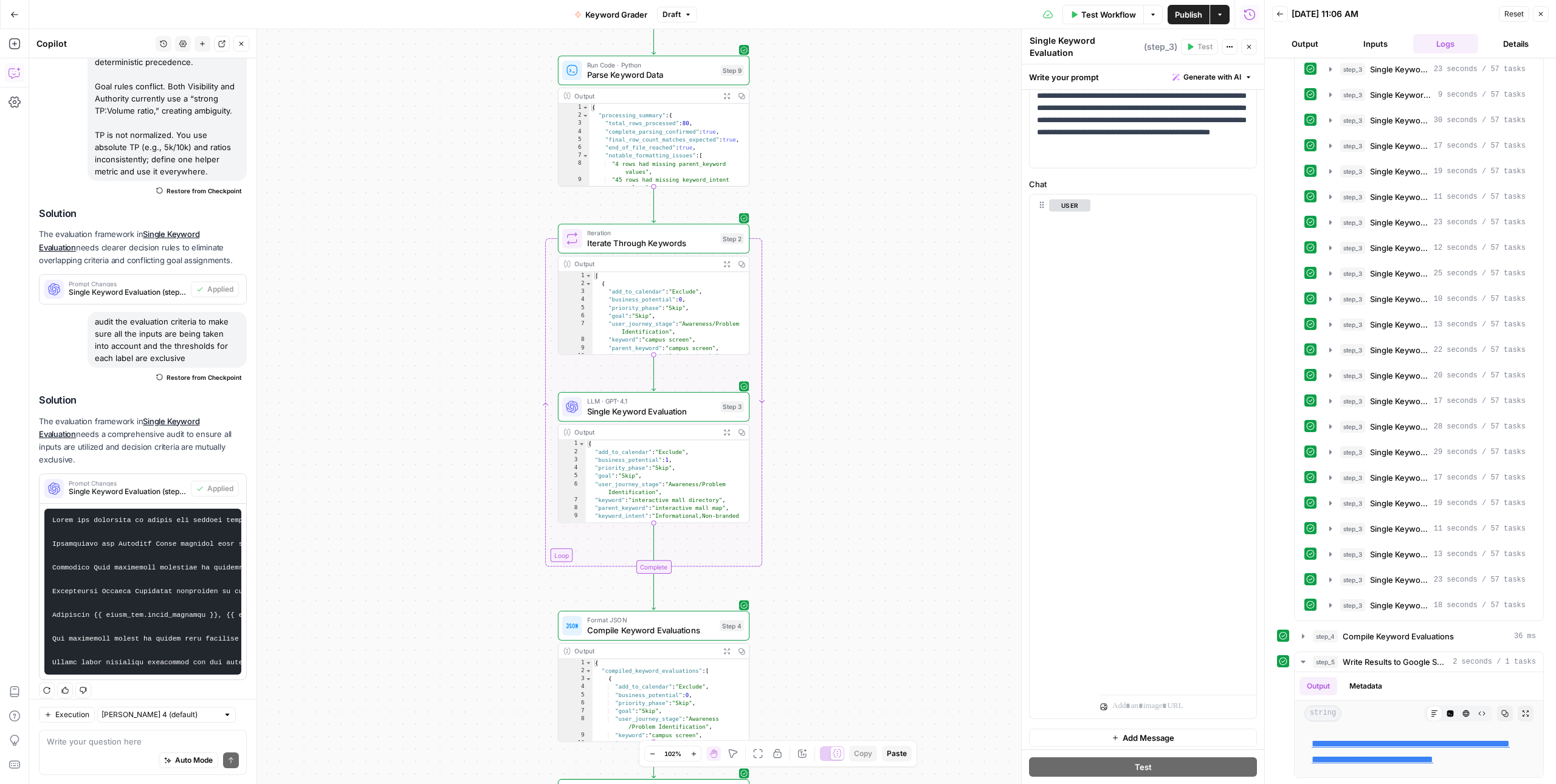
drag, startPoint x: 162, startPoint y: 361, endPoint x: 94, endPoint y: 320, distance: 79.4
click at [94, 320] on div "audit the evaluation criteria to make sure all the inputs are being taken into …" at bounding box center [167, 339] width 159 height 56
copy div "audit the evaluation criteria to make sure all the inputs are being taken into …"
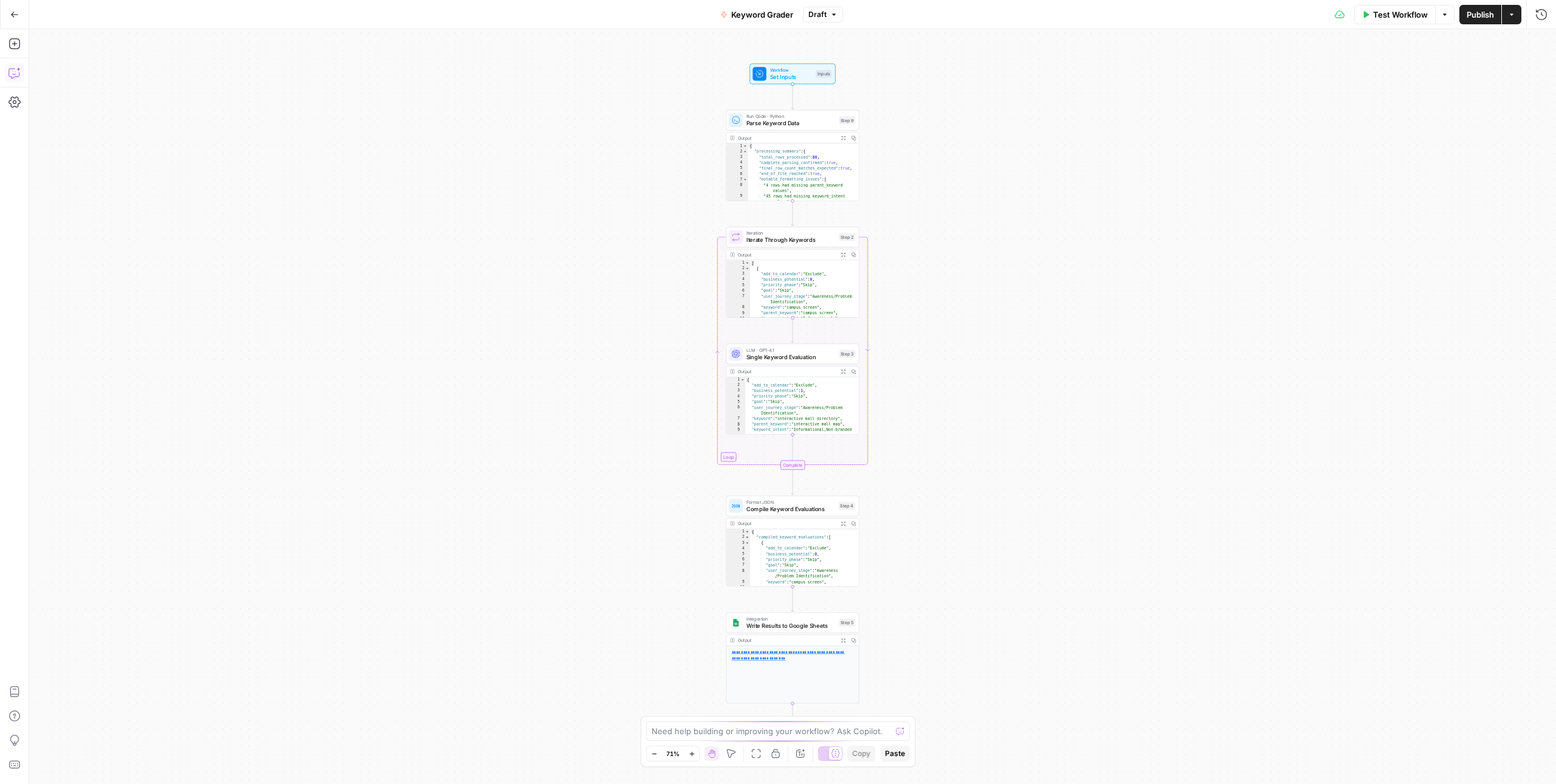
click at [20, 70] on icon "button" at bounding box center [15, 73] width 12 height 12
type textarea "audit the evaluation criteria to make sure all the inputs are being taken into …"
click at [199, 45] on icon "button" at bounding box center [202, 44] width 7 height 7
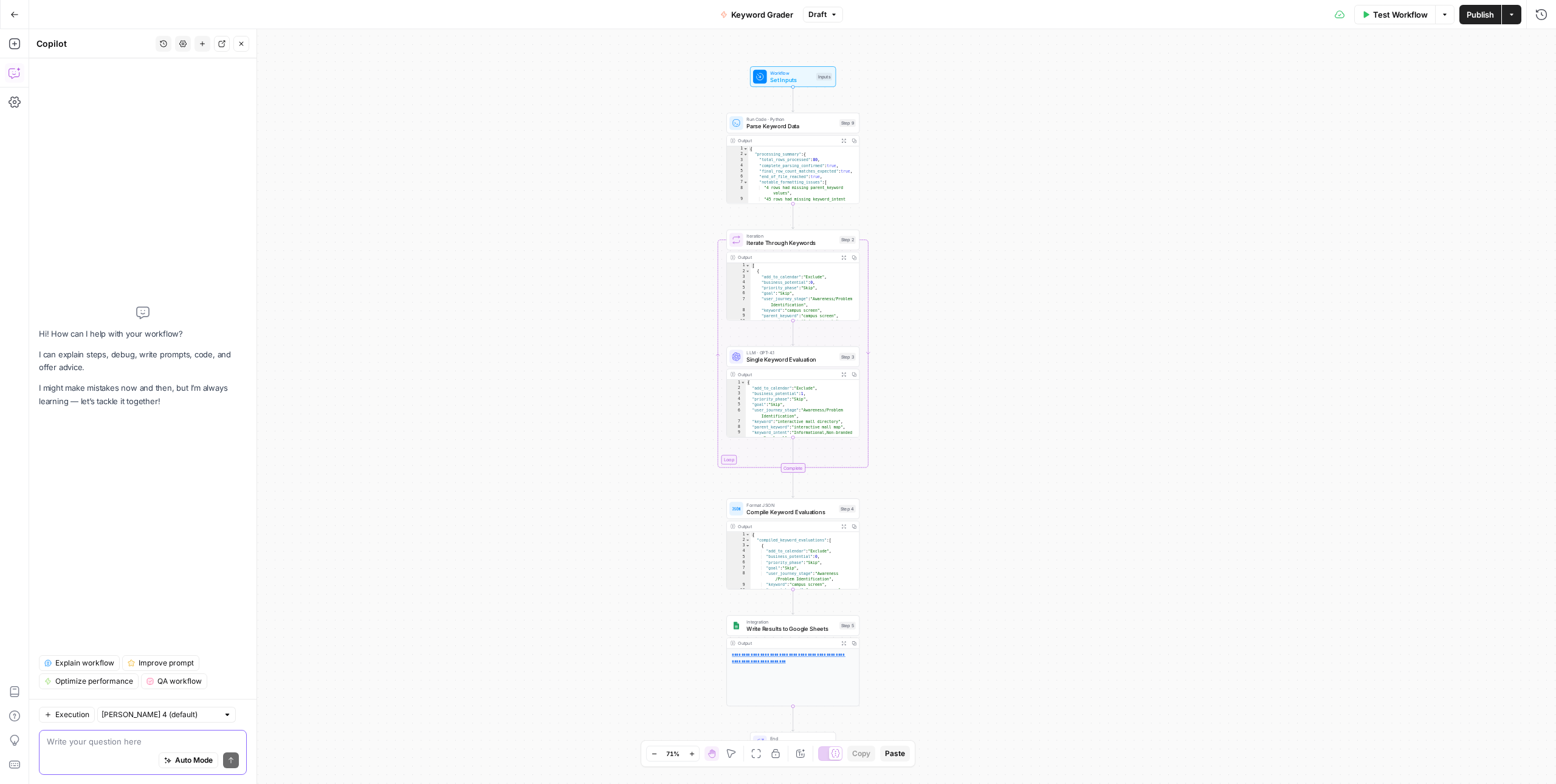
click at [139, 743] on textarea at bounding box center [142, 741] width 192 height 12
paste textarea "audit the evaluation criteria to make sure all the inputs are being taken into …"
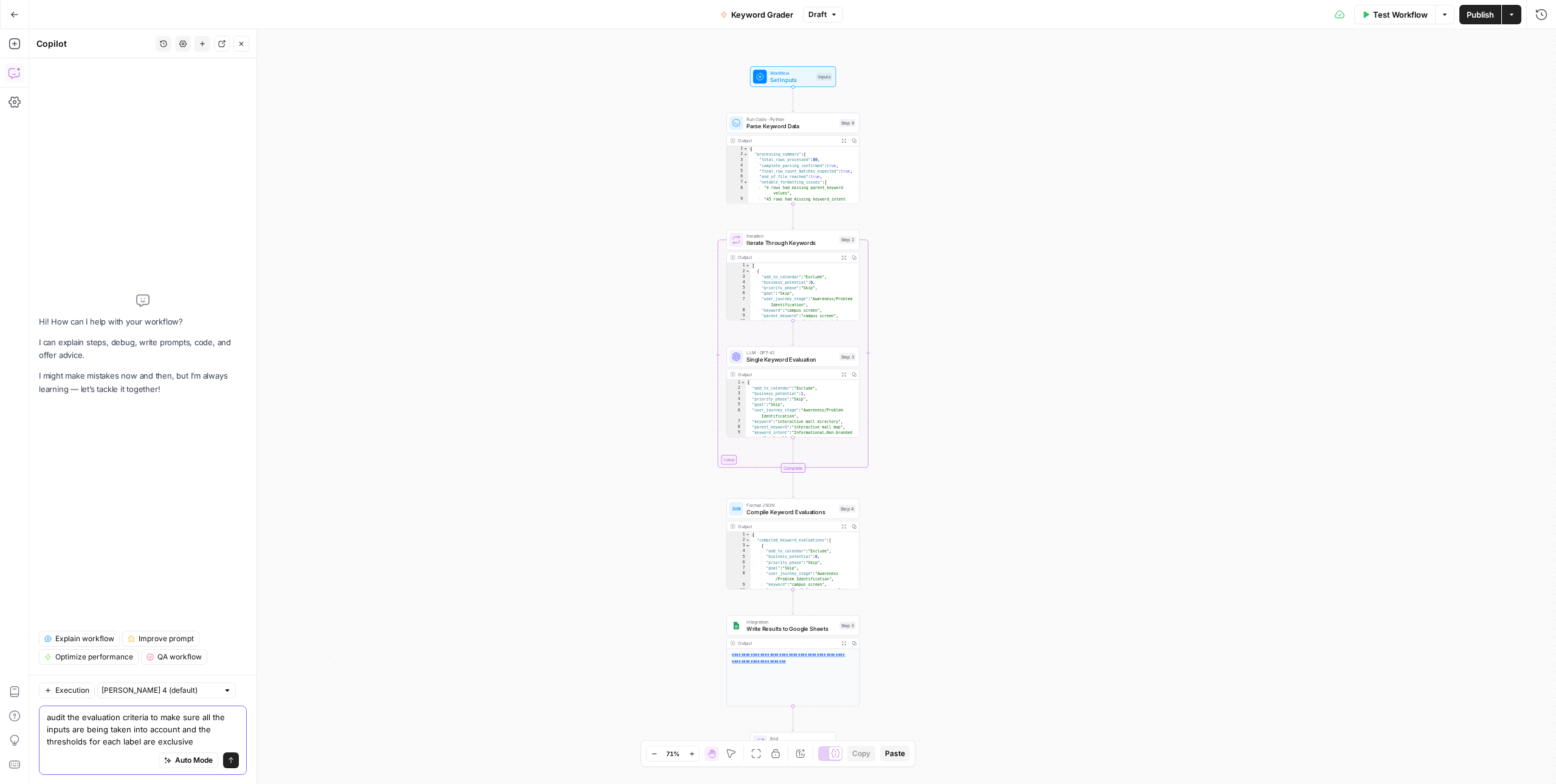
click at [150, 719] on textarea "audit the evaluation criteria to make sure all the inputs are being taken into …" at bounding box center [142, 729] width 192 height 36
type textarea "audit the evaluation criteria in step 3 to make sure all the inputs are being t…"
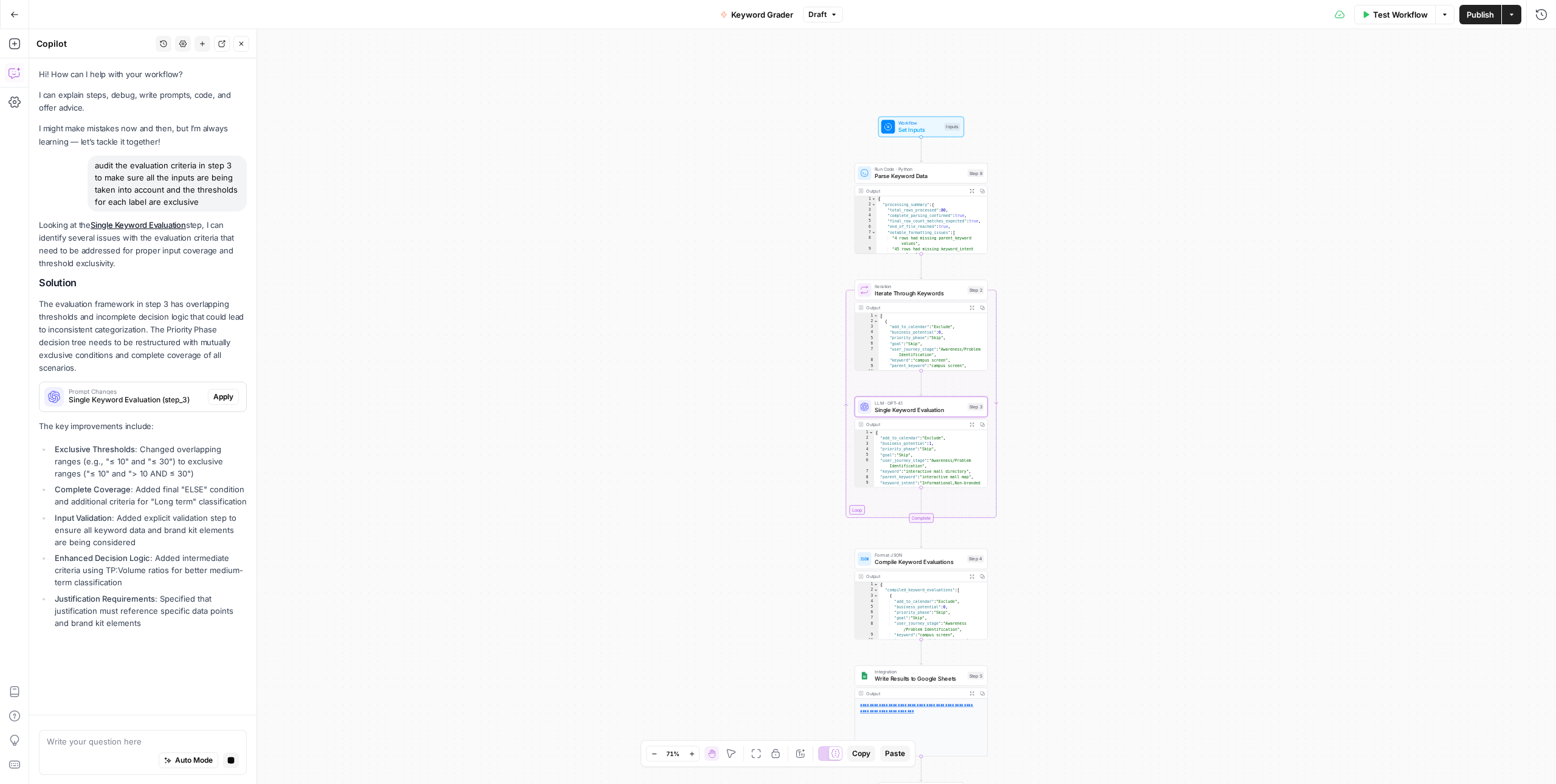
click at [221, 398] on span "Apply" at bounding box center [223, 396] width 20 height 11
